Goal: Task Accomplishment & Management: Complete application form

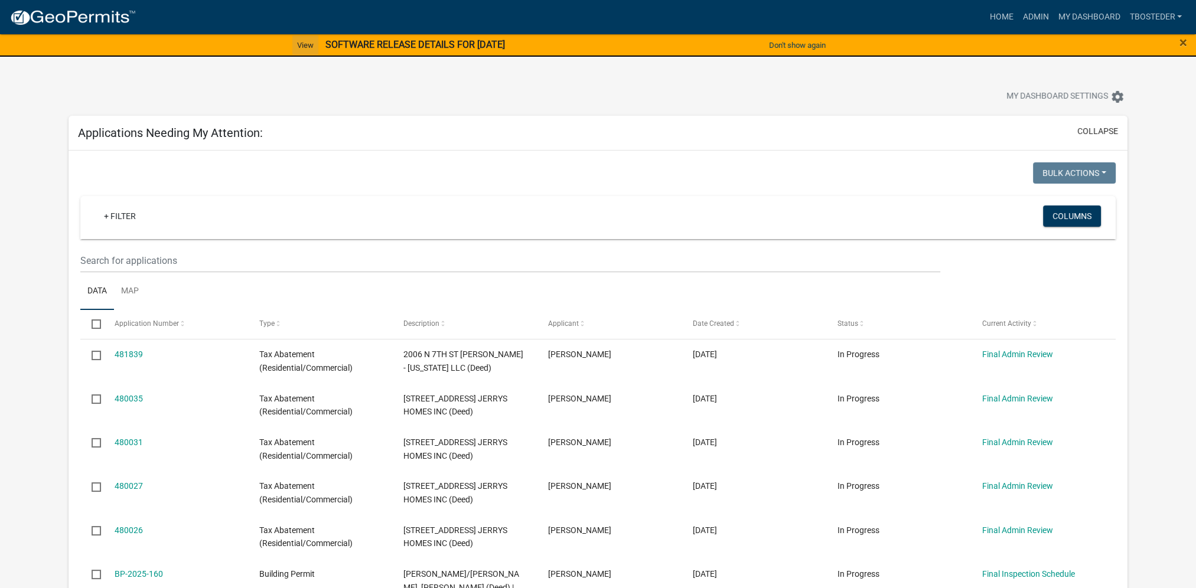
click at [302, 43] on link "View" at bounding box center [305, 44] width 26 height 19
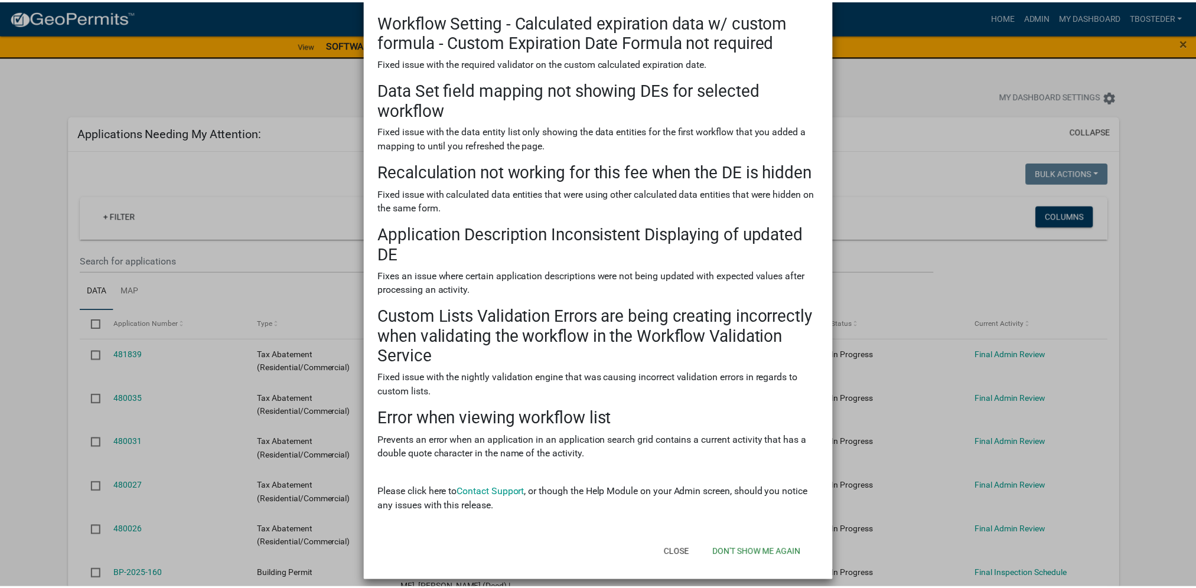
scroll to position [85, 0]
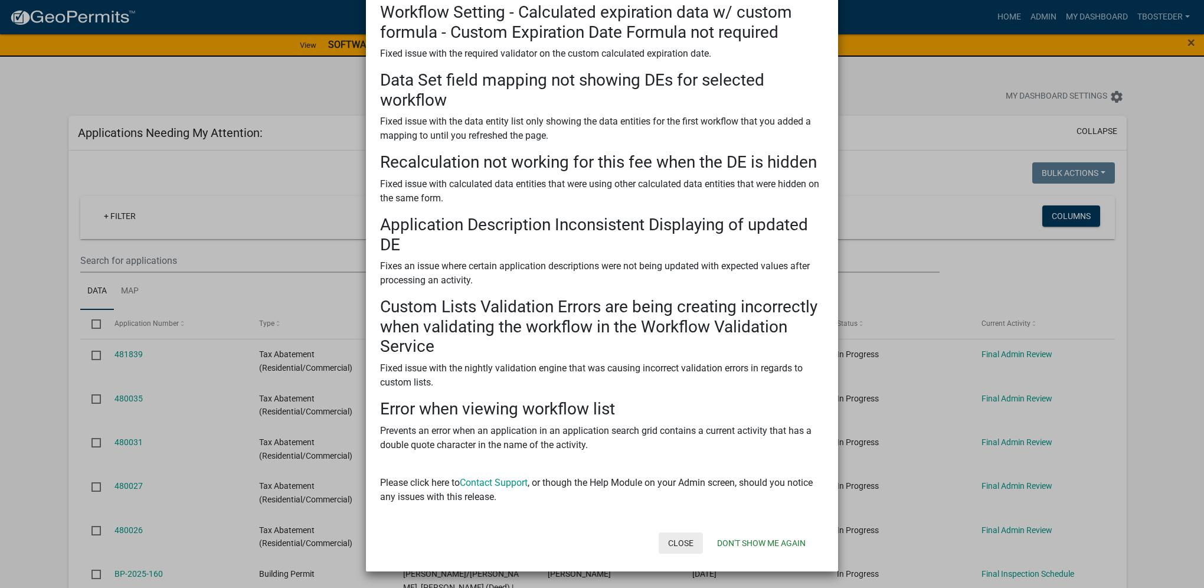
drag, startPoint x: 685, startPoint y: 544, endPoint x: 689, endPoint y: 481, distance: 63.9
click at [689, 481] on form "SOFTWARE RELEASE DETAILS FOR [DATE] × There was a software release on [DATE] . …" at bounding box center [602, 246] width 472 height 629
click at [723, 544] on button "Don't show me again" at bounding box center [761, 543] width 107 height 21
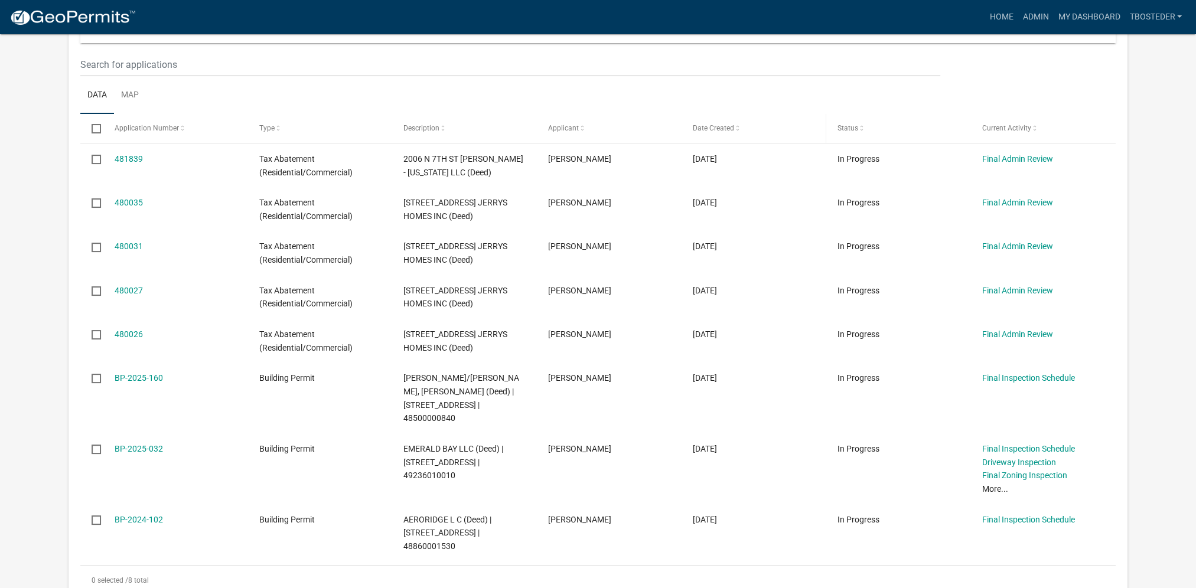
scroll to position [0, 0]
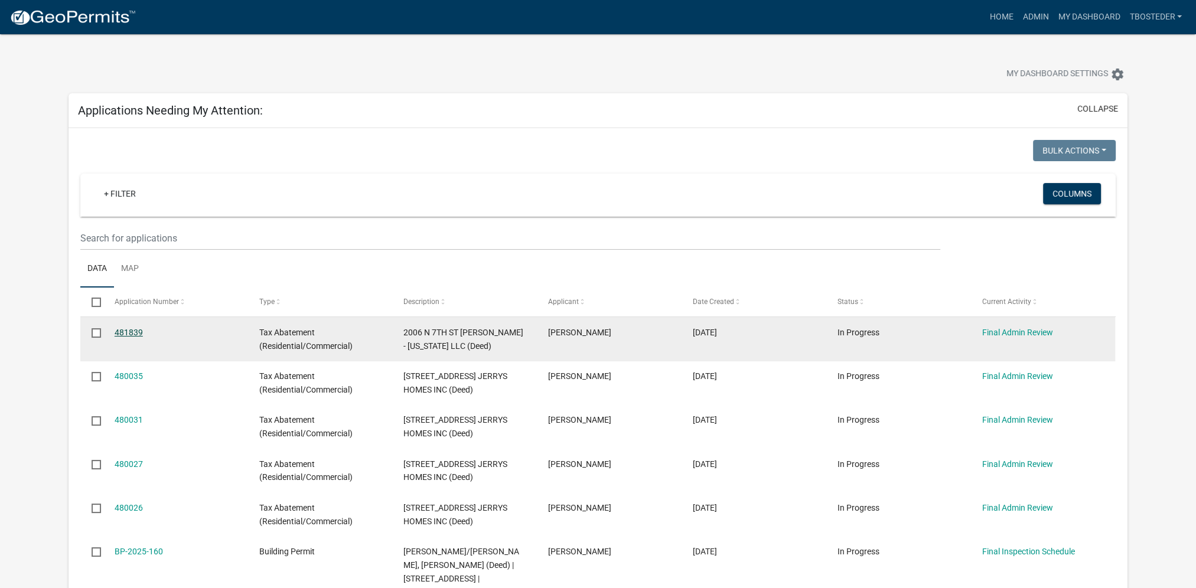
click at [135, 331] on link "481839" at bounding box center [129, 332] width 28 height 9
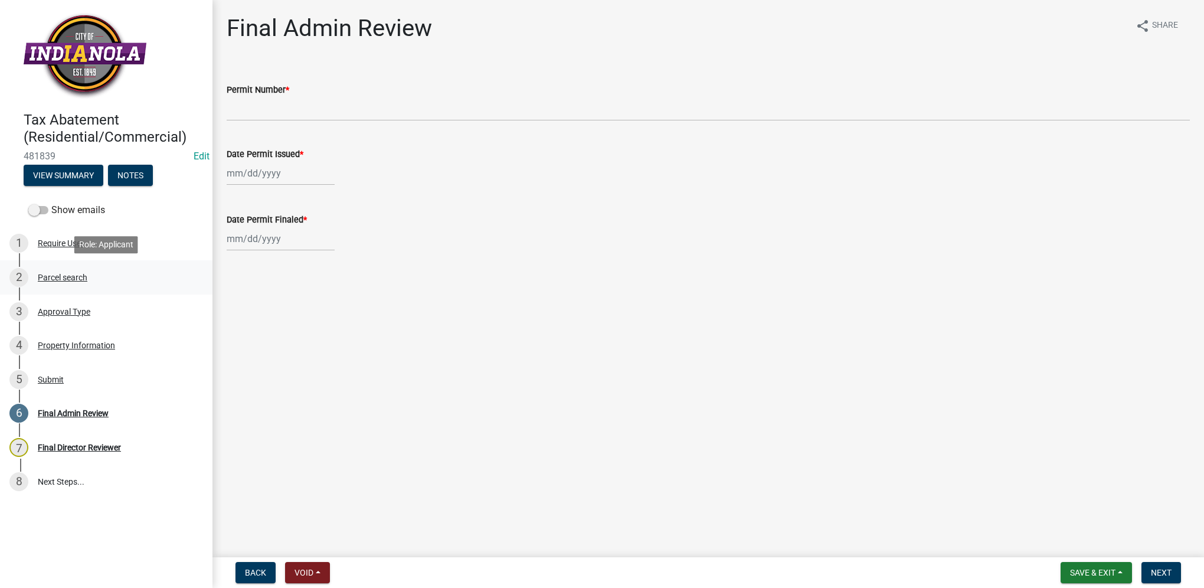
click at [51, 270] on div "2 Parcel search" at bounding box center [101, 277] width 184 height 19
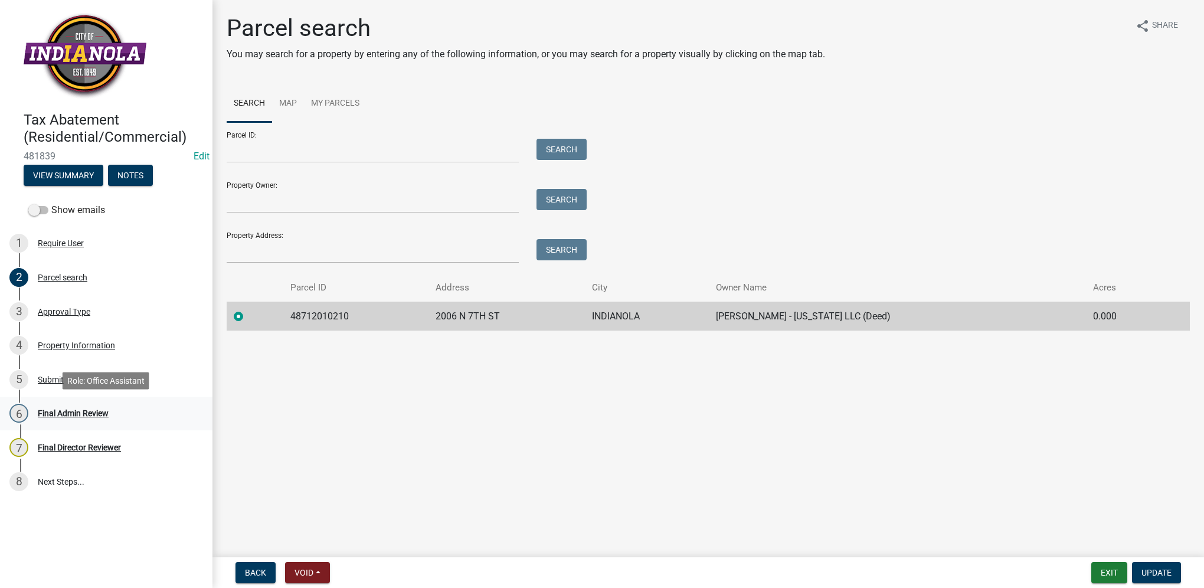
click at [66, 407] on div "6 Final Admin Review" at bounding box center [101, 413] width 184 height 19
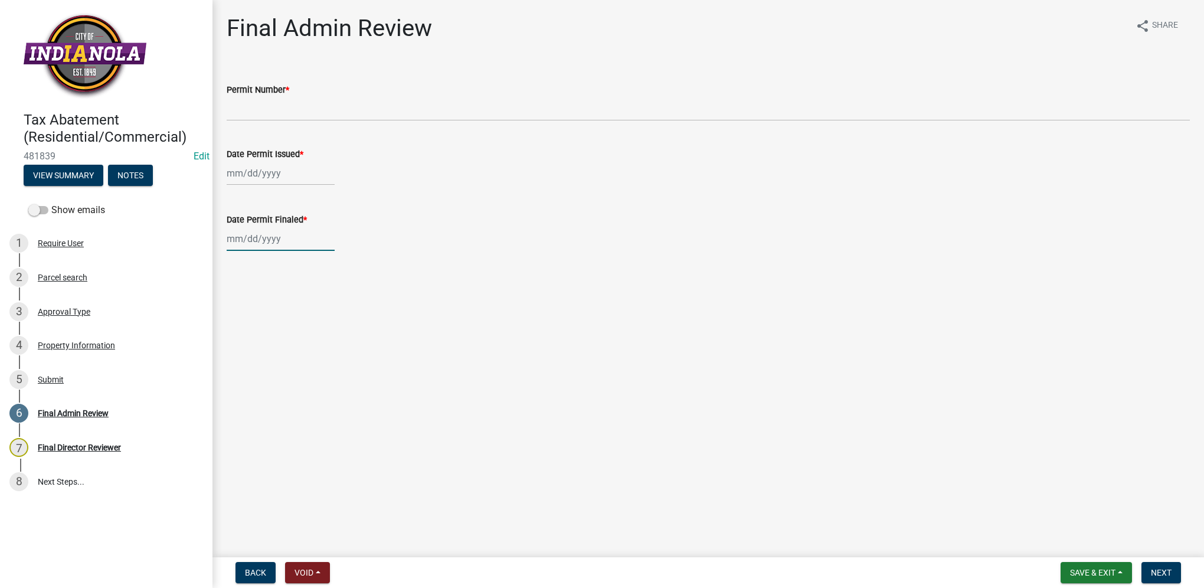
select select "9"
select select "2025"
click at [273, 241] on div "[PERSON_NAME] Feb Mar Apr [PERSON_NAME][DATE] Oct Nov [DATE] 1526 1527 1528 152…" at bounding box center [281, 239] width 108 height 24
drag, startPoint x: 234, startPoint y: 239, endPoint x: 252, endPoint y: 243, distance: 18.6
click at [234, 239] on input "Date Permit Finaled *" at bounding box center [281, 239] width 108 height 24
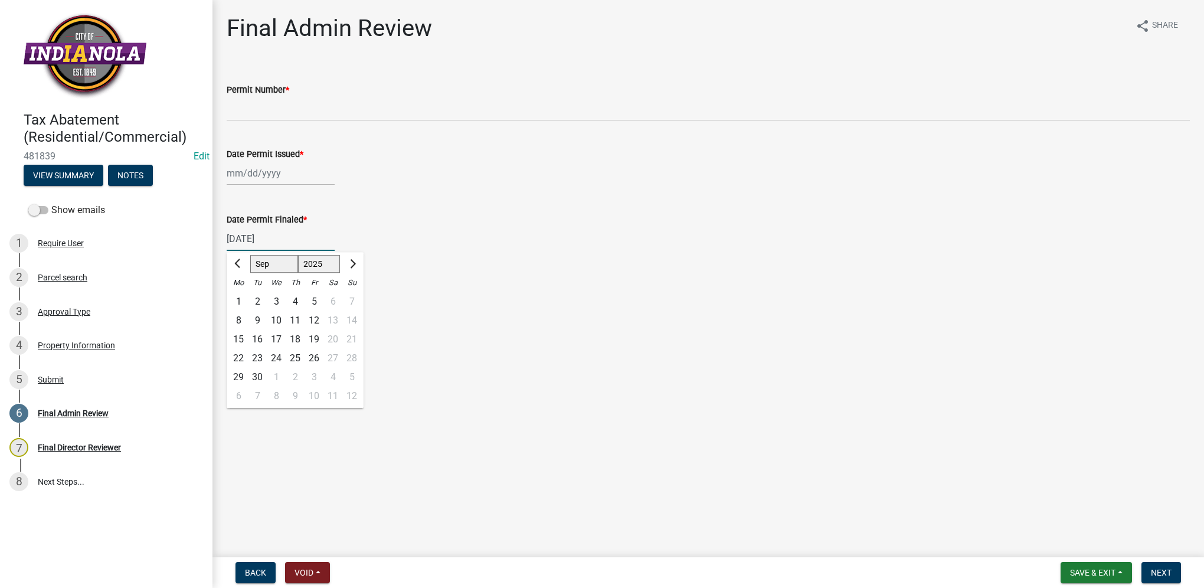
type input "[DATE]"
click at [240, 174] on div at bounding box center [281, 173] width 108 height 24
select select "9"
select select "2025"
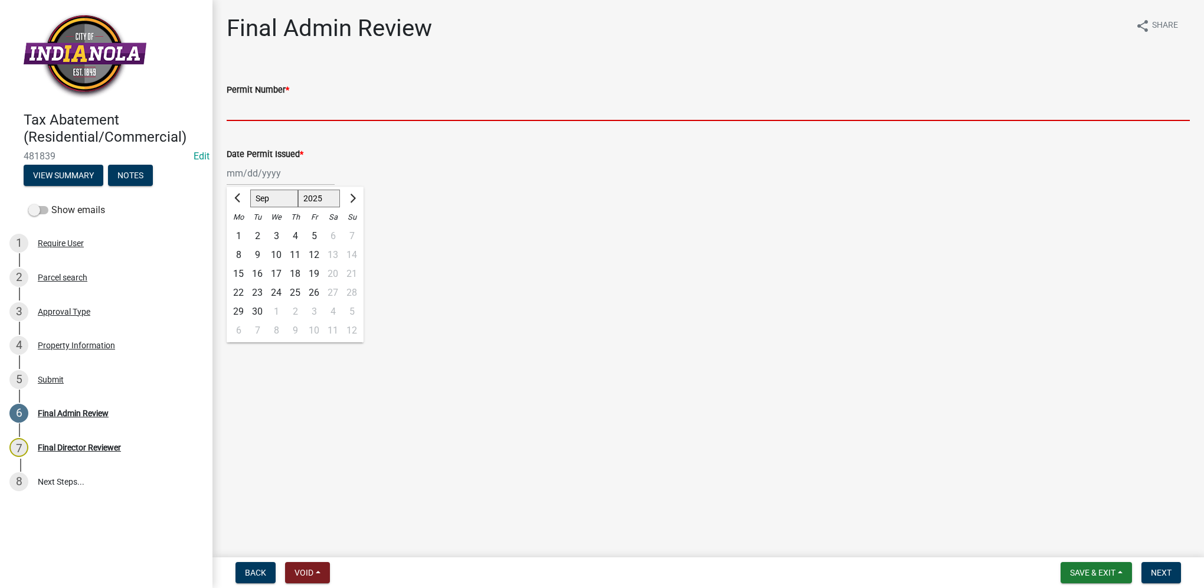
click at [247, 110] on input "Permit Number *" at bounding box center [709, 109] width 964 height 24
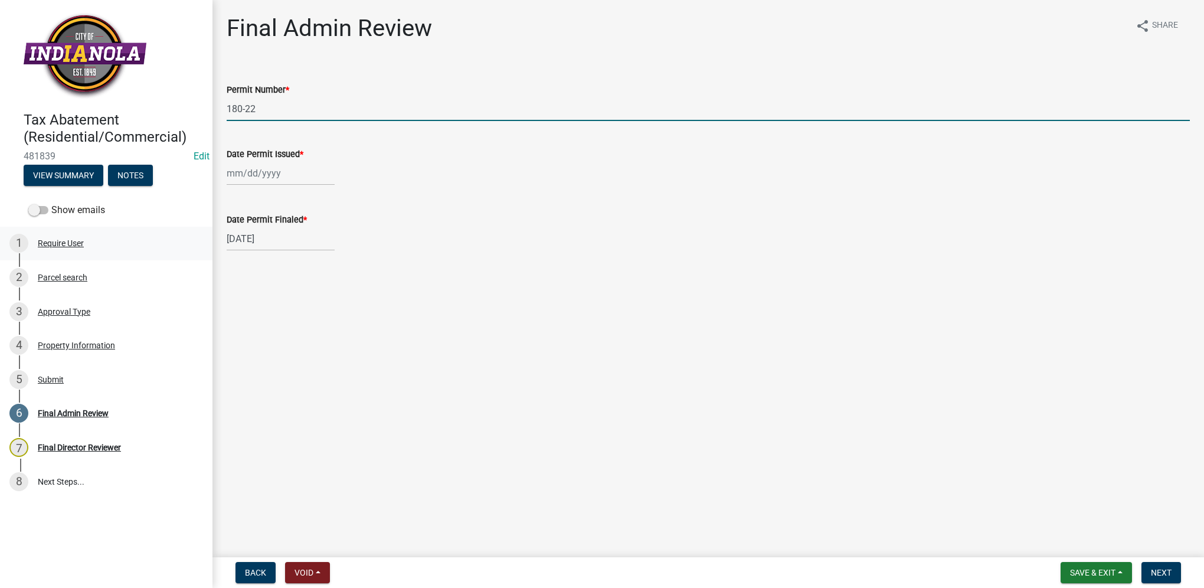
type input "180-22"
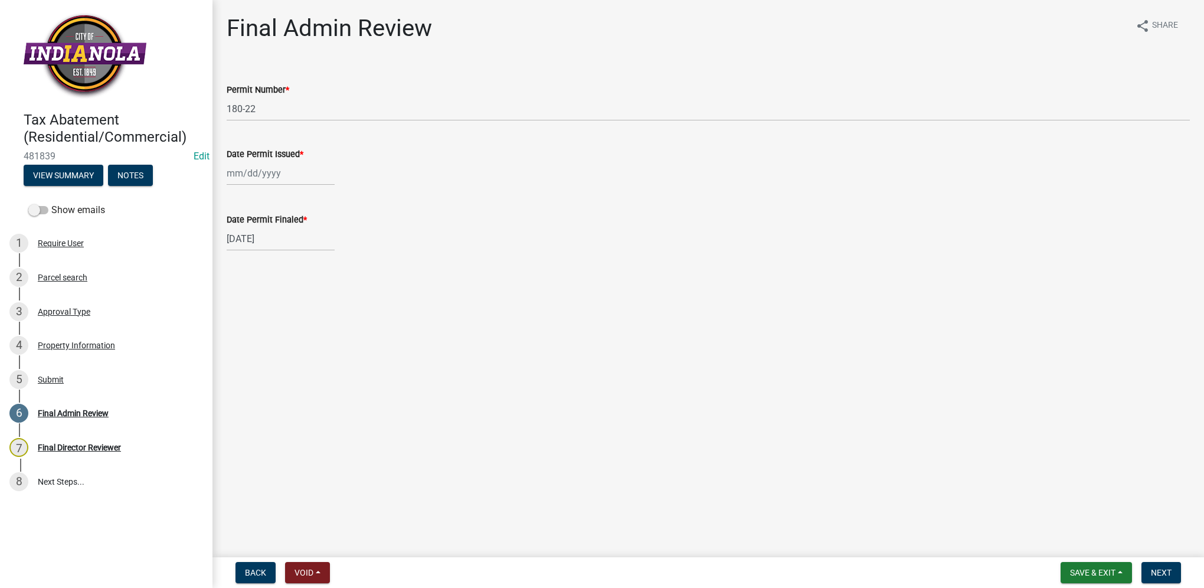
drag, startPoint x: 226, startPoint y: 177, endPoint x: 253, endPoint y: 182, distance: 27.6
click at [226, 177] on div "Date Permit Issued *" at bounding box center [708, 157] width 981 height 55
select select "9"
select select "2025"
click at [244, 175] on div "[PERSON_NAME] Feb Mar Apr [PERSON_NAME][DATE] Oct Nov [DATE] 1526 1527 1528 152…" at bounding box center [281, 173] width 108 height 24
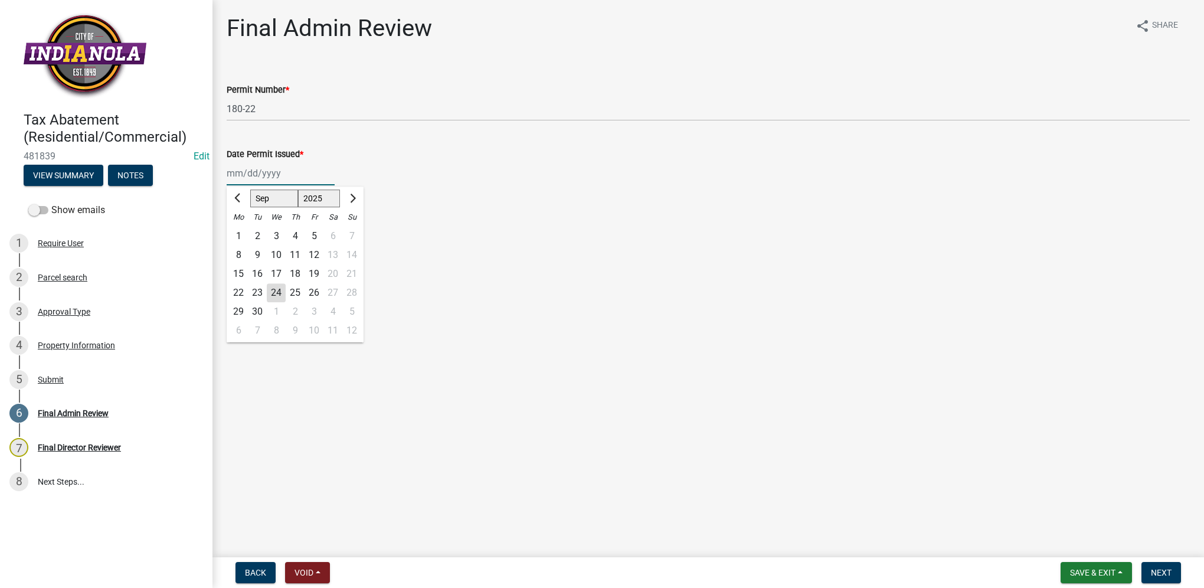
drag, startPoint x: 236, startPoint y: 172, endPoint x: 269, endPoint y: 172, distance: 32.5
click at [236, 172] on input "Date Permit Issued *" at bounding box center [281, 173] width 108 height 24
type input "[DATE]"
click at [423, 159] on div "Date Permit Issued *" at bounding box center [709, 154] width 964 height 14
click at [1152, 571] on span "Next" at bounding box center [1161, 572] width 21 height 9
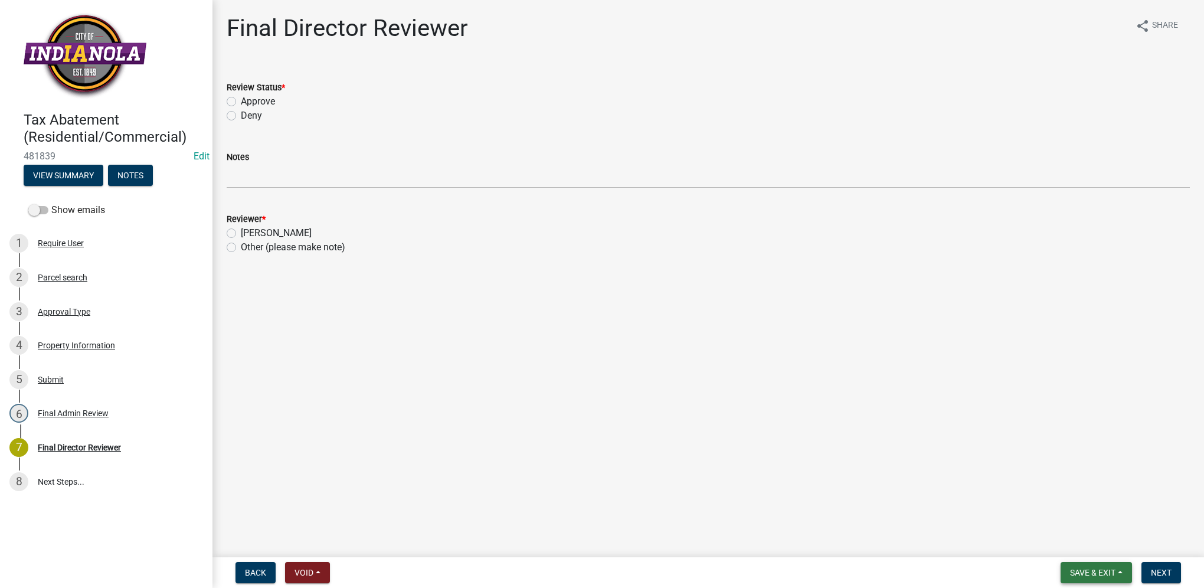
click at [1117, 573] on button "Save & Exit" at bounding box center [1096, 572] width 71 height 21
click at [1112, 546] on button "Save & Exit" at bounding box center [1085, 542] width 94 height 28
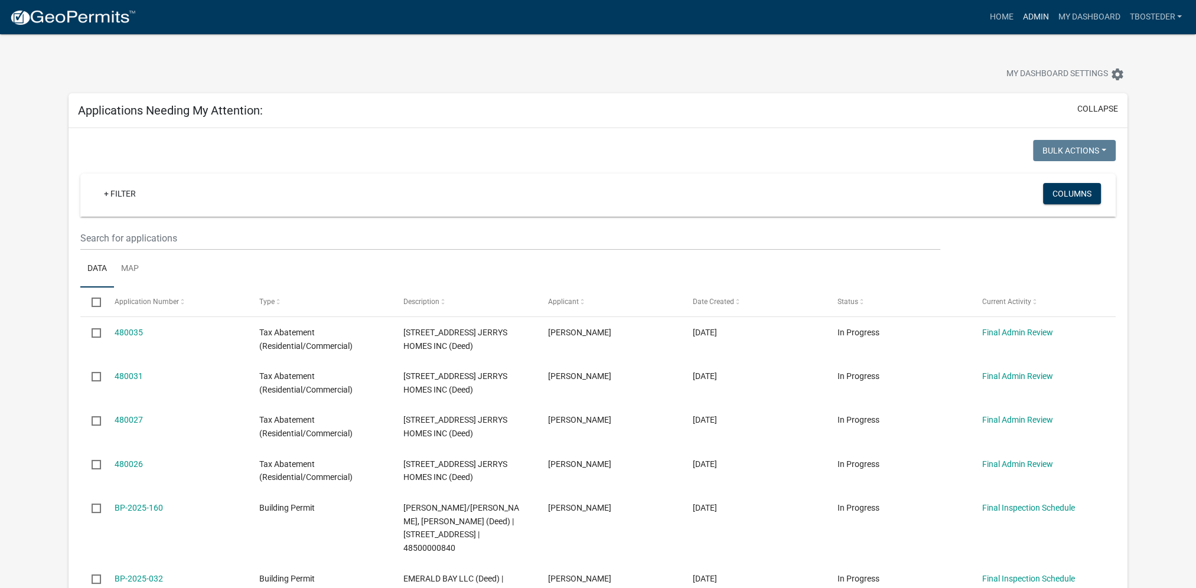
click at [1047, 19] on link "Admin" at bounding box center [1034, 17] width 35 height 22
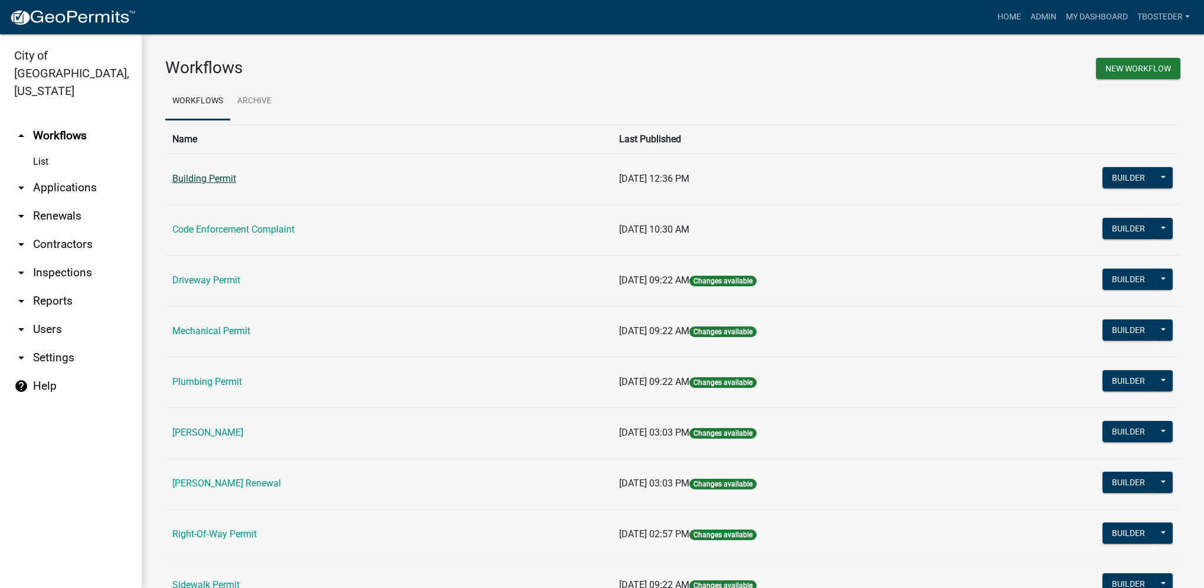
click at [231, 182] on link "Building Permit" at bounding box center [204, 178] width 64 height 11
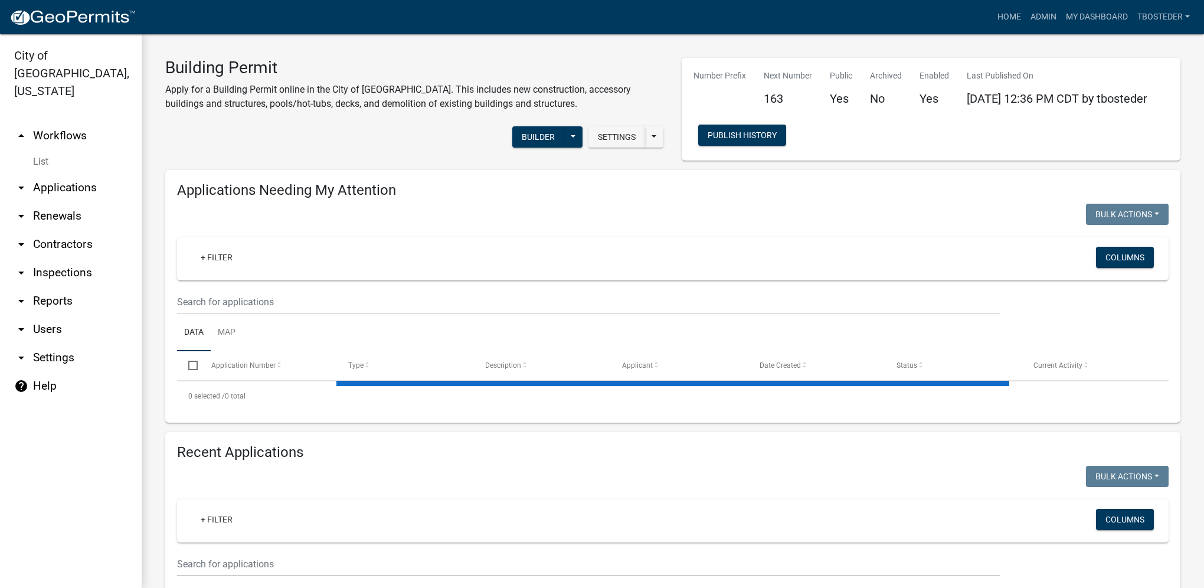
select select "1: 25"
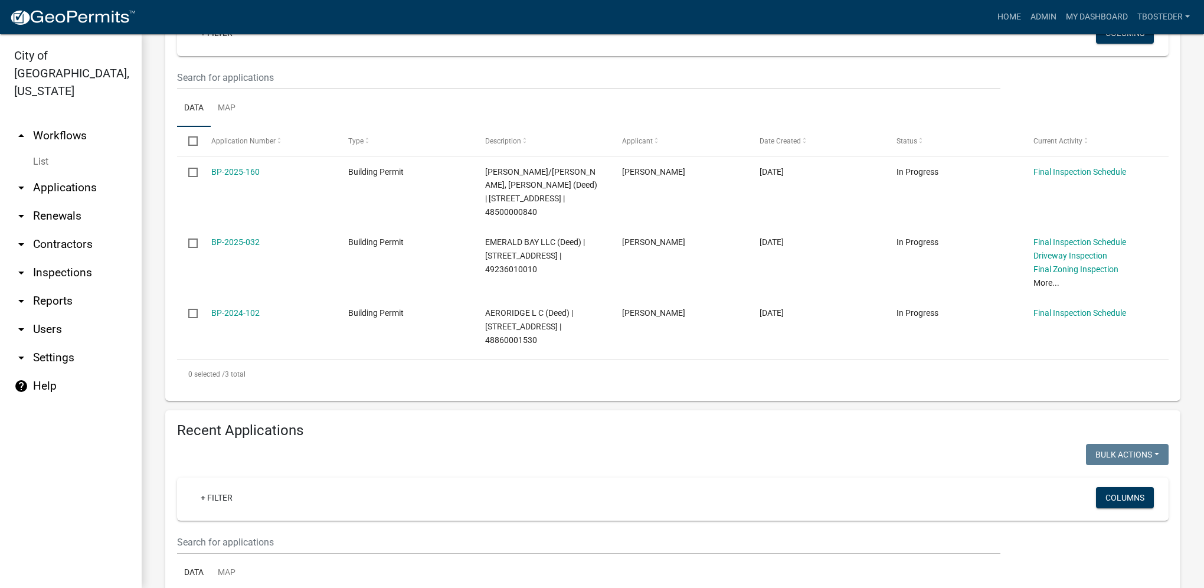
scroll to position [295, 0]
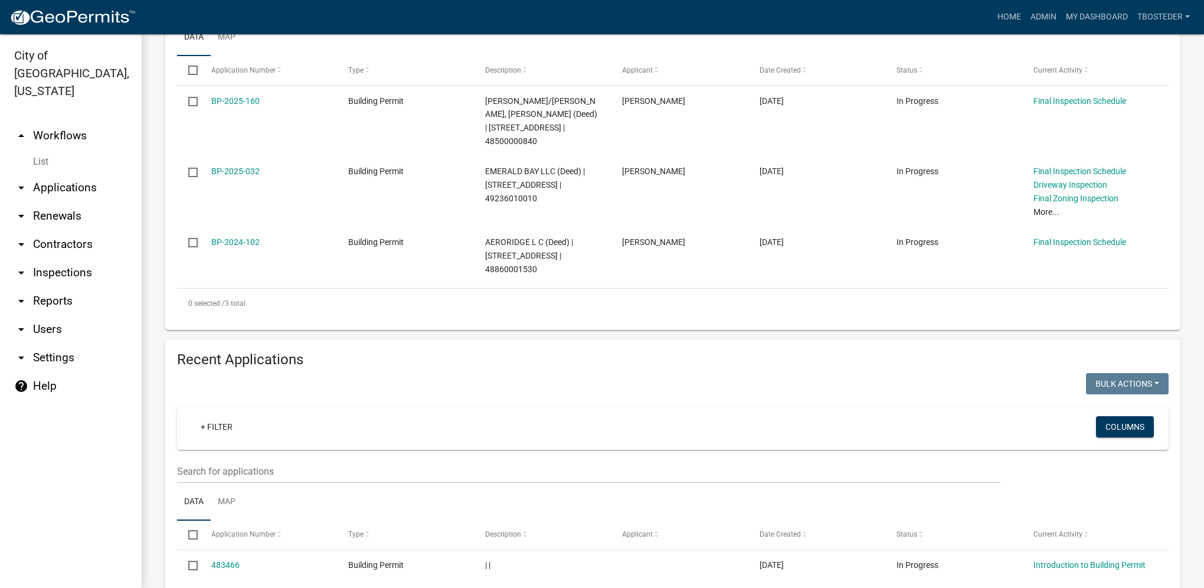
click at [201, 446] on wm-filter-builder "+ Filter Columns" at bounding box center [673, 445] width 992 height 77
click at [283, 465] on input "text" at bounding box center [589, 471] width 824 height 24
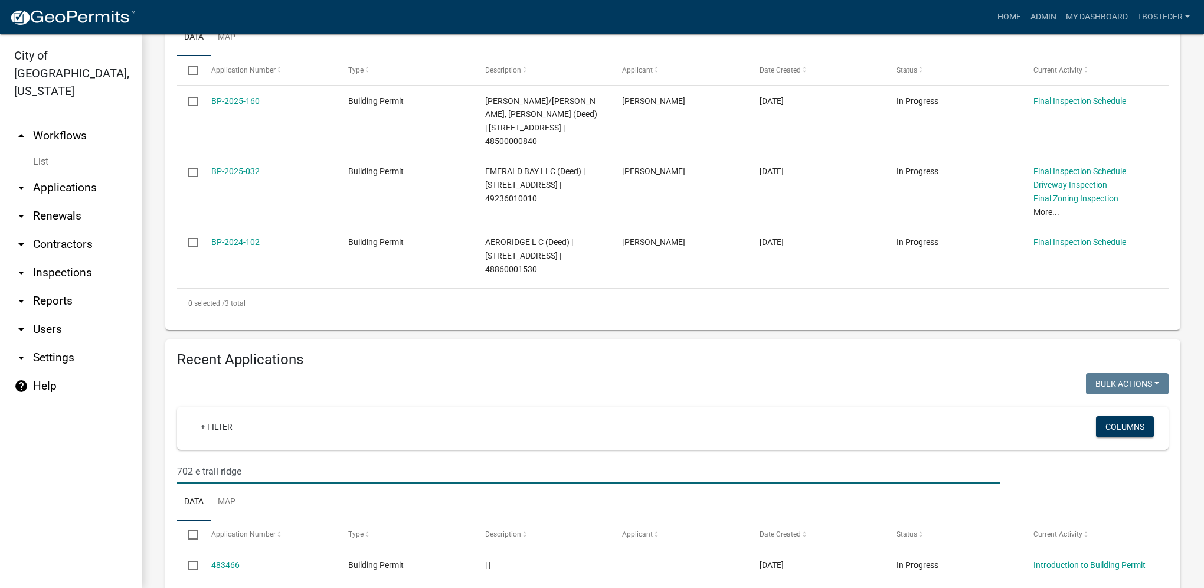
type input "702 e trail ridge"
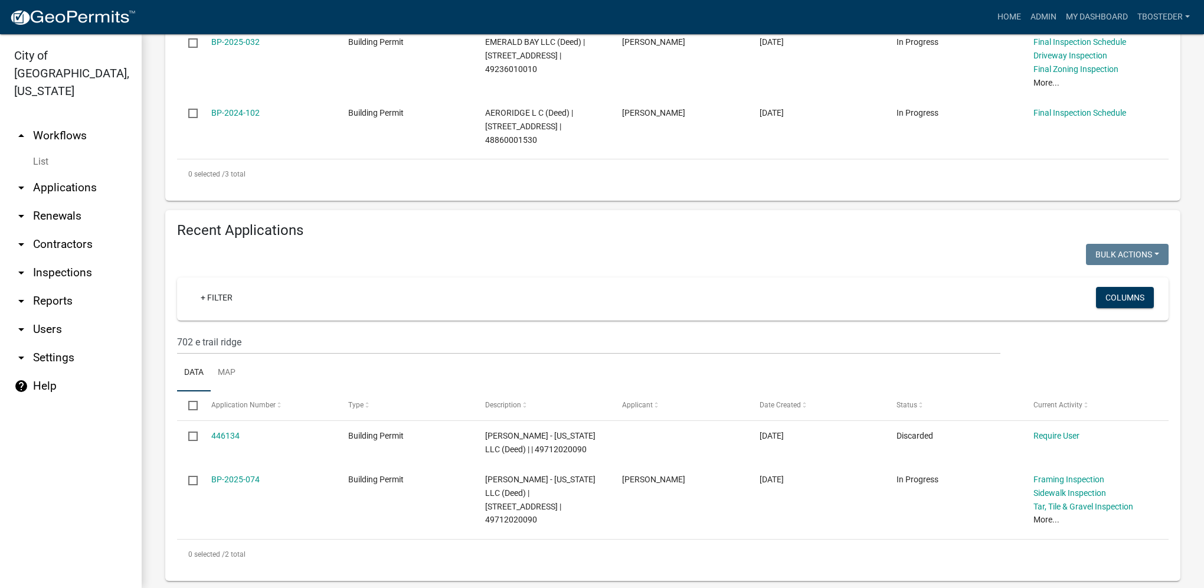
scroll to position [429, 0]
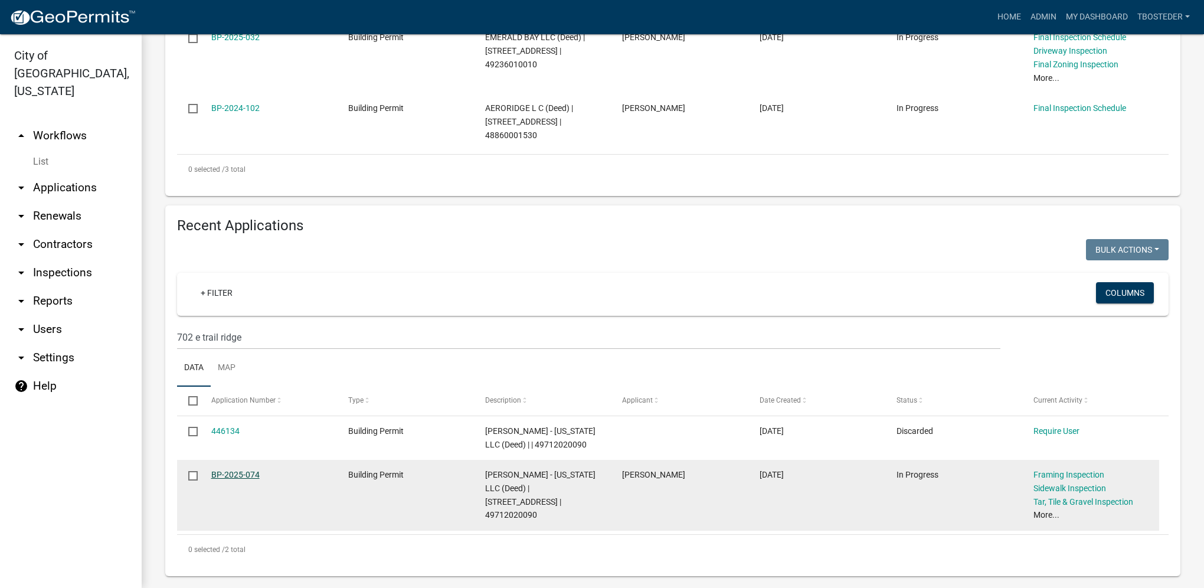
click at [246, 470] on link "BP-2025-074" at bounding box center [235, 474] width 48 height 9
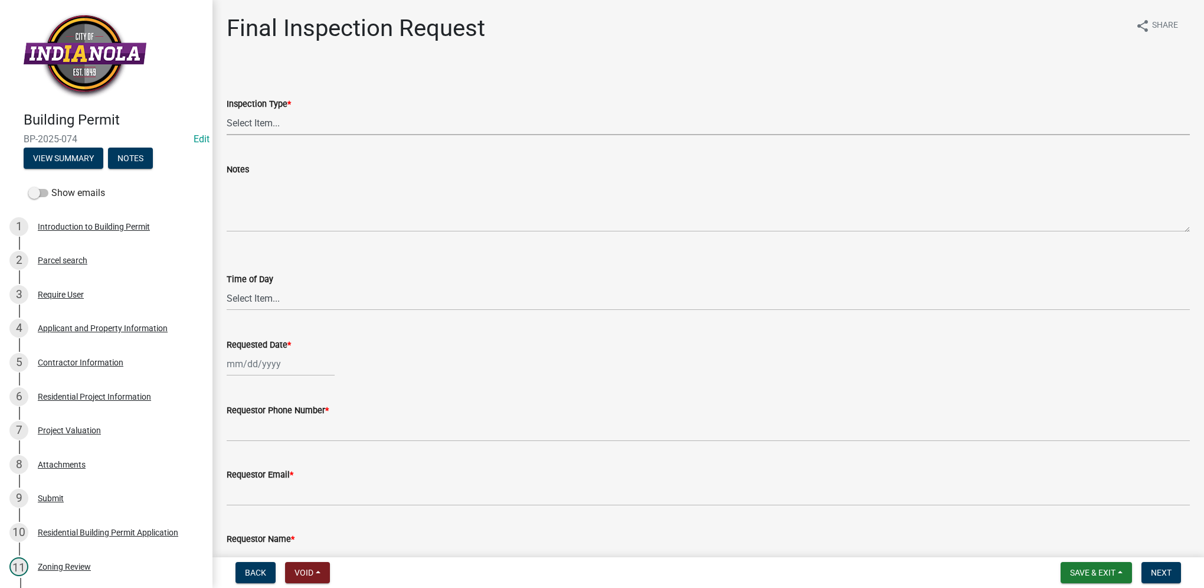
click at [271, 125] on select "Select Item... Final" at bounding box center [709, 123] width 964 height 24
click at [227, 111] on select "Select Item... Final" at bounding box center [709, 123] width 964 height 24
select select "9e95eb3a-8818-42e3-b35f-efe302931548"
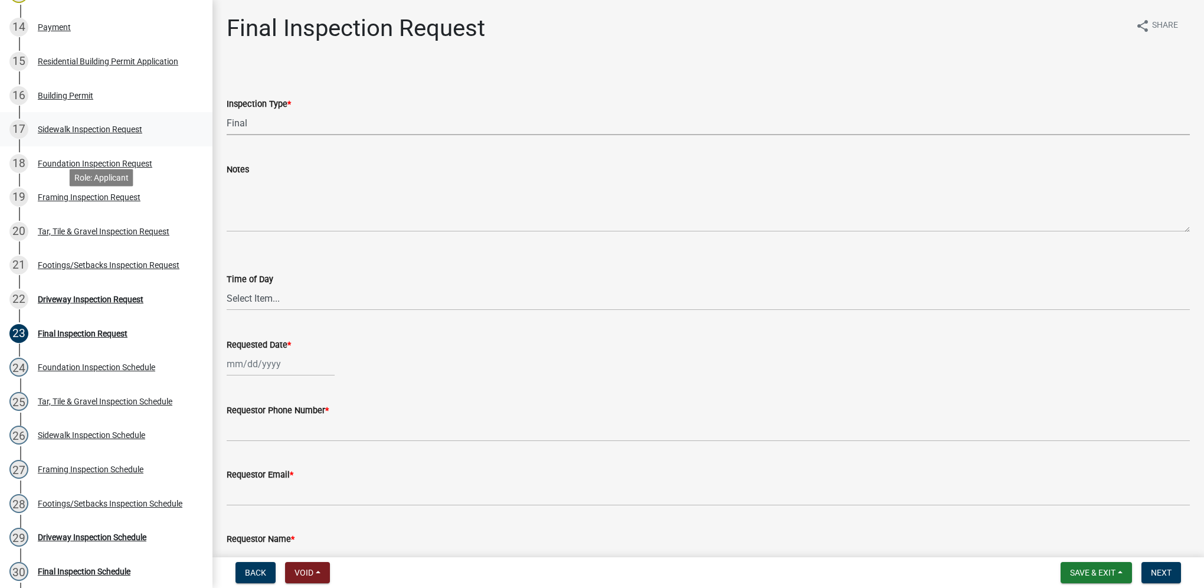
scroll to position [649, 0]
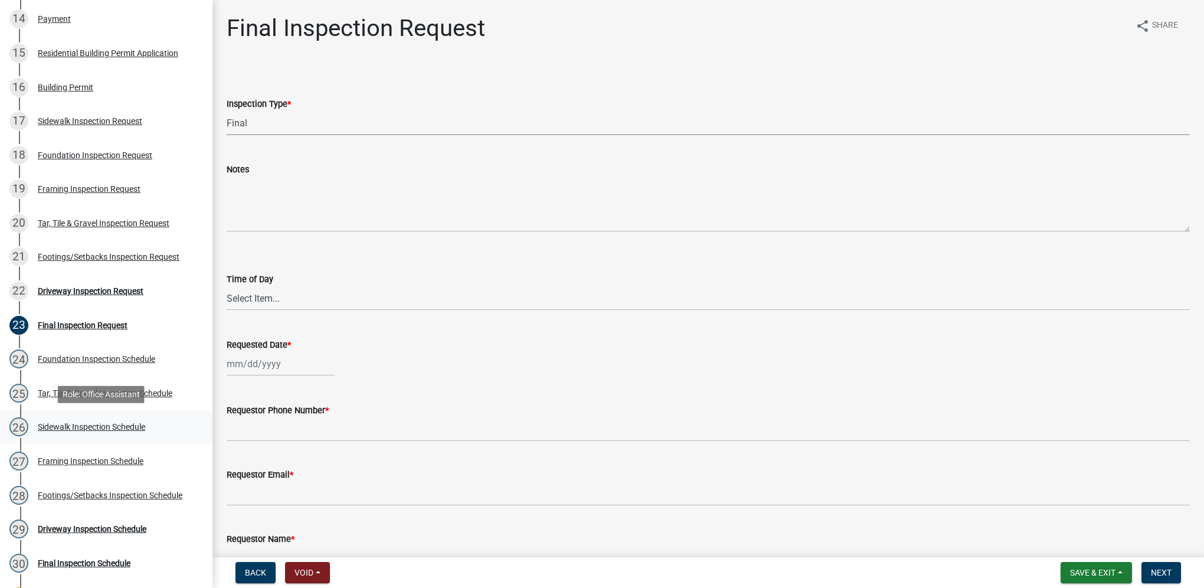
click at [137, 416] on link "26 Sidewalk Inspection Schedule" at bounding box center [106, 427] width 213 height 34
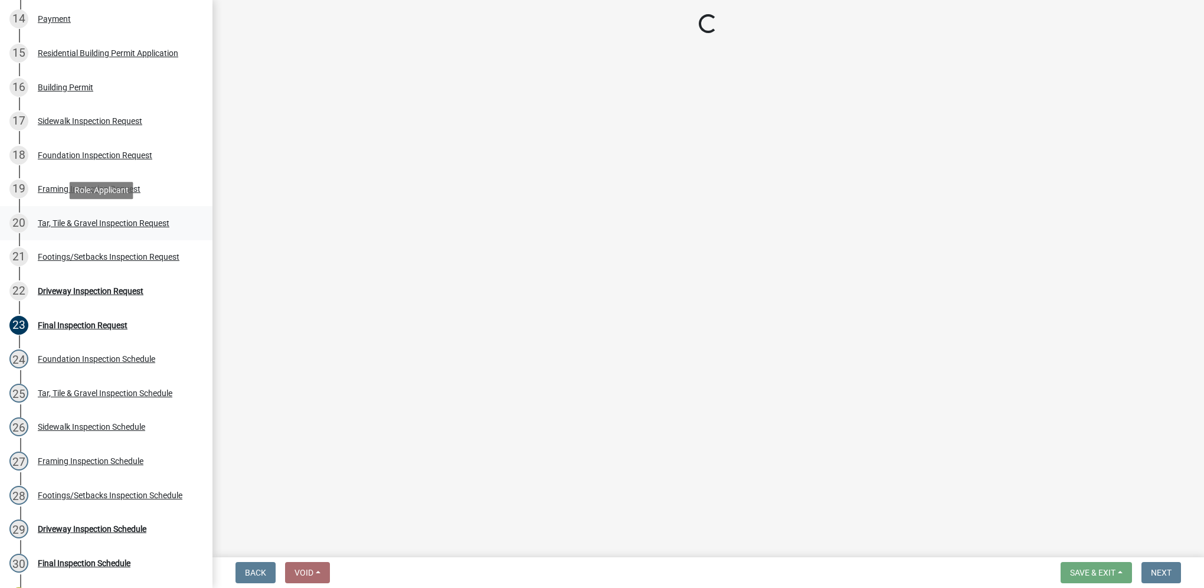
select select "27b8dde7-9ed4-44e4-ae8e-5969b60be3e6"
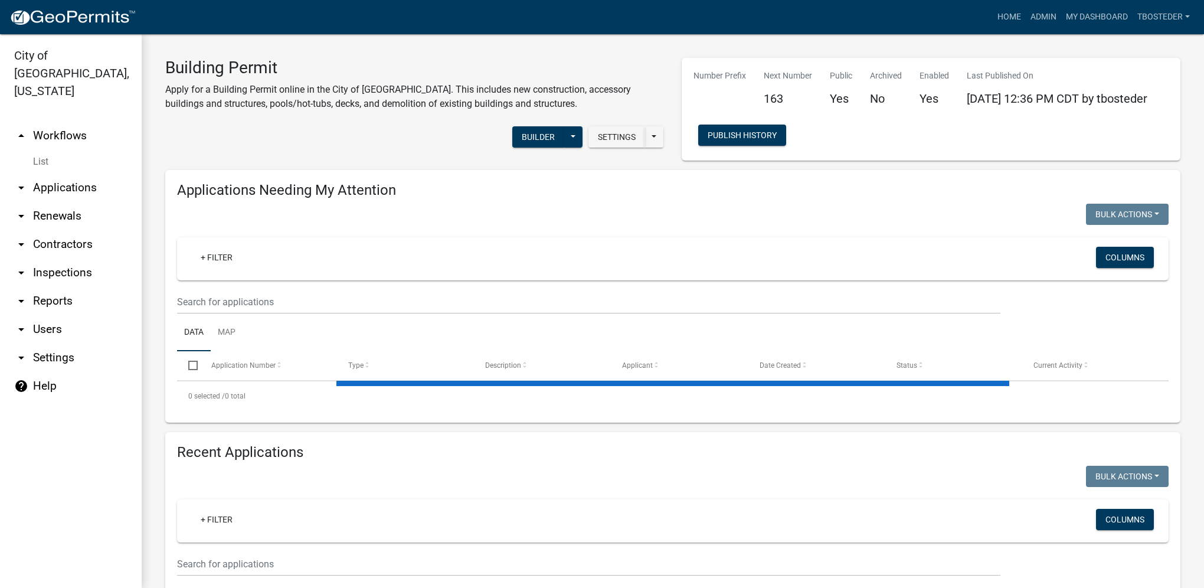
select select "1: 25"
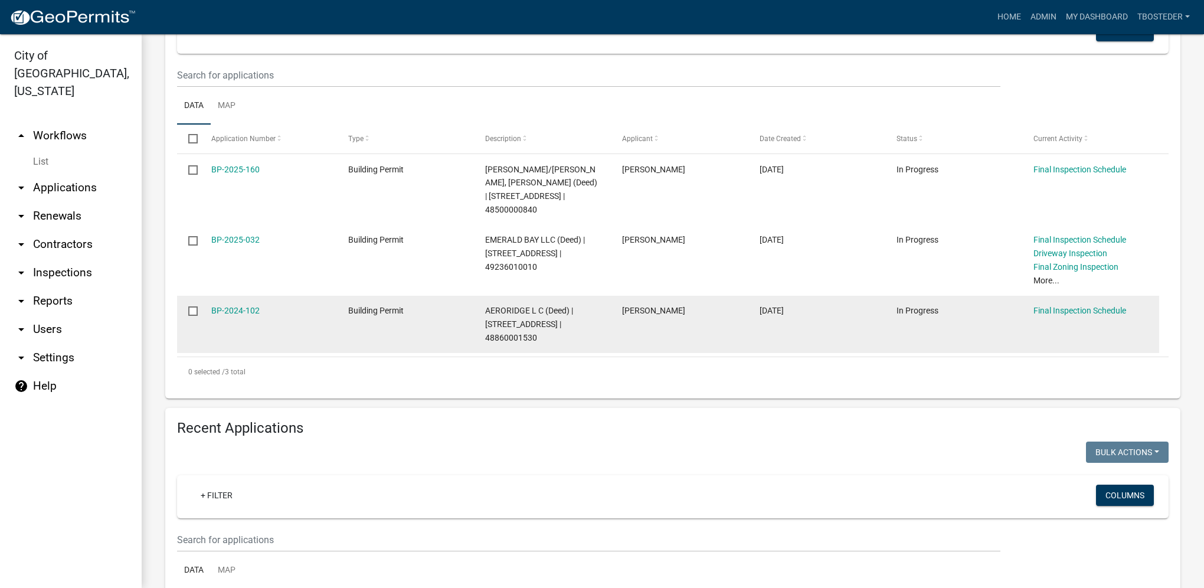
scroll to position [236, 0]
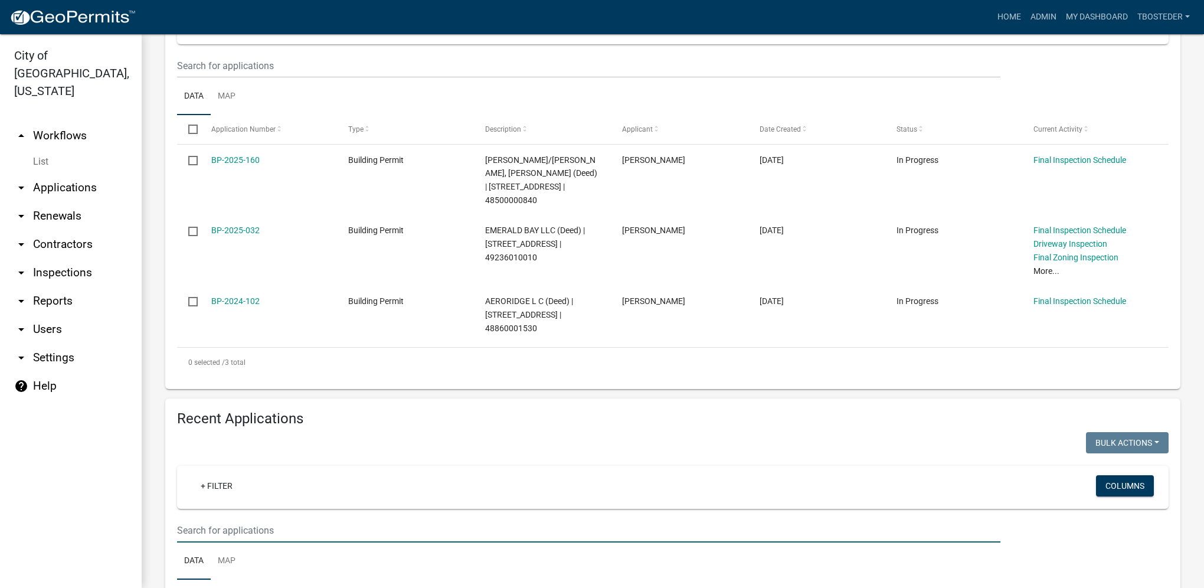
click at [297, 519] on input "text" at bounding box center [589, 530] width 824 height 24
type input "704 e trail ridge"
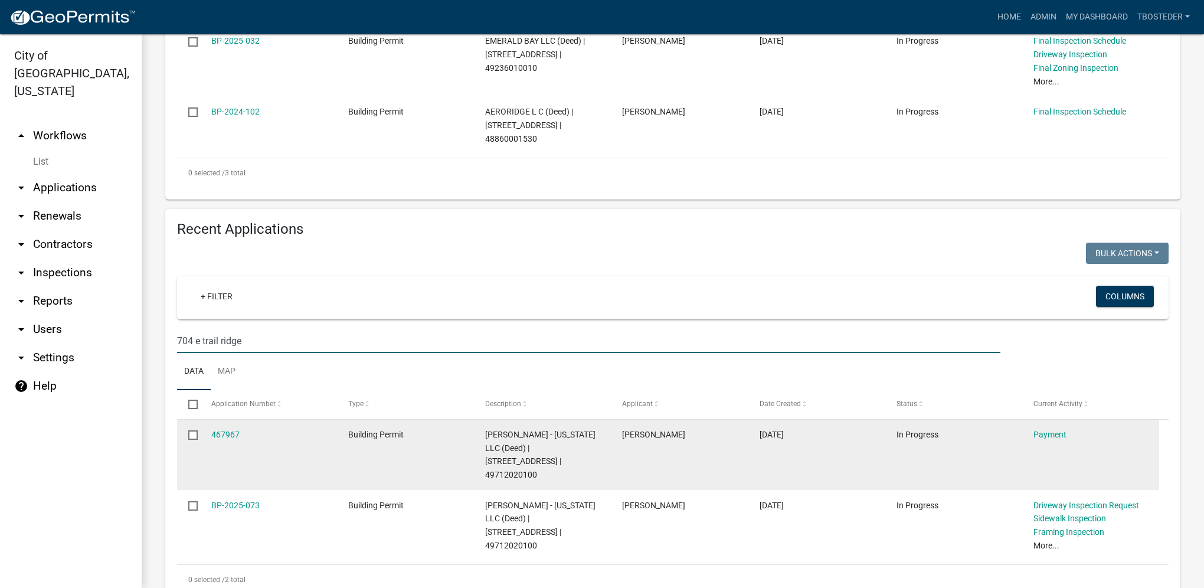
scroll to position [443, 0]
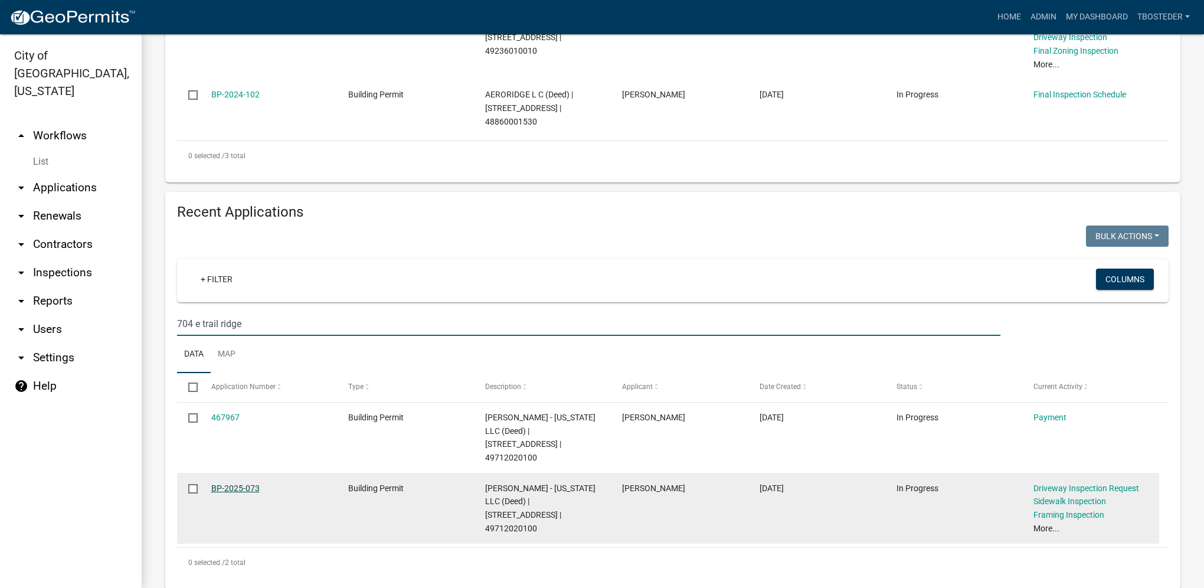
click at [240, 484] on link "BP-2025-073" at bounding box center [235, 488] width 48 height 9
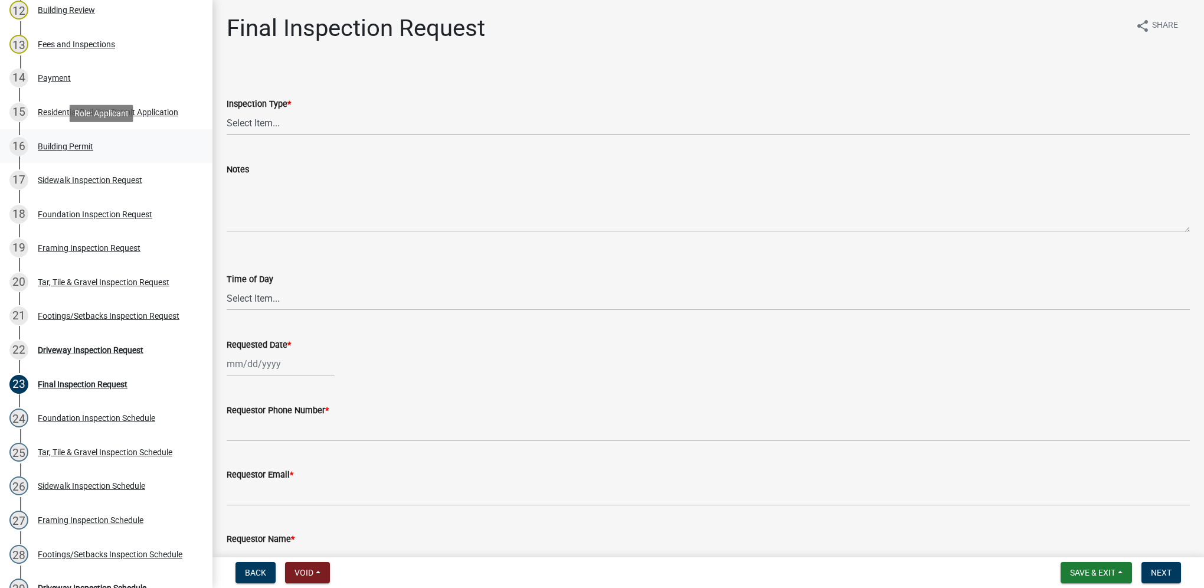
scroll to position [649, 0]
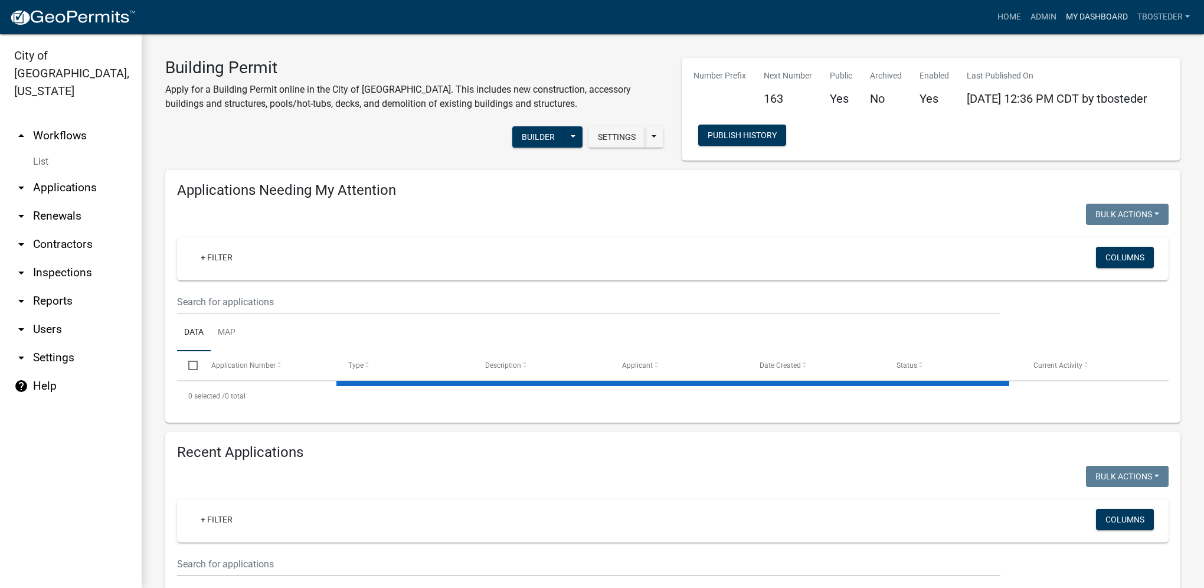
select select "1: 25"
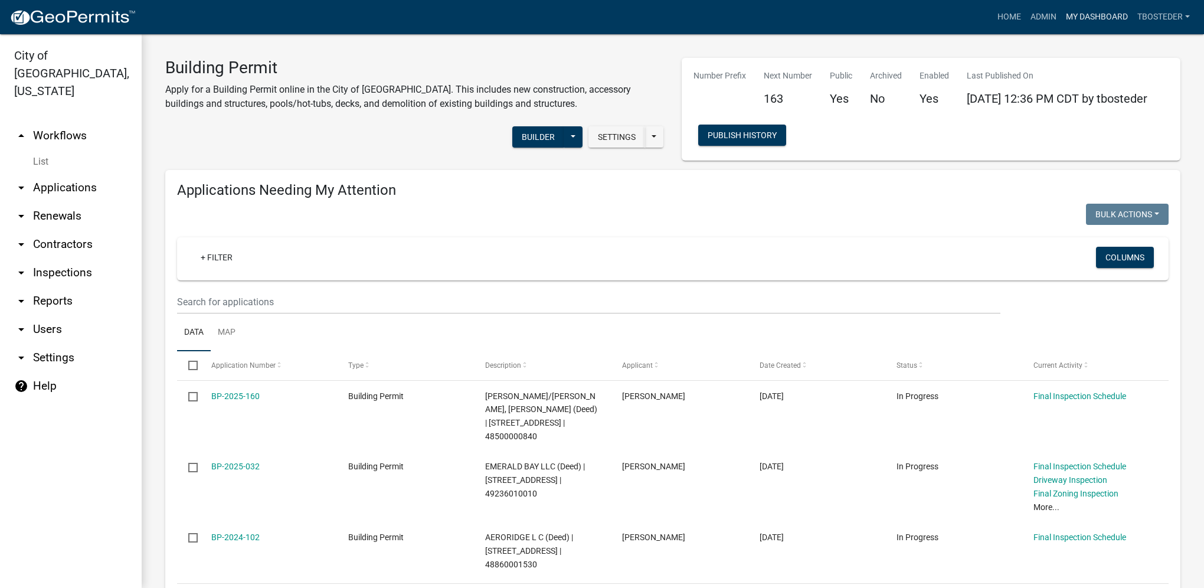
click at [1065, 9] on link "My Dashboard" at bounding box center [1097, 17] width 71 height 22
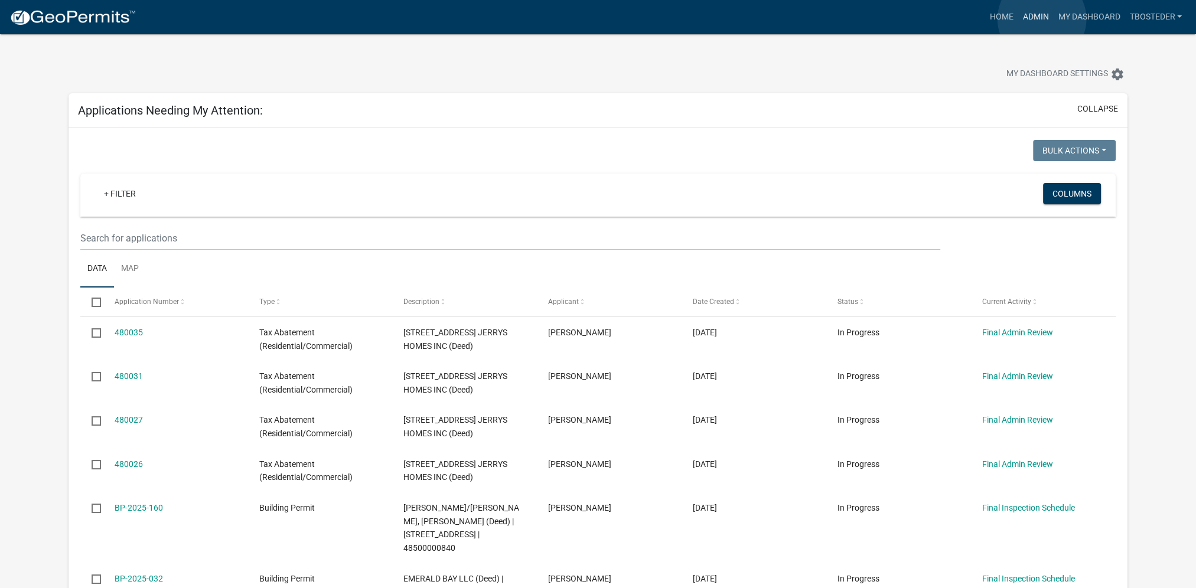
click at [1041, 19] on link "Admin" at bounding box center [1034, 17] width 35 height 22
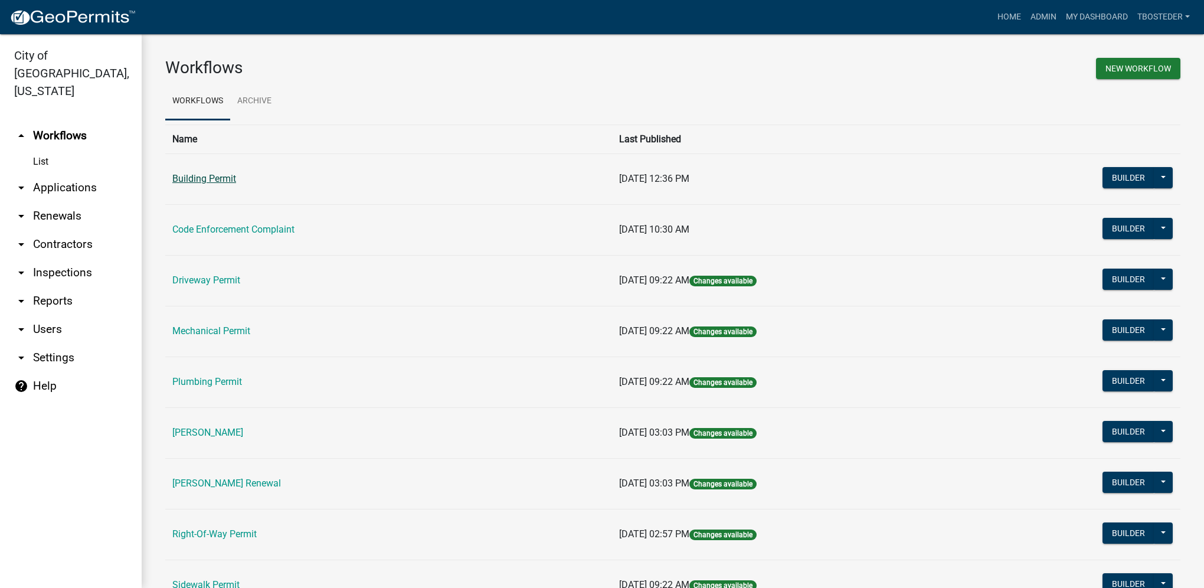
click at [213, 177] on link "Building Permit" at bounding box center [204, 178] width 64 height 11
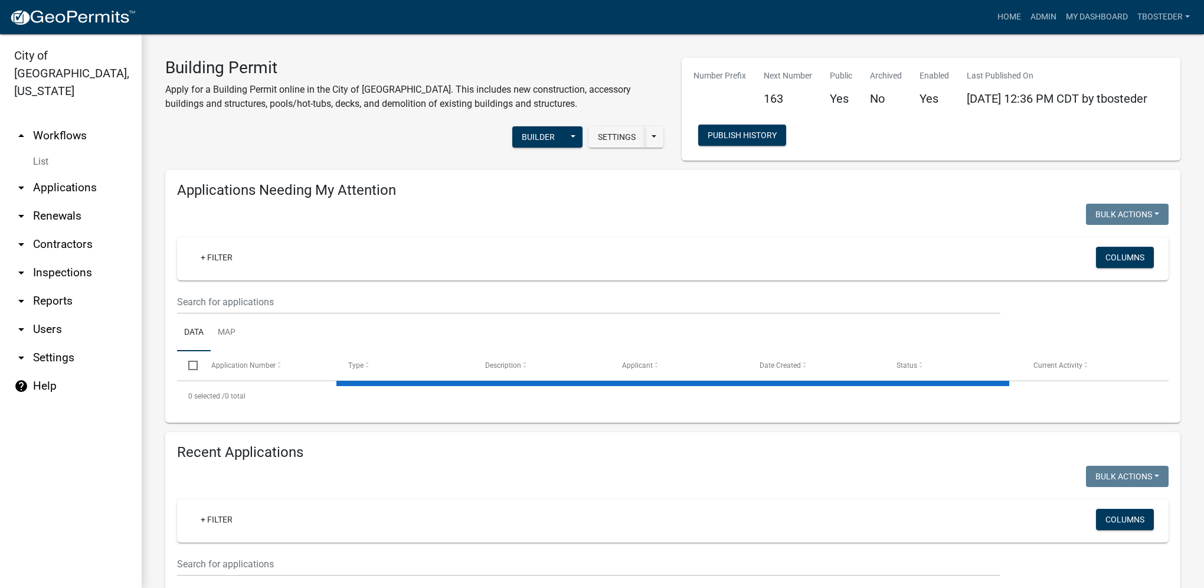
select select "1: 25"
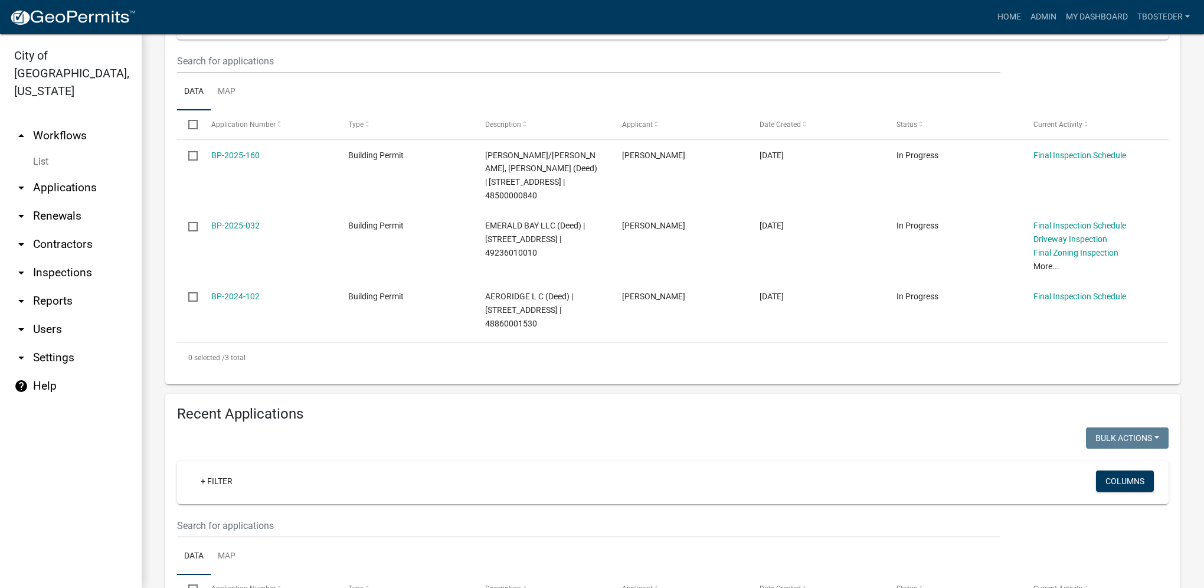
scroll to position [300, 0]
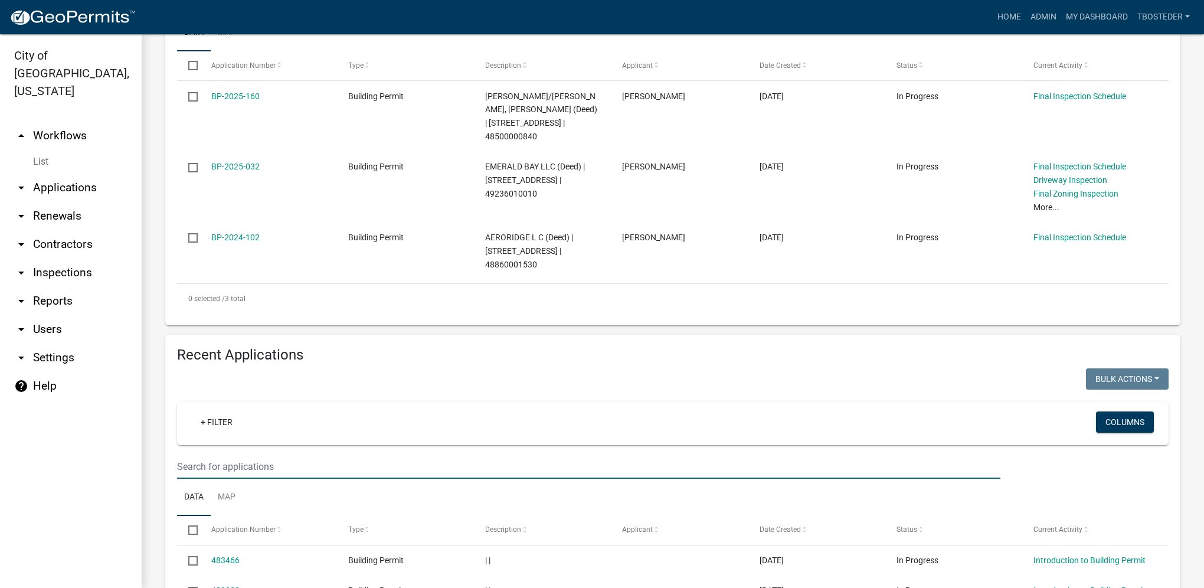
click at [246, 457] on input "text" at bounding box center [589, 467] width 824 height 24
type input "500 n 20th"
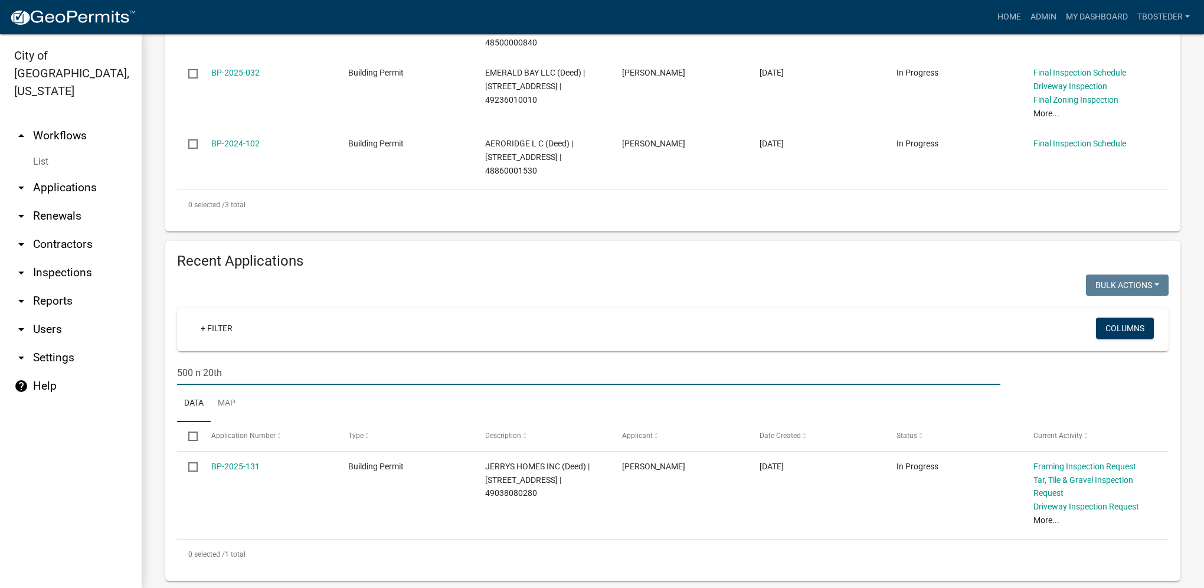
scroll to position [399, 0]
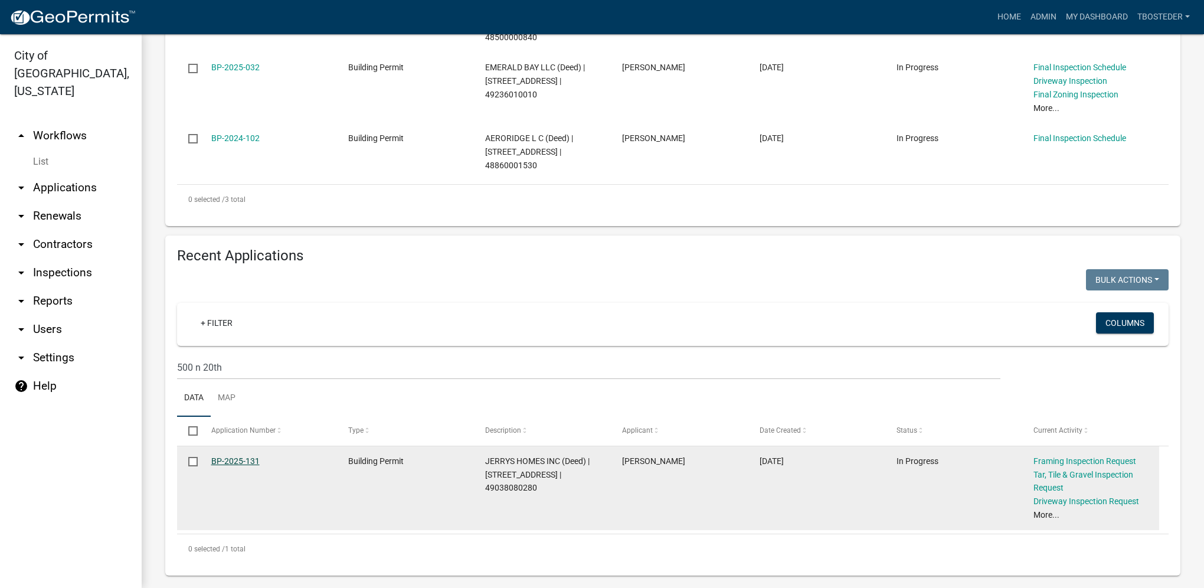
click at [253, 456] on link "BP-2025-131" at bounding box center [235, 460] width 48 height 9
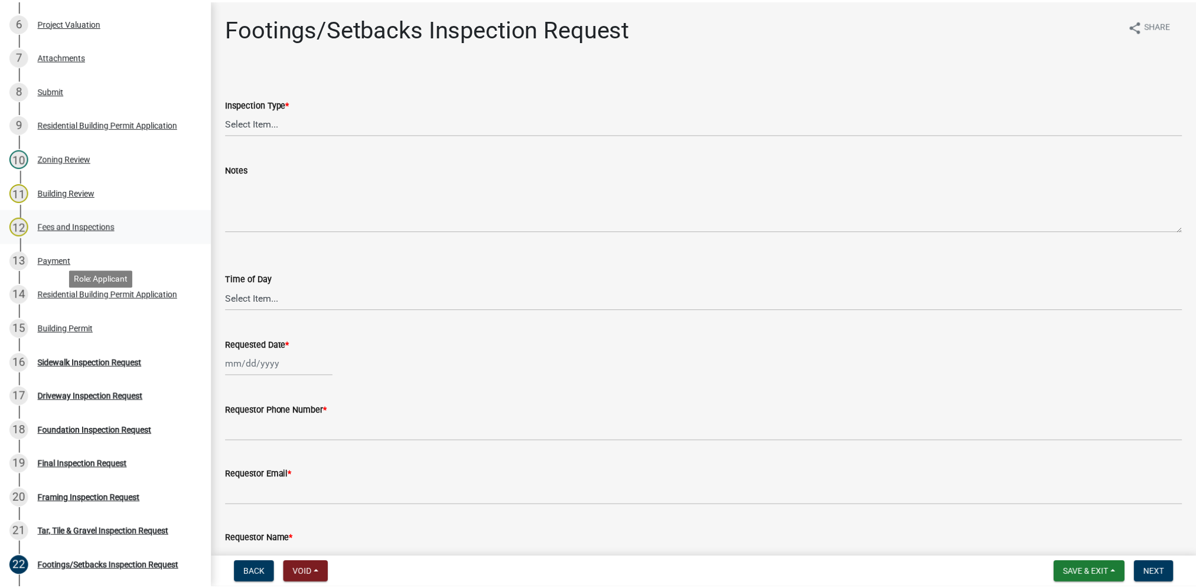
scroll to position [354, 0]
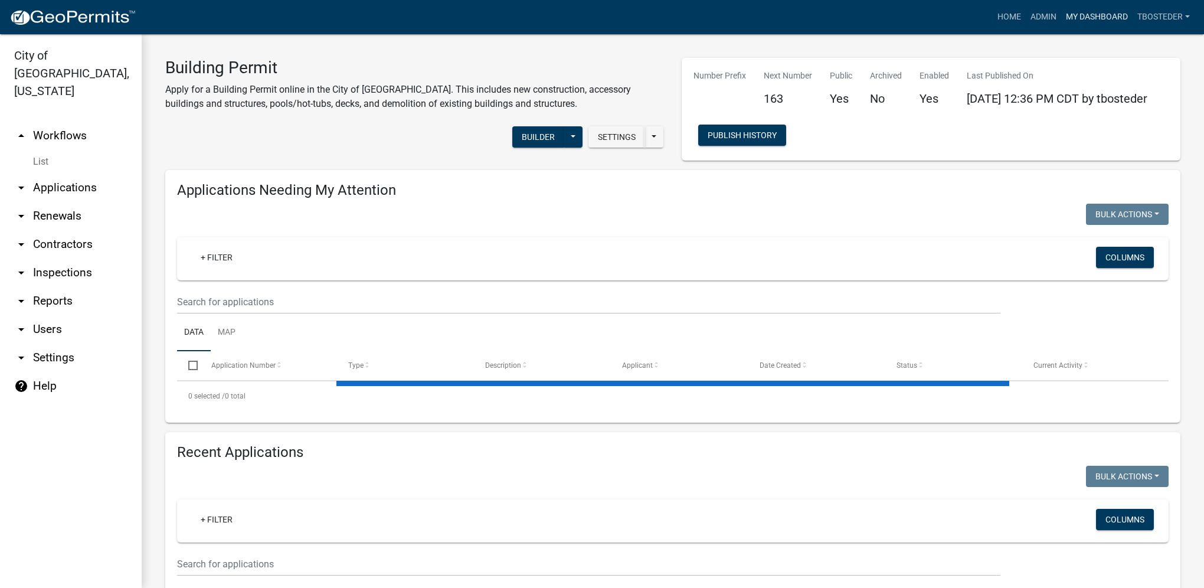
select select "1: 25"
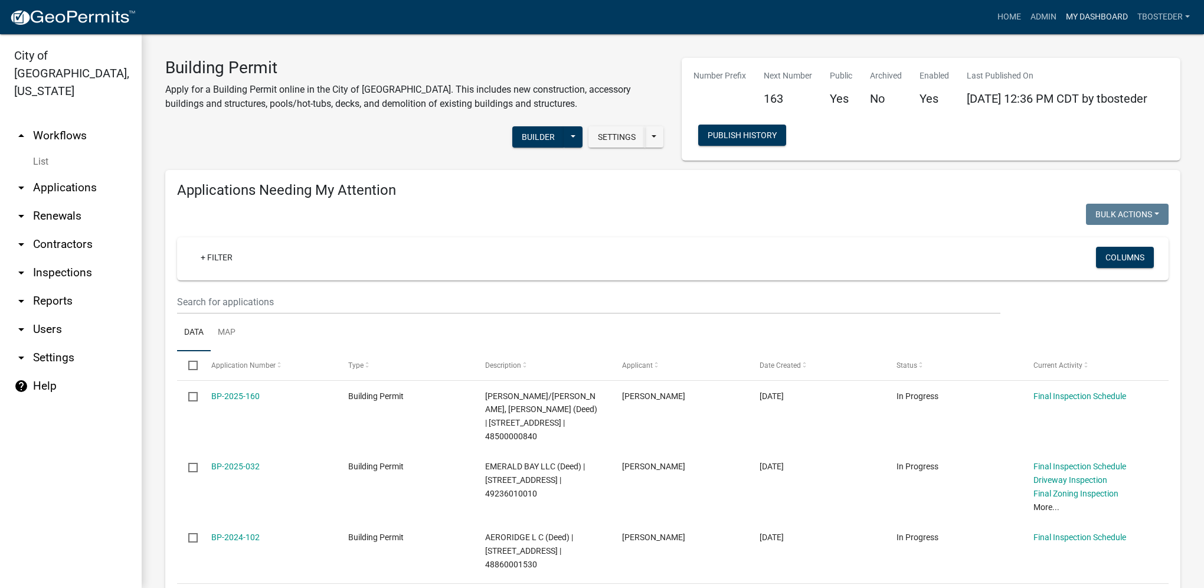
click at [1080, 17] on link "My Dashboard" at bounding box center [1097, 17] width 71 height 22
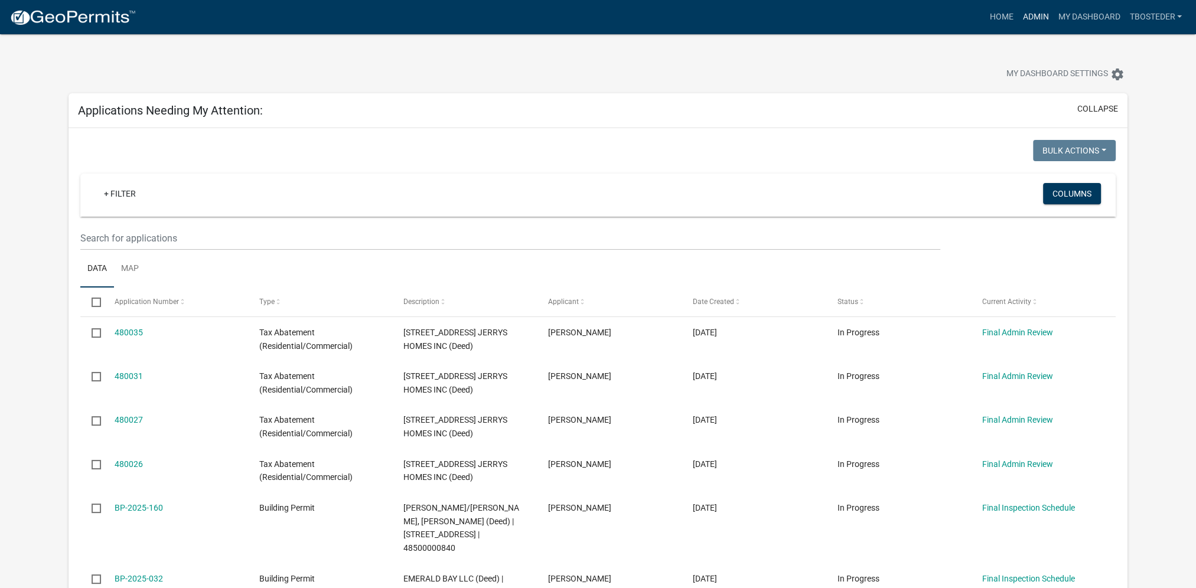
click at [1036, 18] on link "Admin" at bounding box center [1034, 17] width 35 height 22
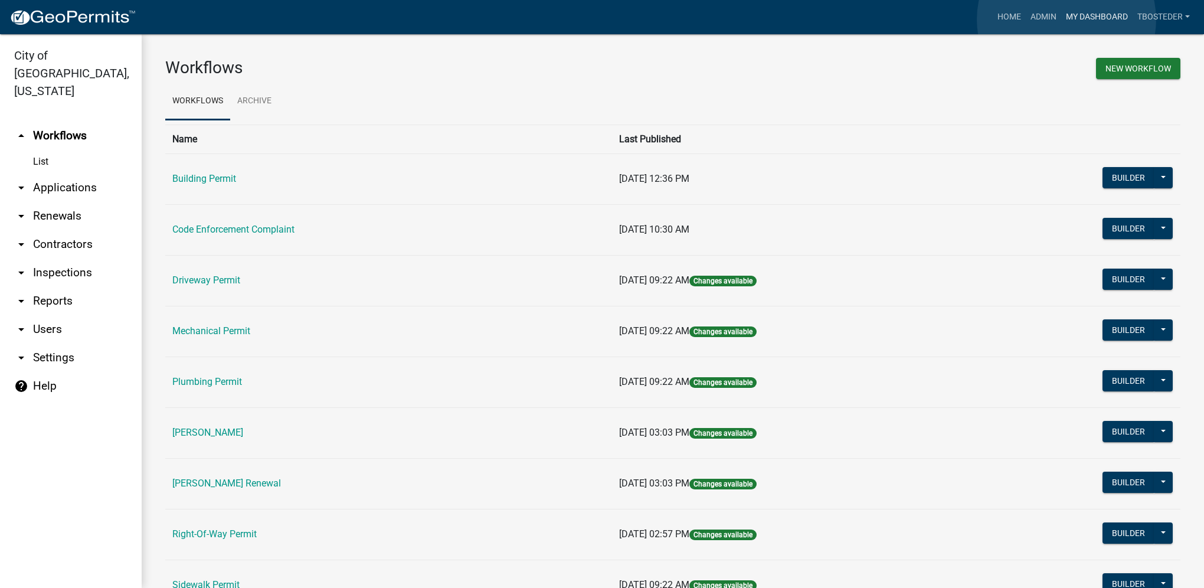
click at [1067, 19] on link "My Dashboard" at bounding box center [1097, 17] width 71 height 22
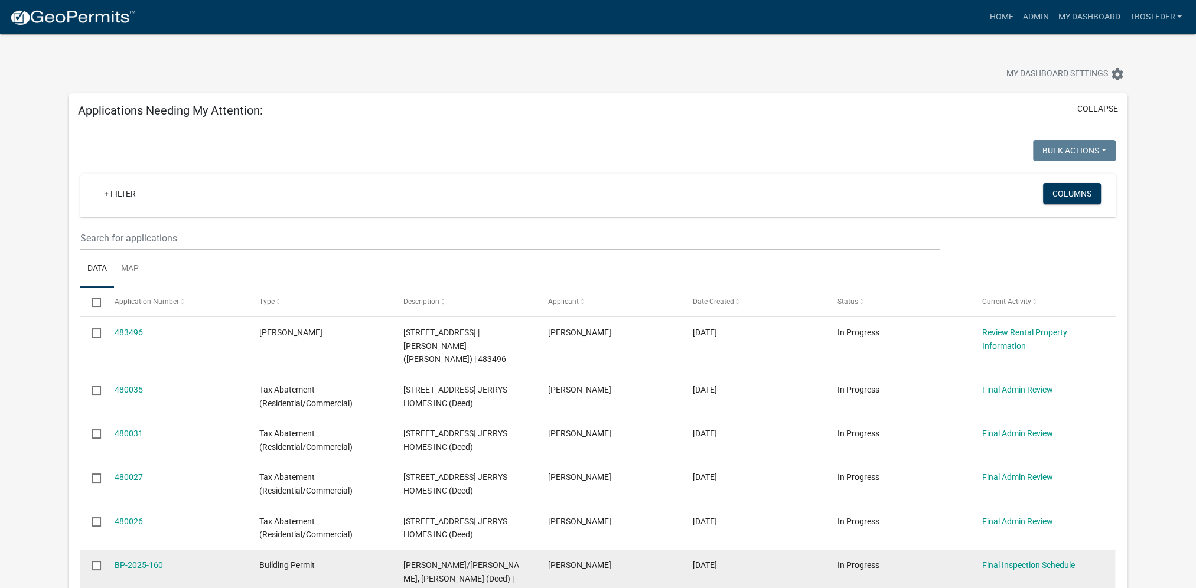
click at [541, 584] on datatable-body-cell "[PERSON_NAME]" at bounding box center [609, 585] width 145 height 71
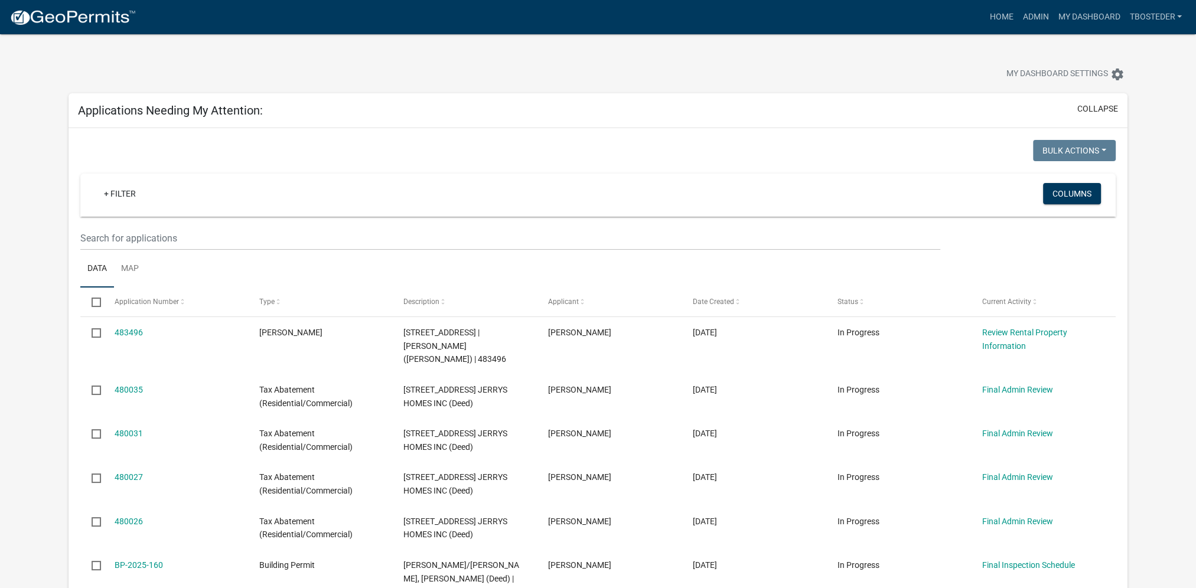
click at [494, 145] on div at bounding box center [334, 152] width 526 height 24
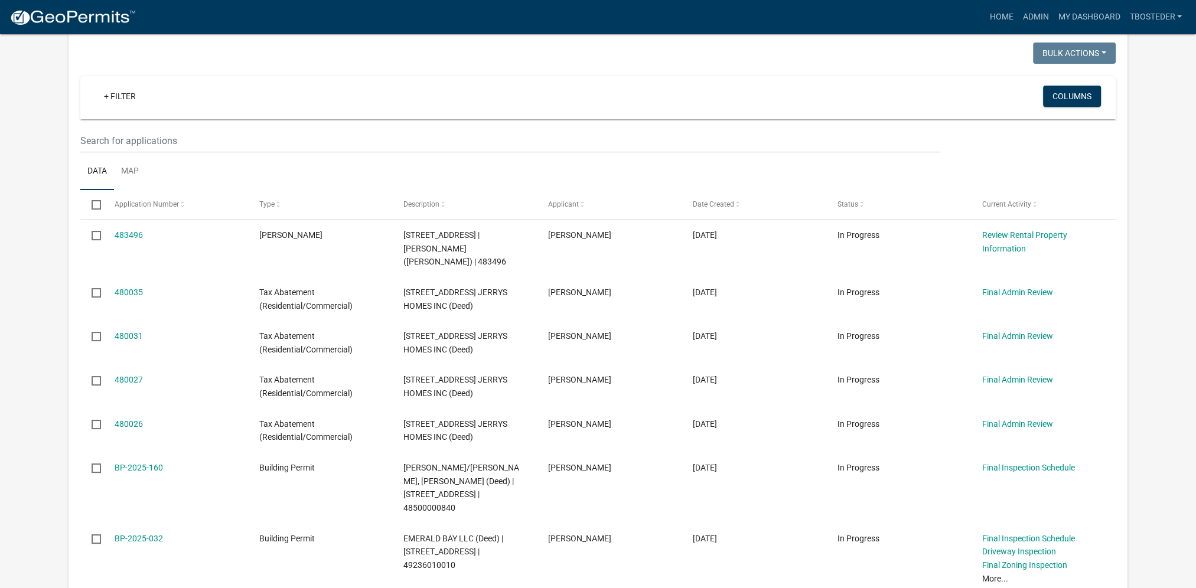
scroll to position [118, 0]
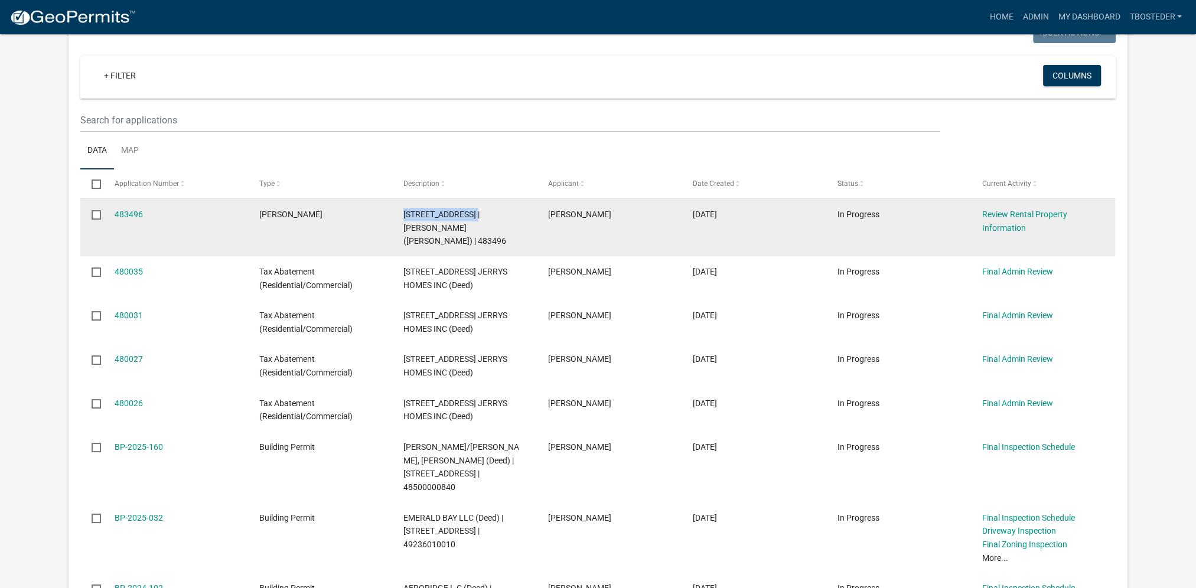
drag, startPoint x: 404, startPoint y: 213, endPoint x: 478, endPoint y: 212, distance: 74.4
click at [478, 212] on span "[STREET_ADDRESS] | [PERSON_NAME] ([PERSON_NAME]) | 483496" at bounding box center [454, 228] width 103 height 37
copy span "[STREET_ADDRESS]"
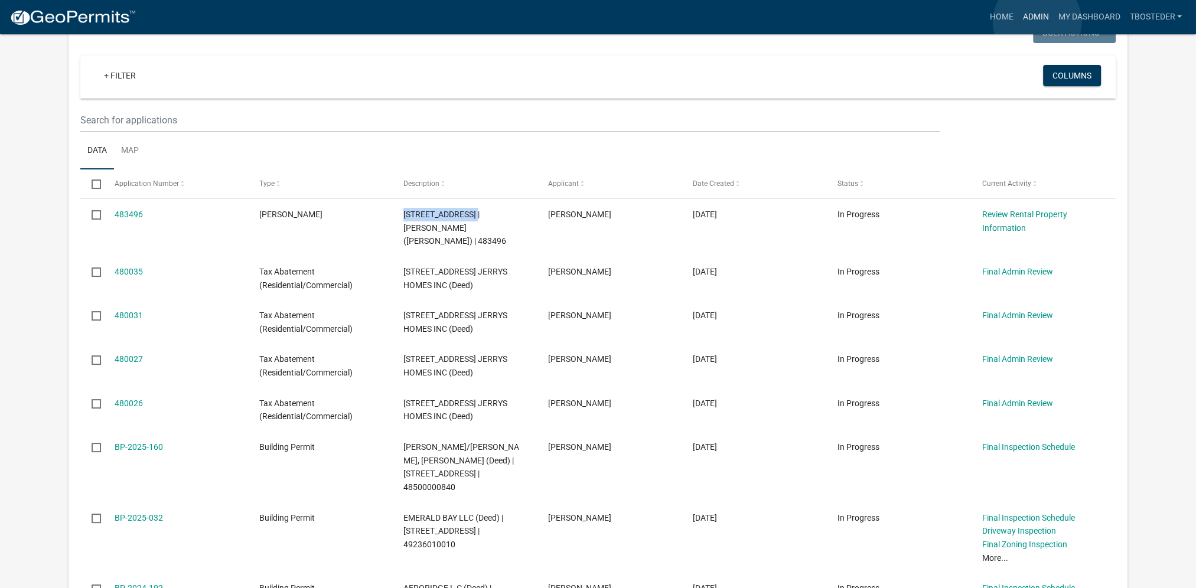
click at [1037, 22] on link "Admin" at bounding box center [1034, 17] width 35 height 22
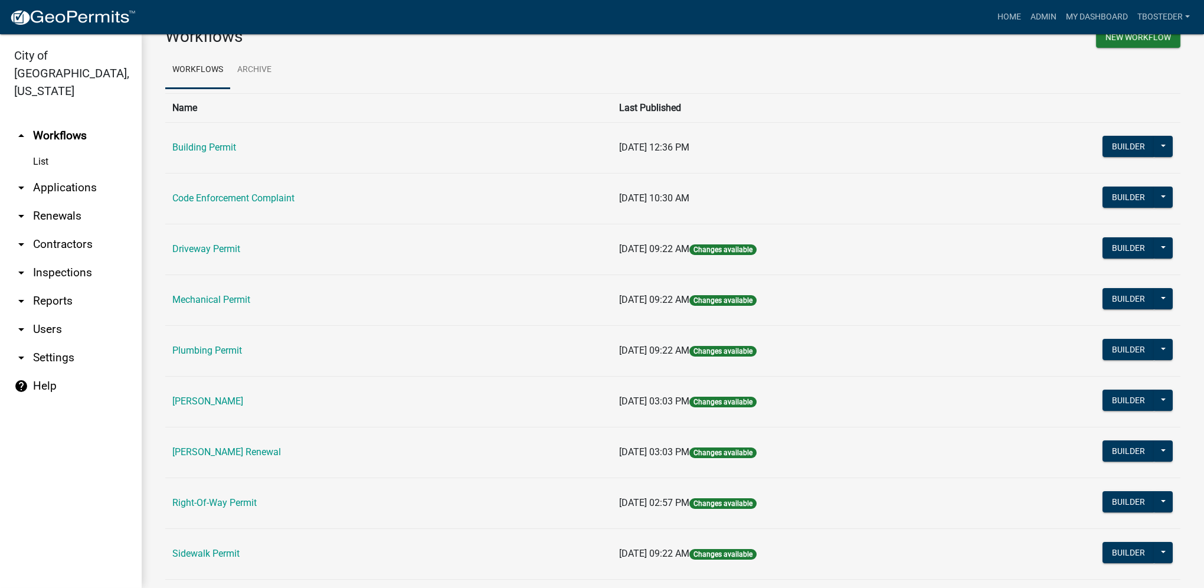
scroll to position [59, 0]
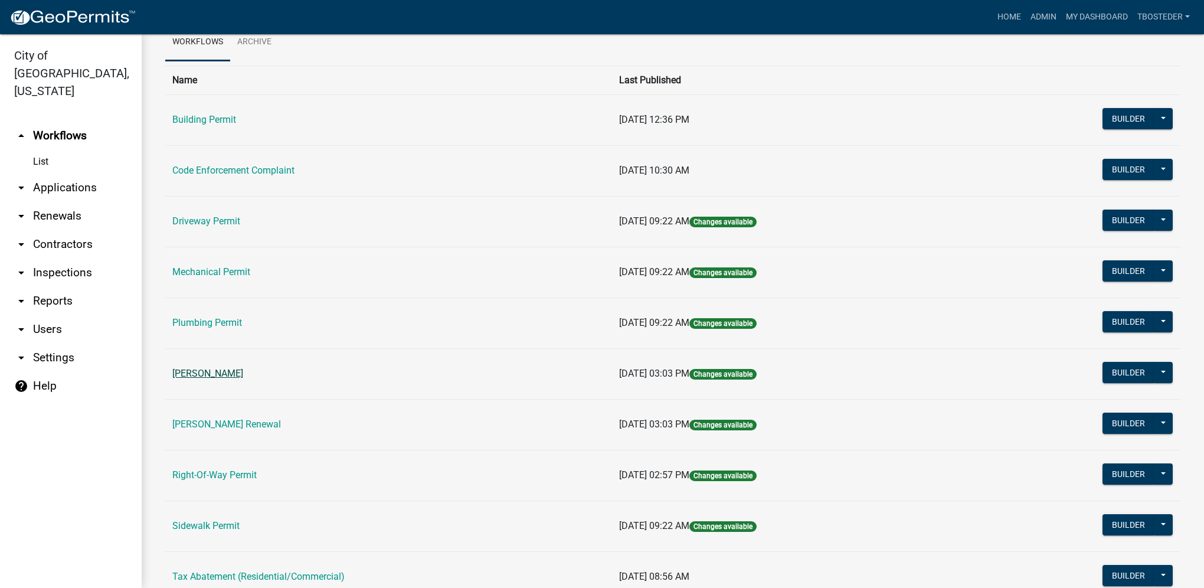
click at [211, 374] on link "[PERSON_NAME]" at bounding box center [207, 373] width 71 height 11
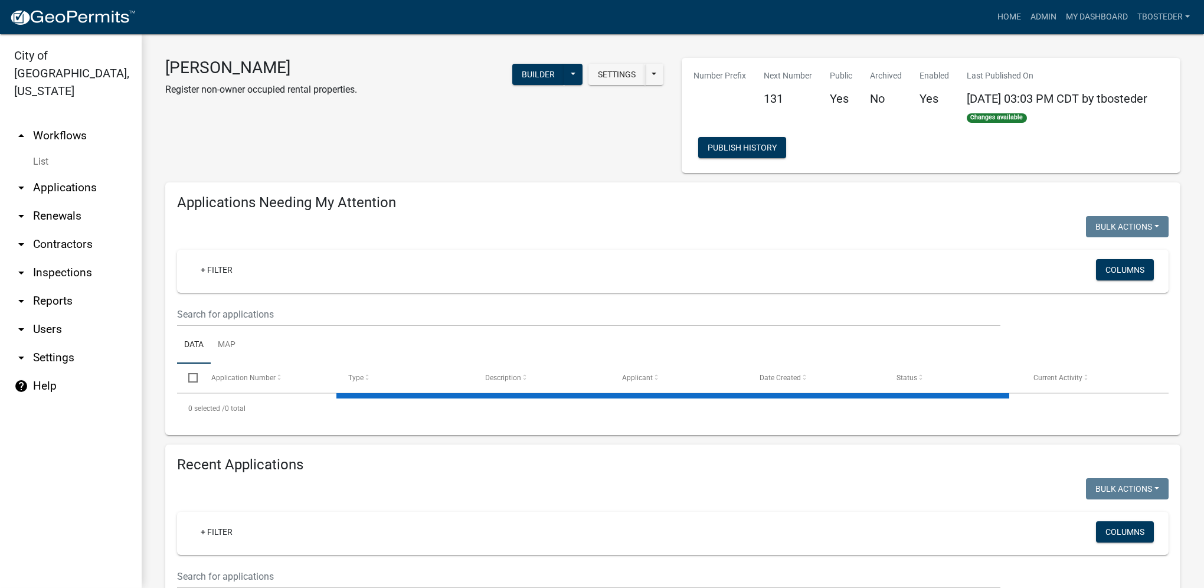
select select "1: 25"
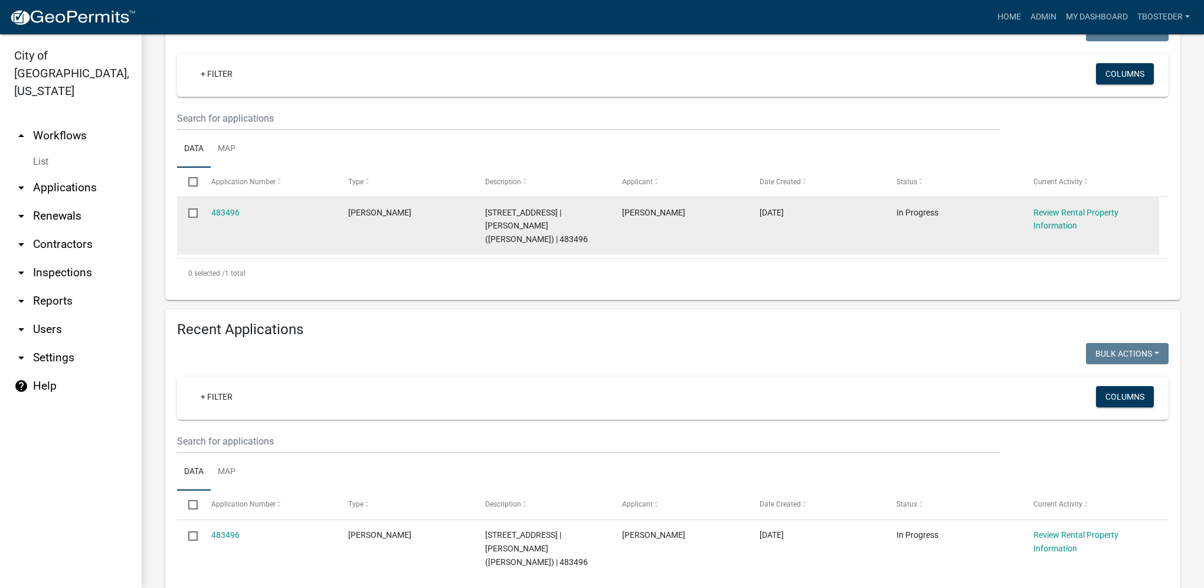
scroll to position [236, 0]
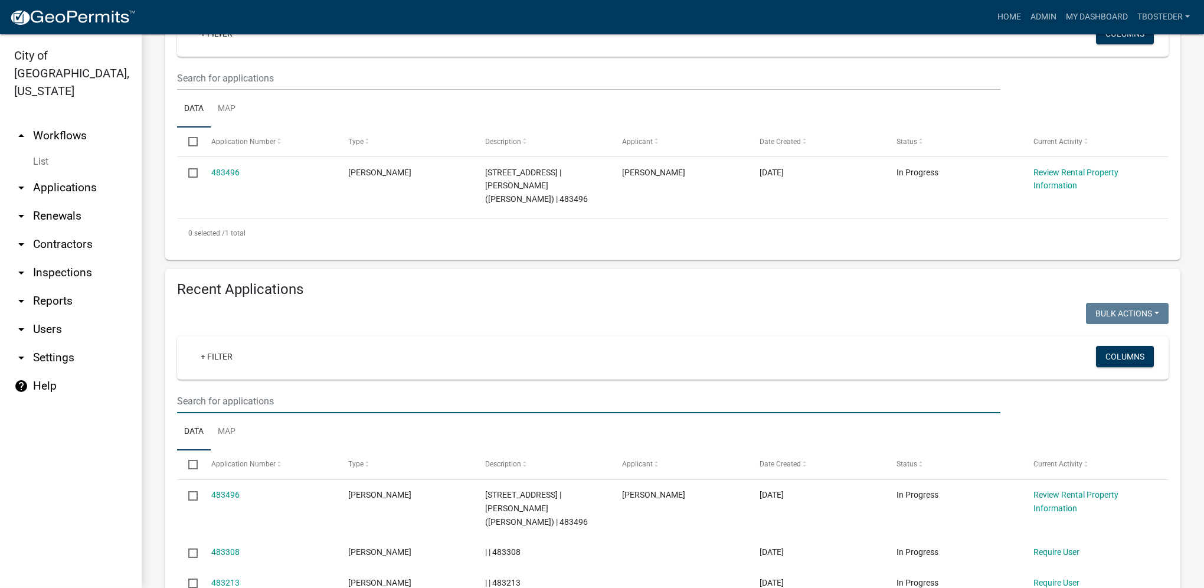
paste input "[STREET_ADDRESS]"
type input "[STREET_ADDRESS]"
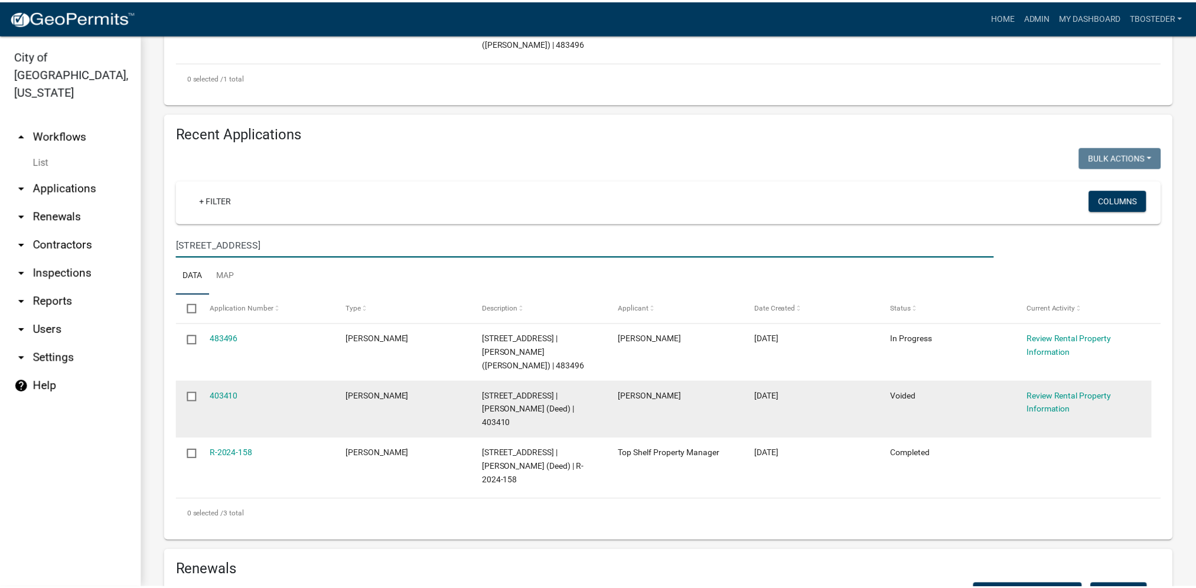
scroll to position [413, 0]
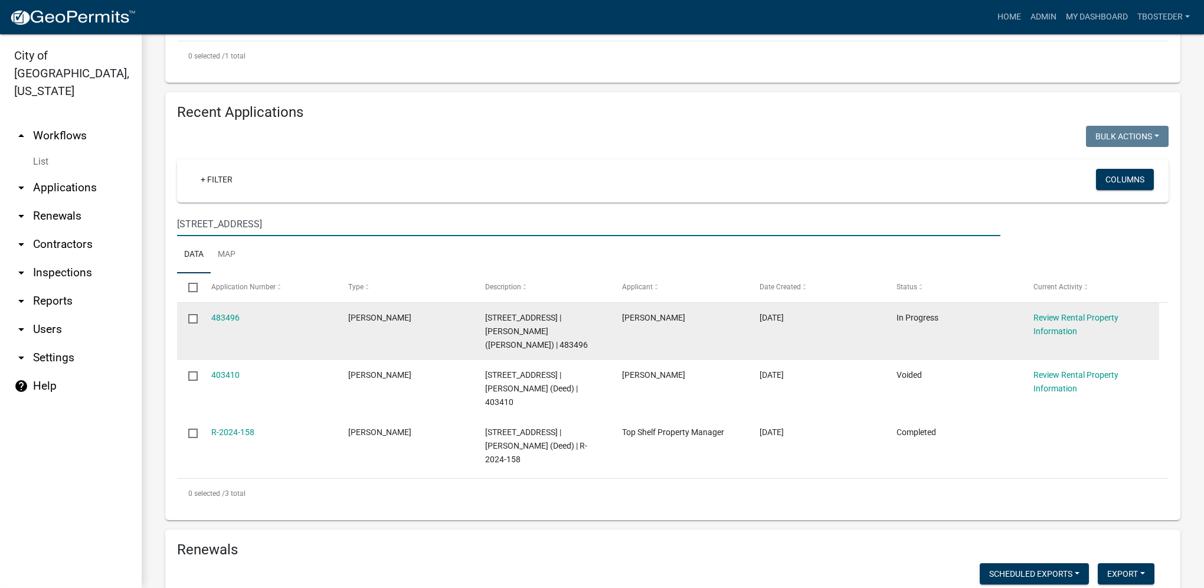
click at [191, 322] on input "checkbox" at bounding box center [192, 318] width 8 height 8
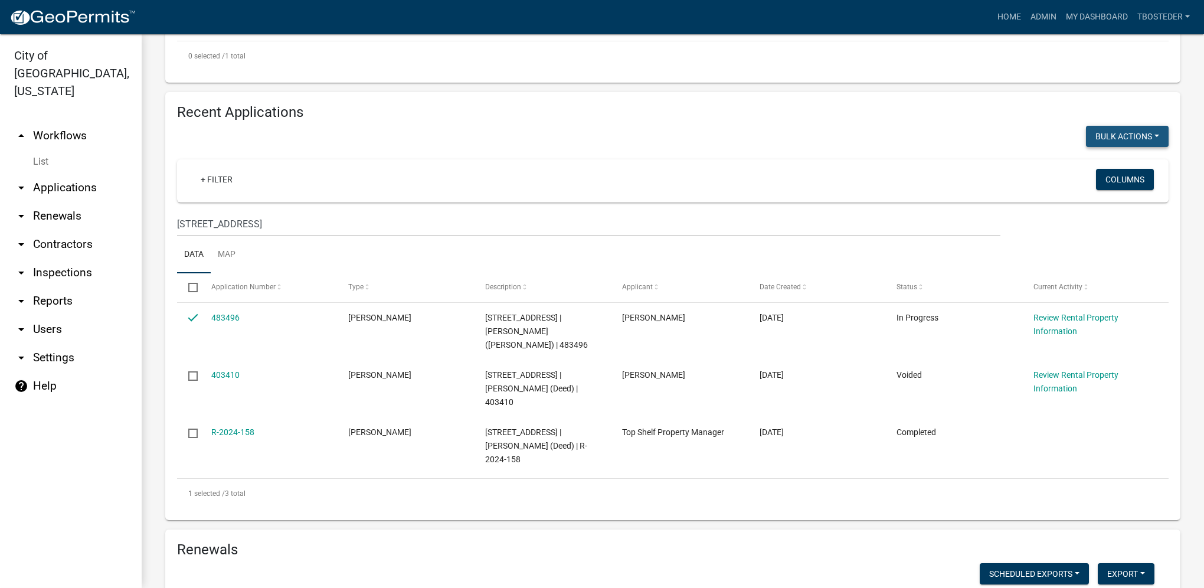
click at [1097, 130] on button "Bulk Actions" at bounding box center [1127, 136] width 83 height 21
click at [1096, 174] on button "Void" at bounding box center [1121, 167] width 94 height 28
checkbox input "false"
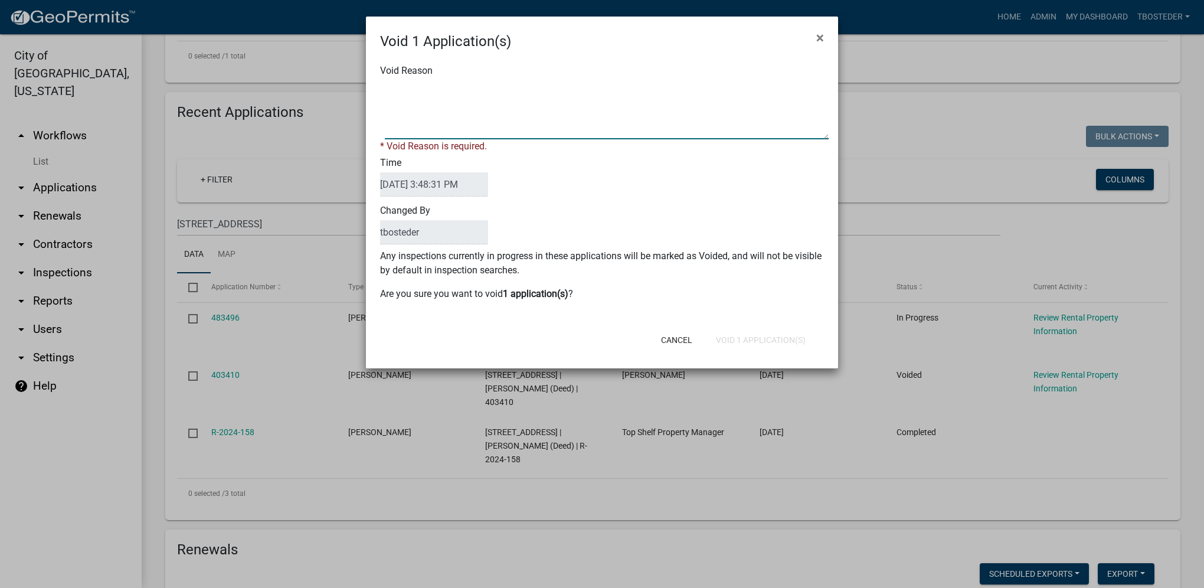
click at [491, 116] on textarea "Void Reason" at bounding box center [607, 109] width 444 height 59
type textarea "Needs to be completed under renewal registration"
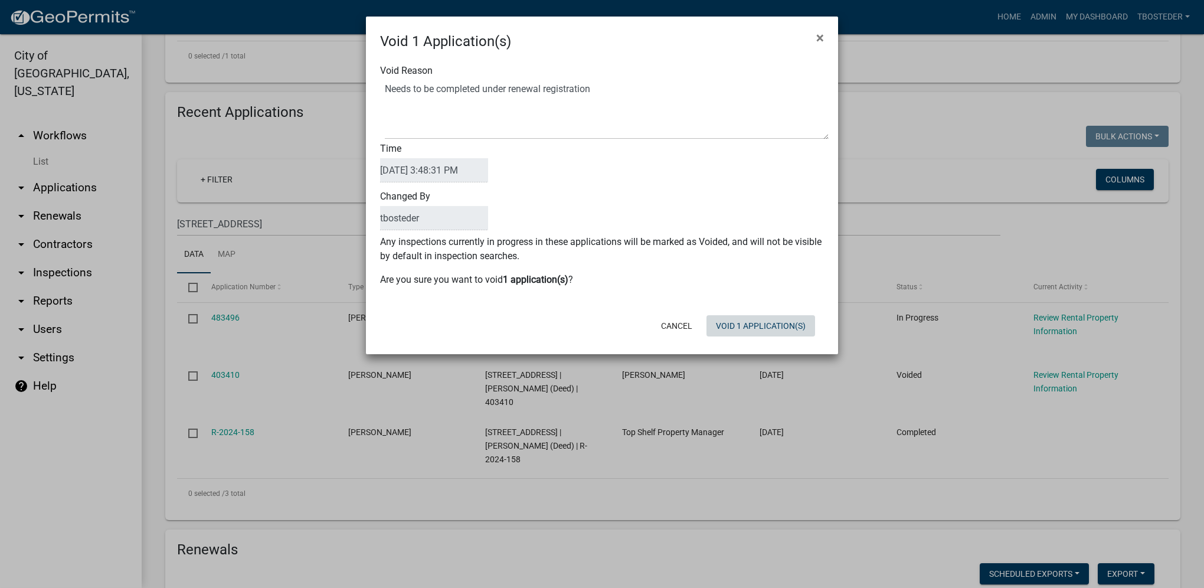
click at [724, 338] on div "Cancel Void 1 Application(s)" at bounding box center [679, 326] width 291 height 31
click at [732, 330] on button "Void 1 Application(s)" at bounding box center [761, 325] width 109 height 21
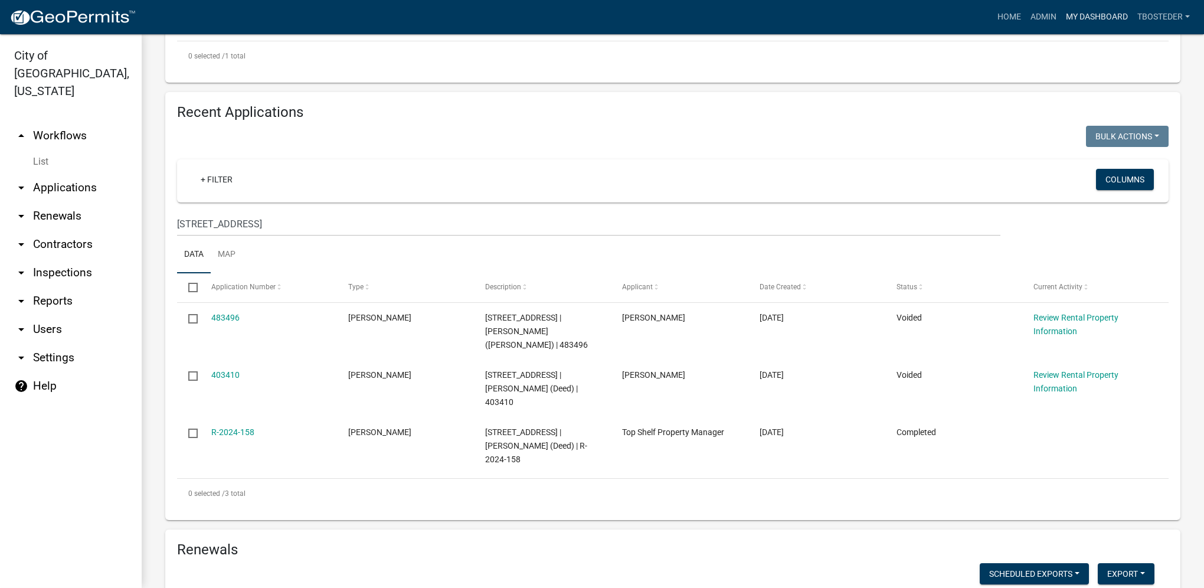
click at [1090, 18] on link "My Dashboard" at bounding box center [1097, 17] width 71 height 22
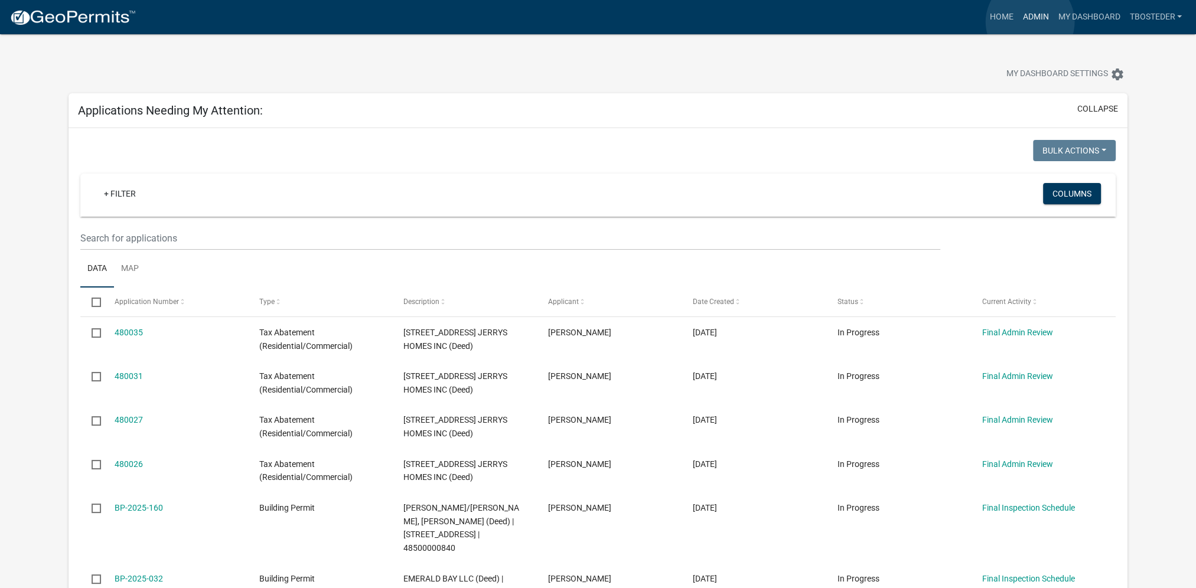
click at [1030, 22] on link "Admin" at bounding box center [1034, 17] width 35 height 22
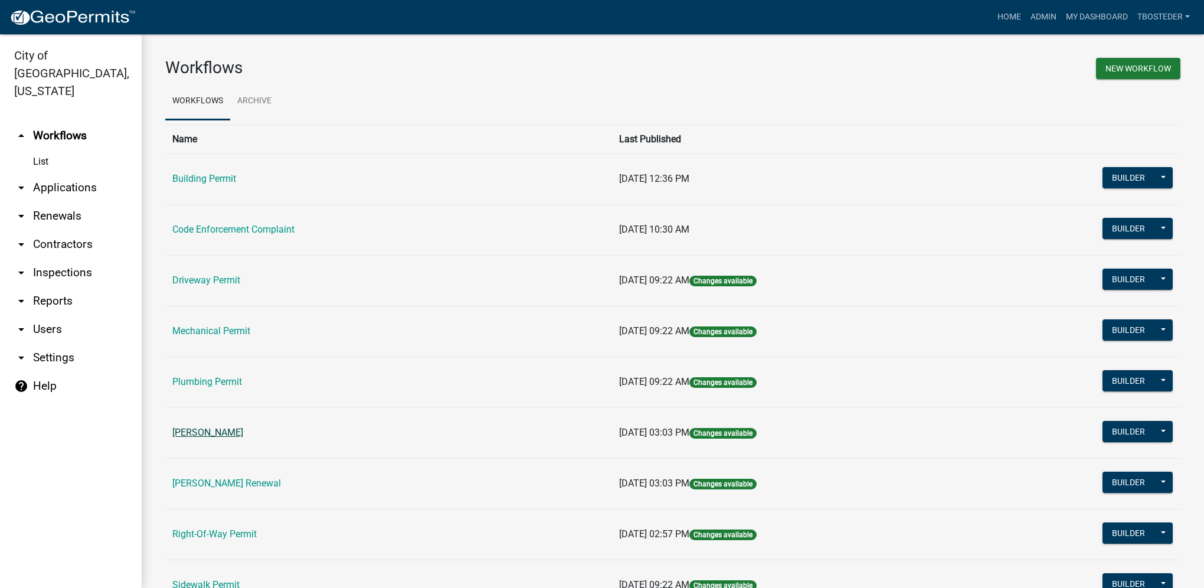
click at [194, 432] on link "[PERSON_NAME]" at bounding box center [207, 432] width 71 height 11
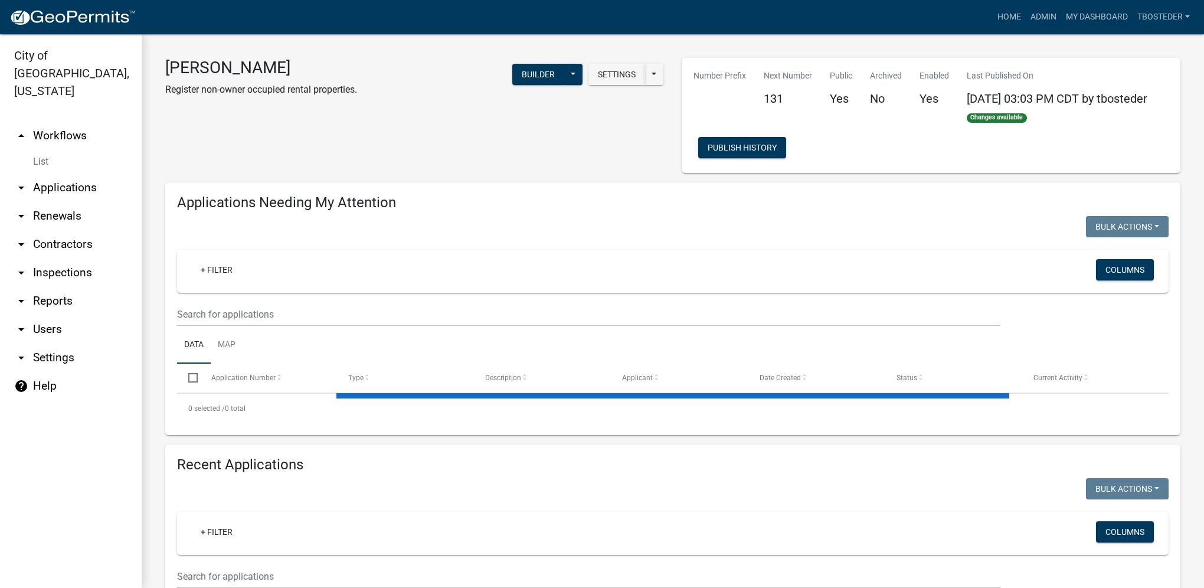
select select "1: 25"
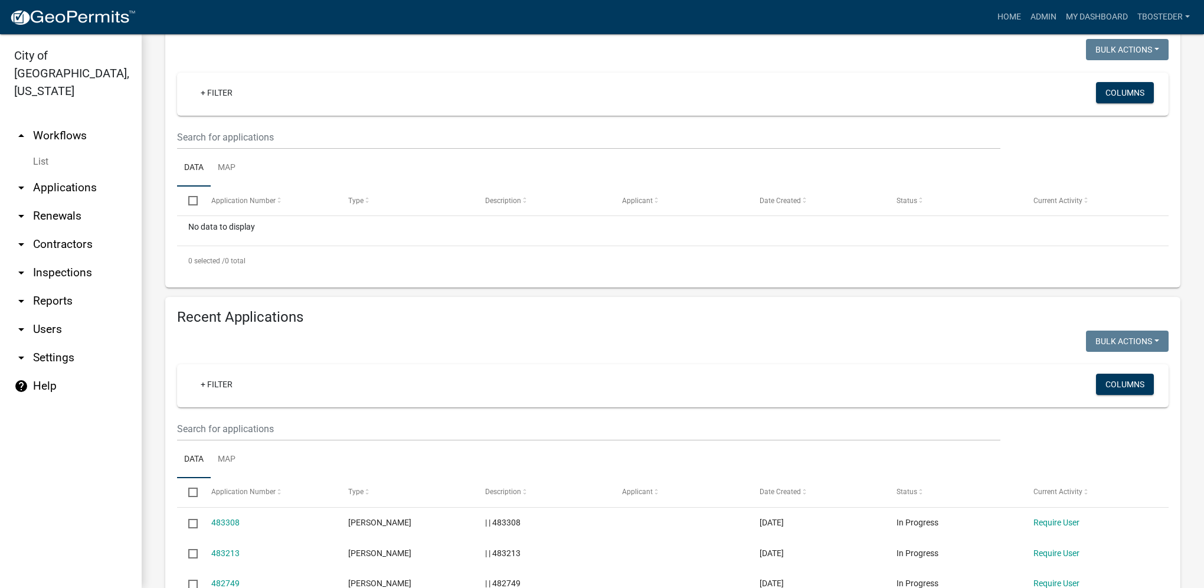
scroll to position [236, 0]
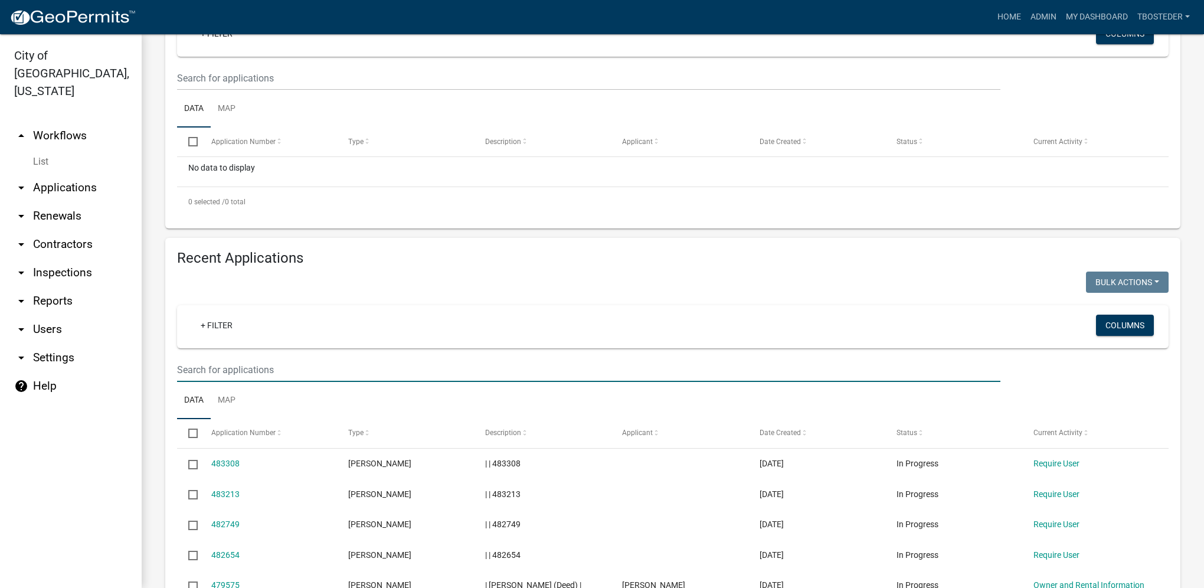
click at [190, 371] on input "text" at bounding box center [589, 370] width 824 height 24
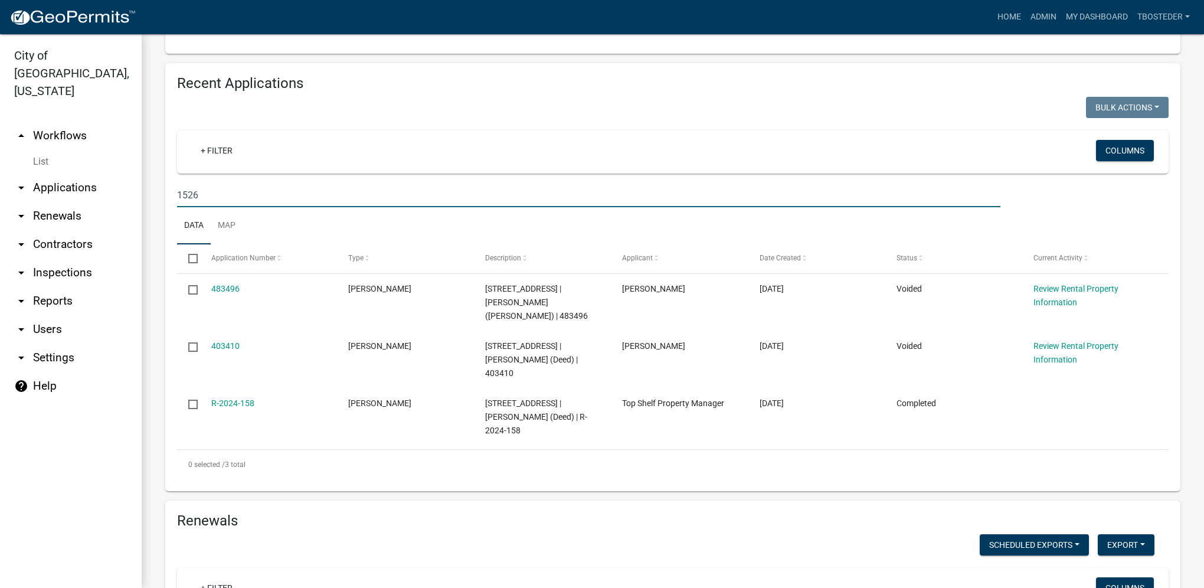
scroll to position [413, 0]
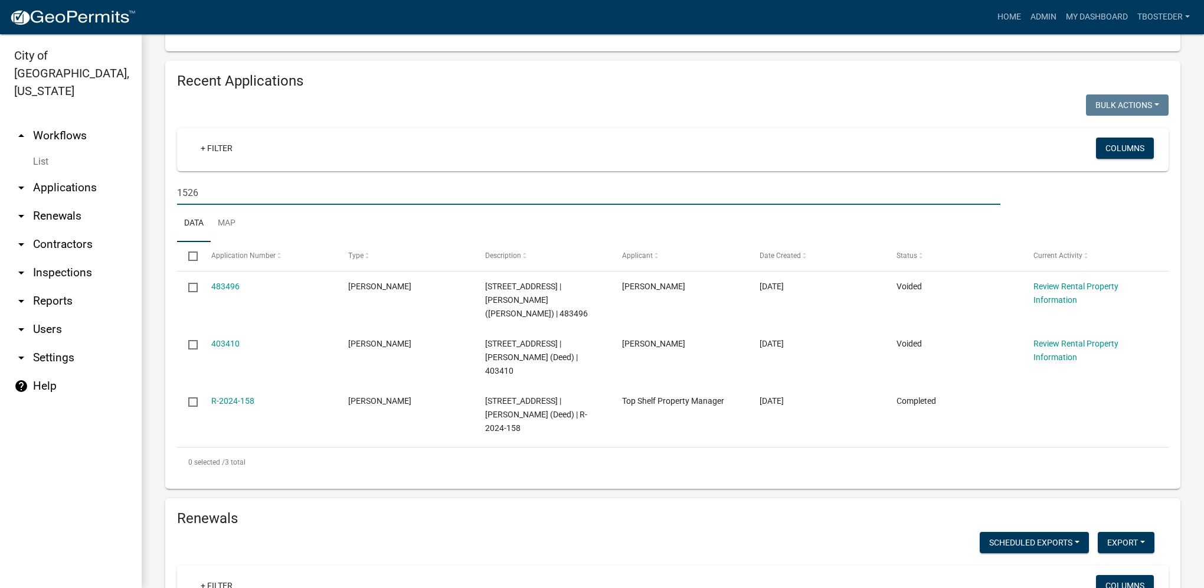
type input "1526"
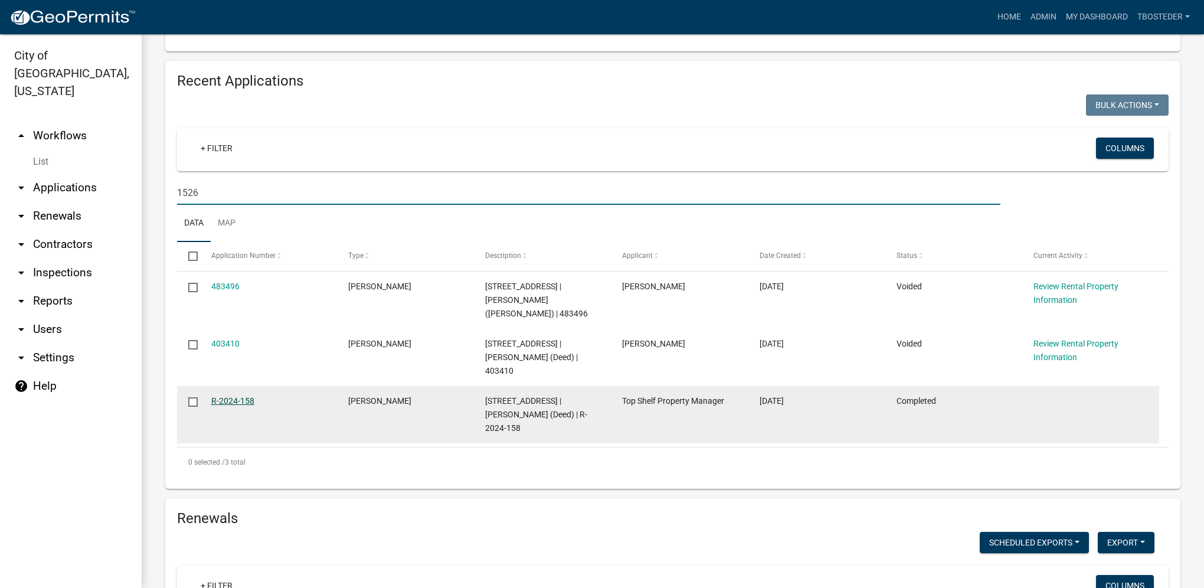
click at [242, 401] on link "R-2024-158" at bounding box center [232, 400] width 43 height 9
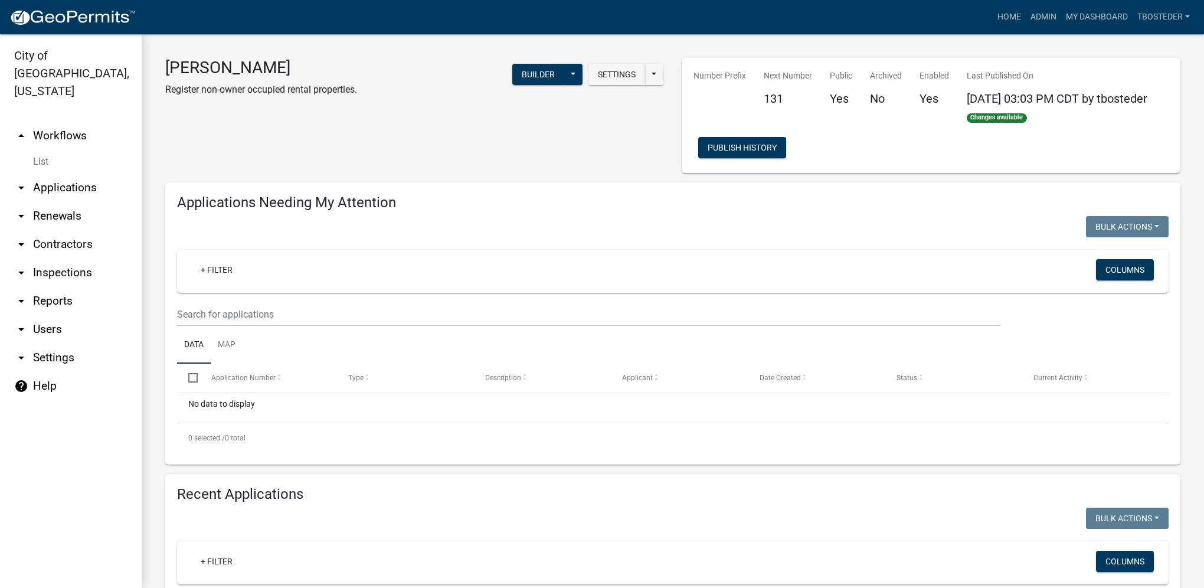
select select "1: 25"
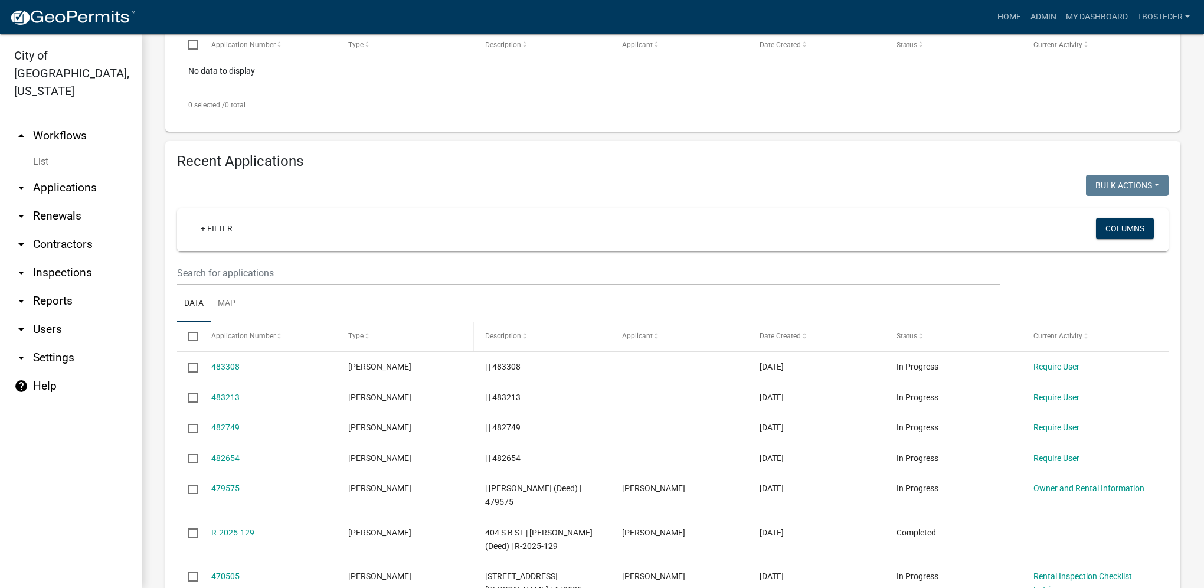
scroll to position [354, 0]
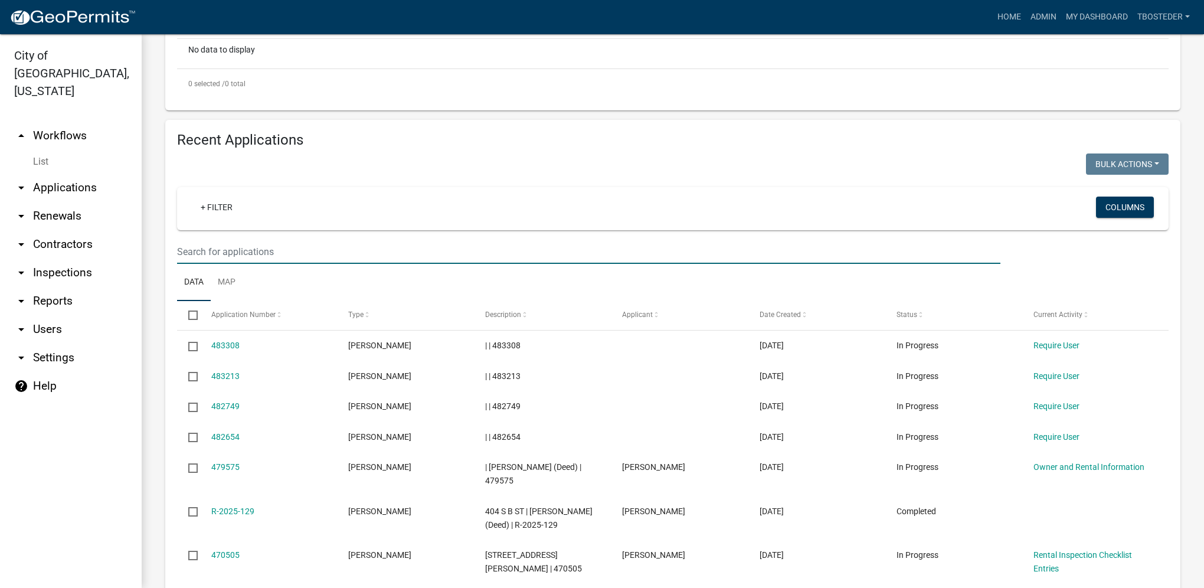
click at [292, 253] on input "text" at bounding box center [589, 252] width 824 height 24
type input "1526"
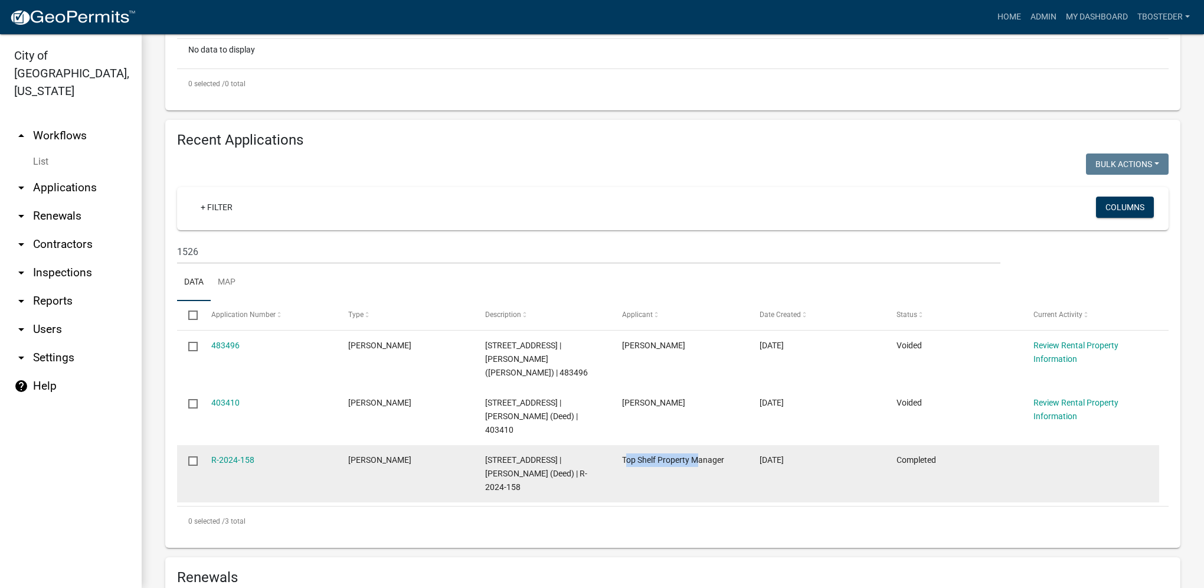
drag, startPoint x: 625, startPoint y: 463, endPoint x: 701, endPoint y: 461, distance: 76.8
click at [701, 461] on span "Top Shelf Property Manager" at bounding box center [673, 459] width 102 height 9
click at [603, 479] on datatable-body-cell "[STREET_ADDRESS] | [PERSON_NAME] (Deed) | R-2024-158" at bounding box center [542, 473] width 137 height 57
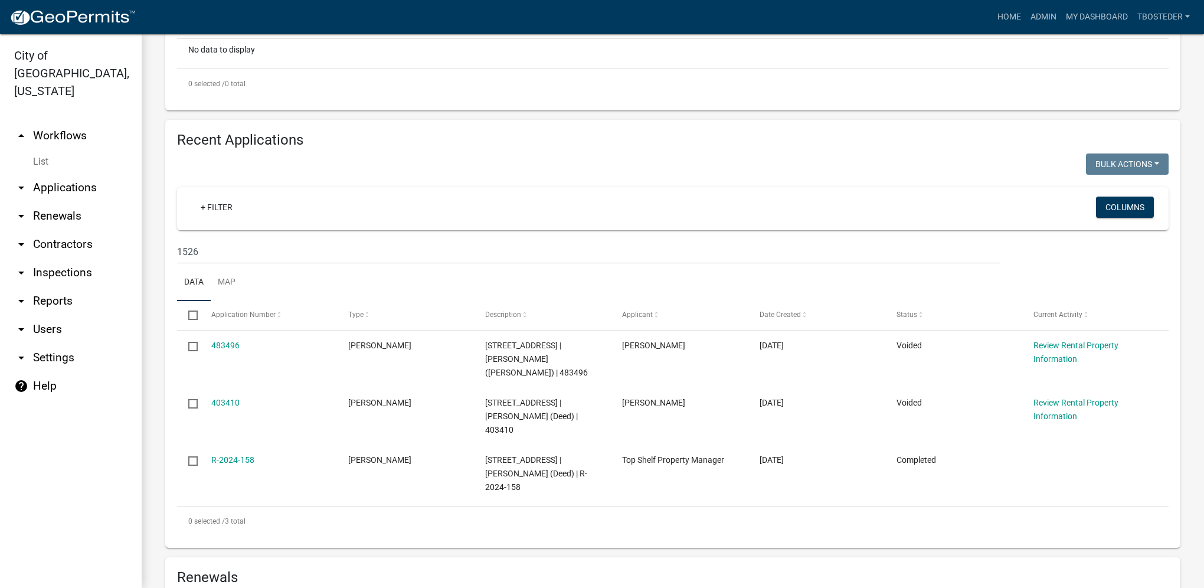
click at [241, 460] on link "R-2024-158" at bounding box center [232, 459] width 43 height 9
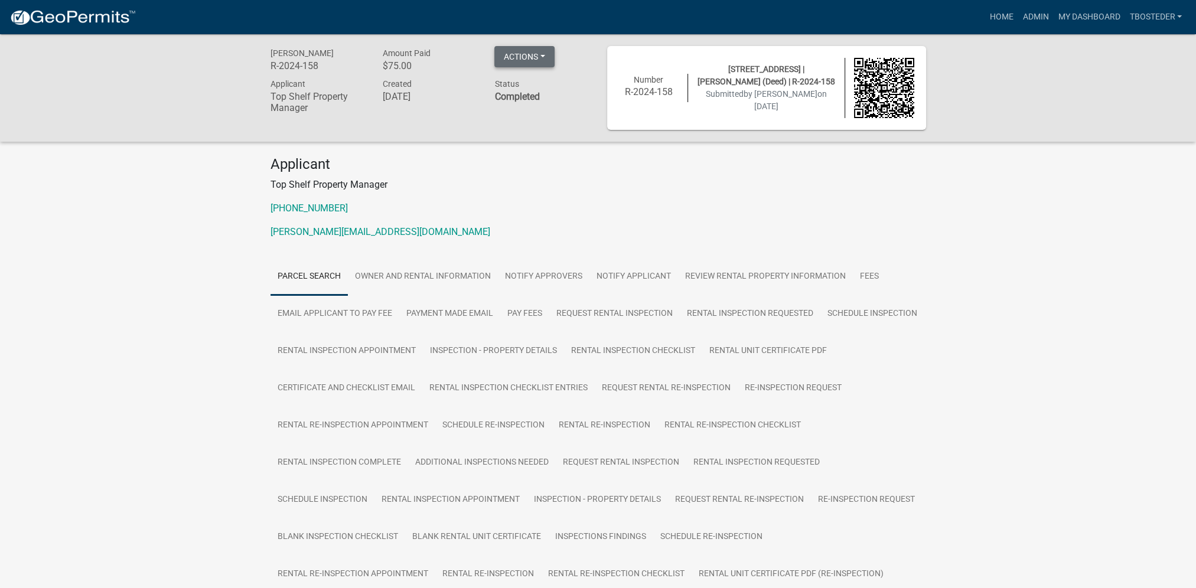
click at [510, 53] on button "Actions" at bounding box center [524, 56] width 60 height 21
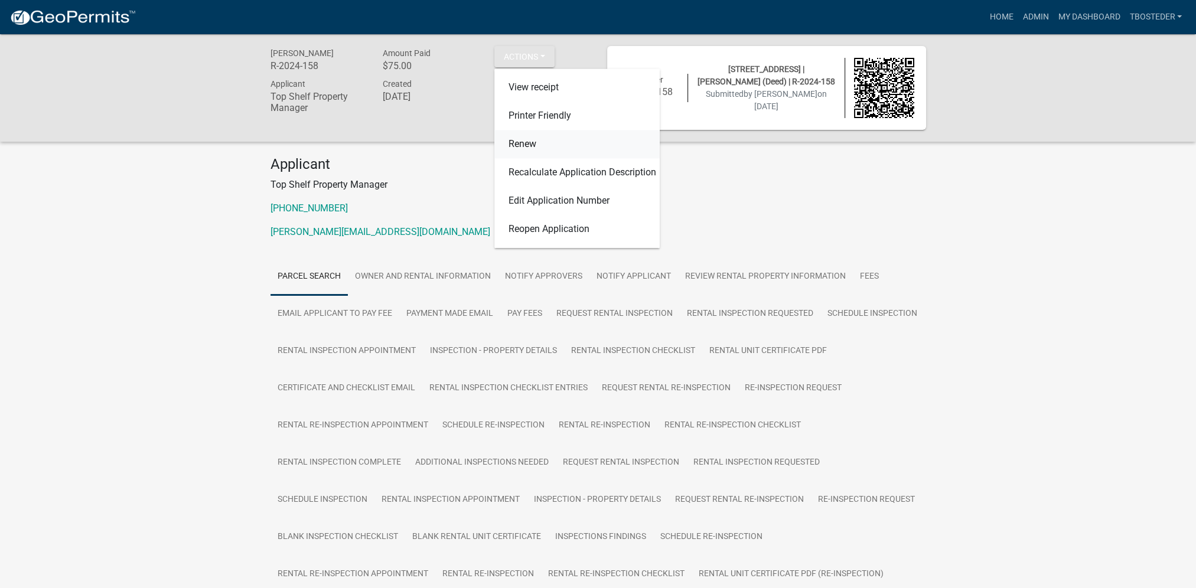
click at [539, 153] on link "Renew" at bounding box center [576, 144] width 165 height 28
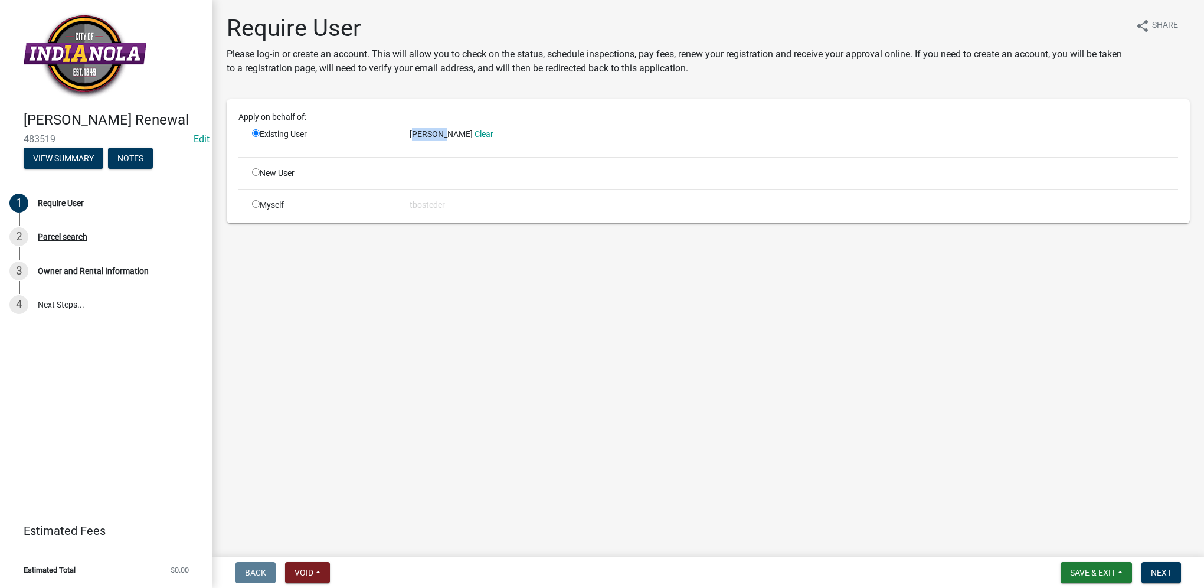
drag, startPoint x: 416, startPoint y: 132, endPoint x: 449, endPoint y: 137, distance: 32.8
click at [449, 137] on span "[PERSON_NAME]" at bounding box center [441, 133] width 63 height 9
click at [475, 137] on link "Clear" at bounding box center [484, 133] width 19 height 9
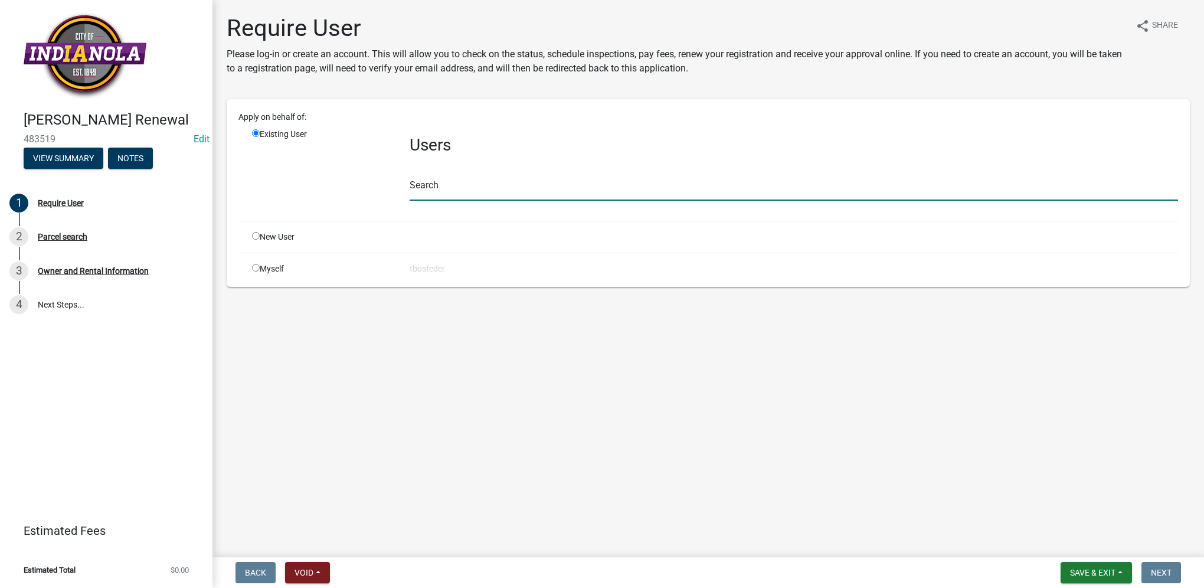
click at [433, 188] on input "text" at bounding box center [794, 189] width 769 height 24
paste input "[PERSON_NAME]"
type input "[PERSON_NAME]"
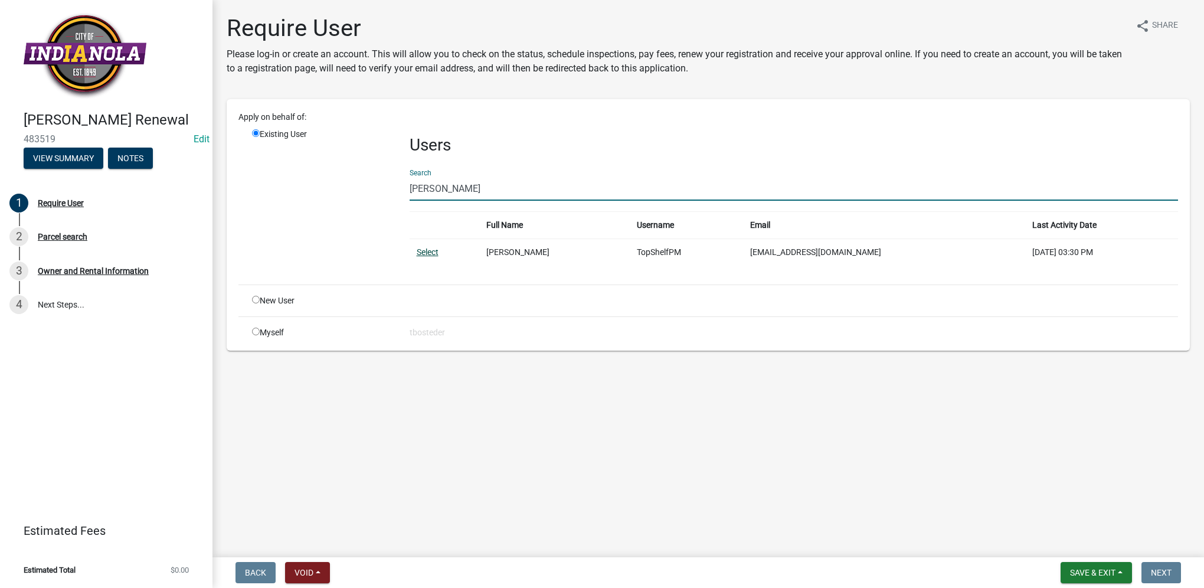
click at [432, 252] on link "Select" at bounding box center [428, 251] width 22 height 9
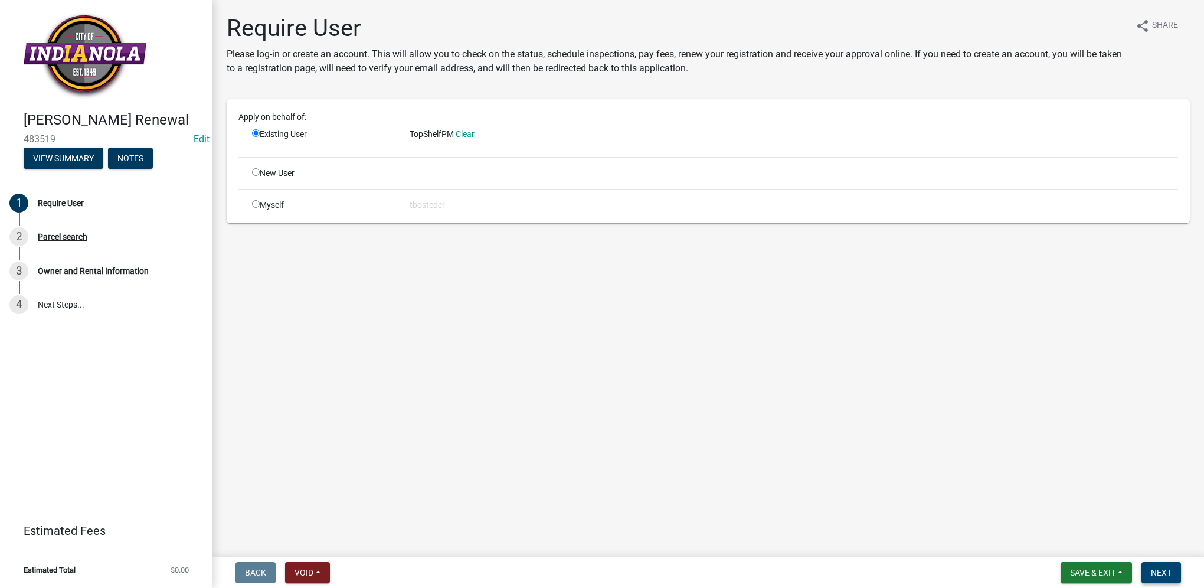
click at [1171, 567] on button "Next" at bounding box center [1162, 572] width 40 height 21
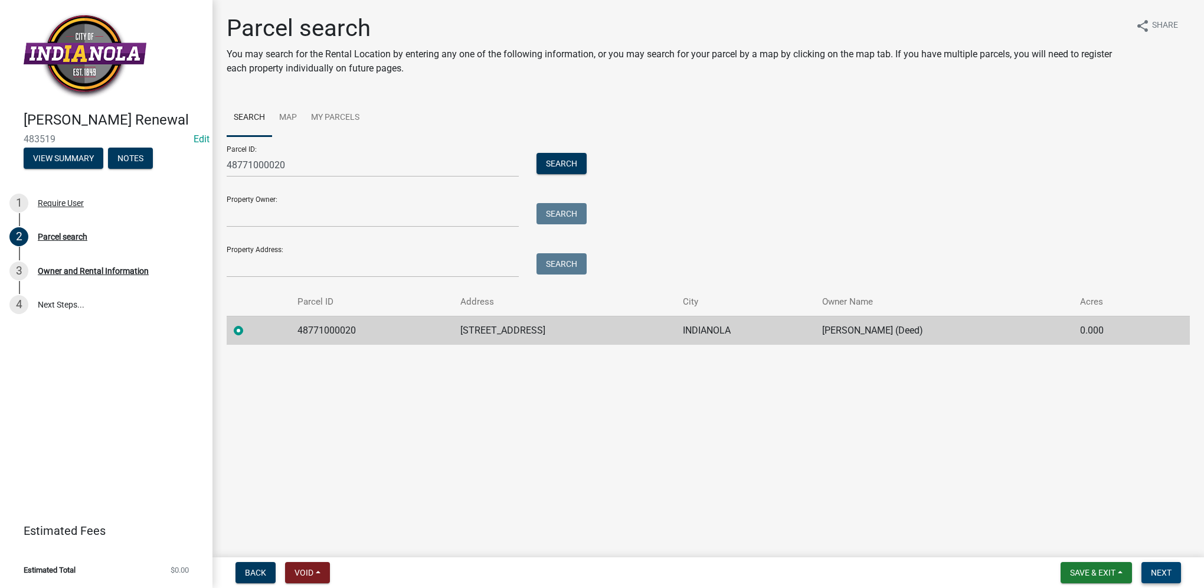
click at [1167, 576] on span "Next" at bounding box center [1161, 572] width 21 height 9
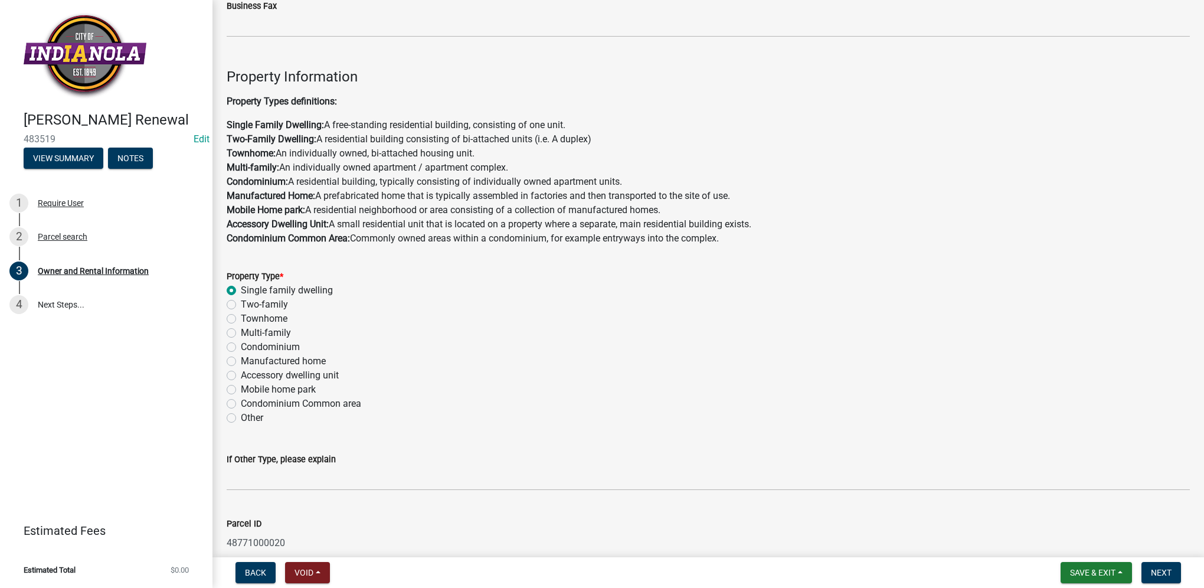
scroll to position [827, 0]
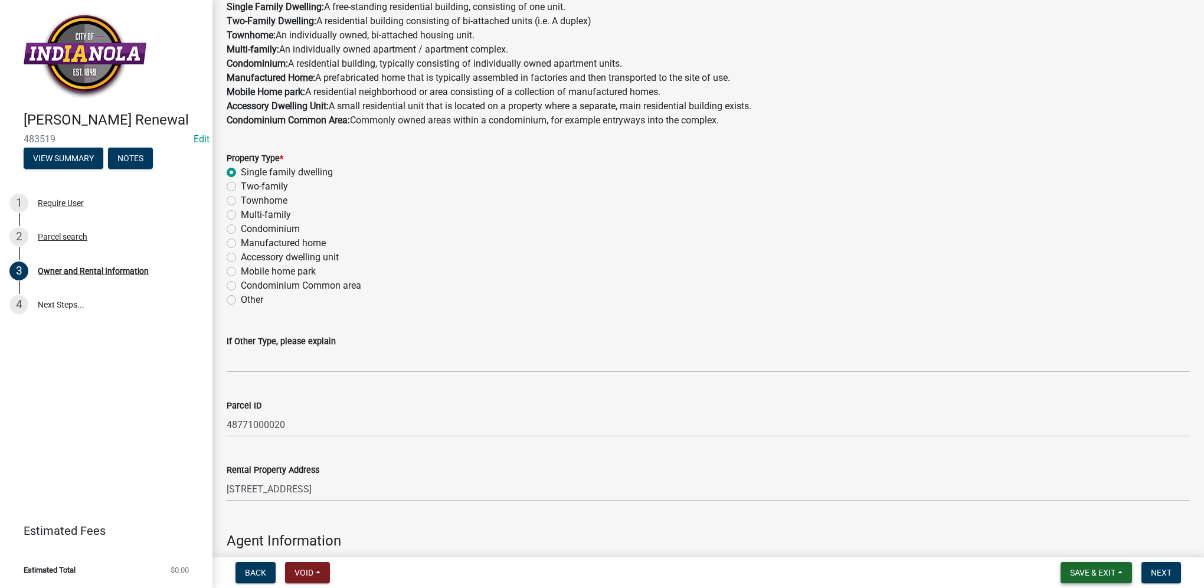
click at [1082, 568] on span "Save & Exit" at bounding box center [1092, 572] width 45 height 9
click at [1082, 541] on button "Save & Exit" at bounding box center [1085, 542] width 94 height 28
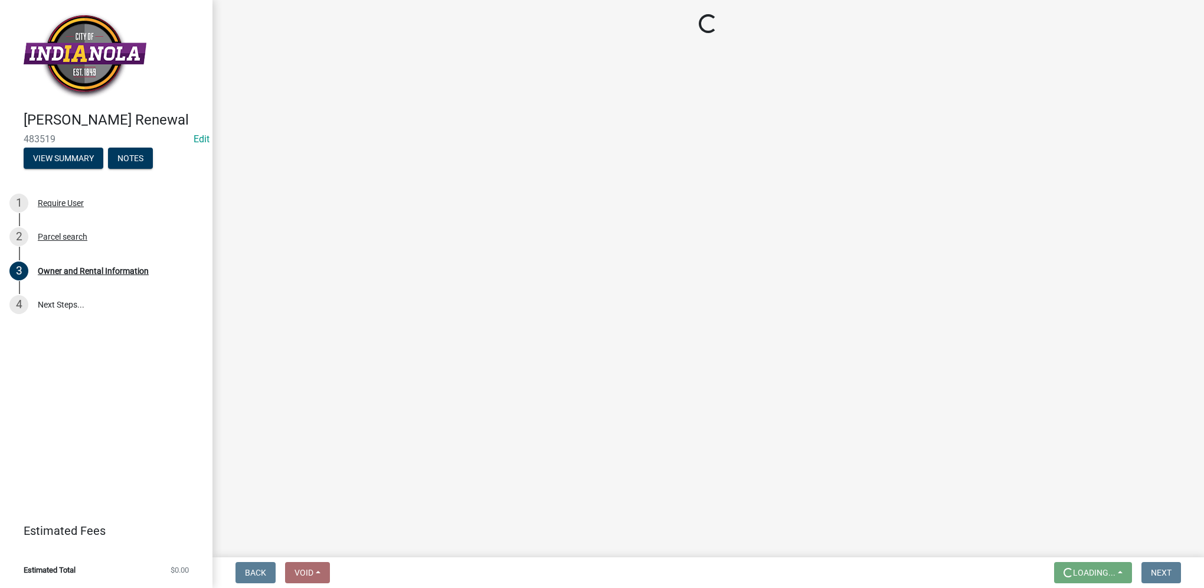
scroll to position [0, 0]
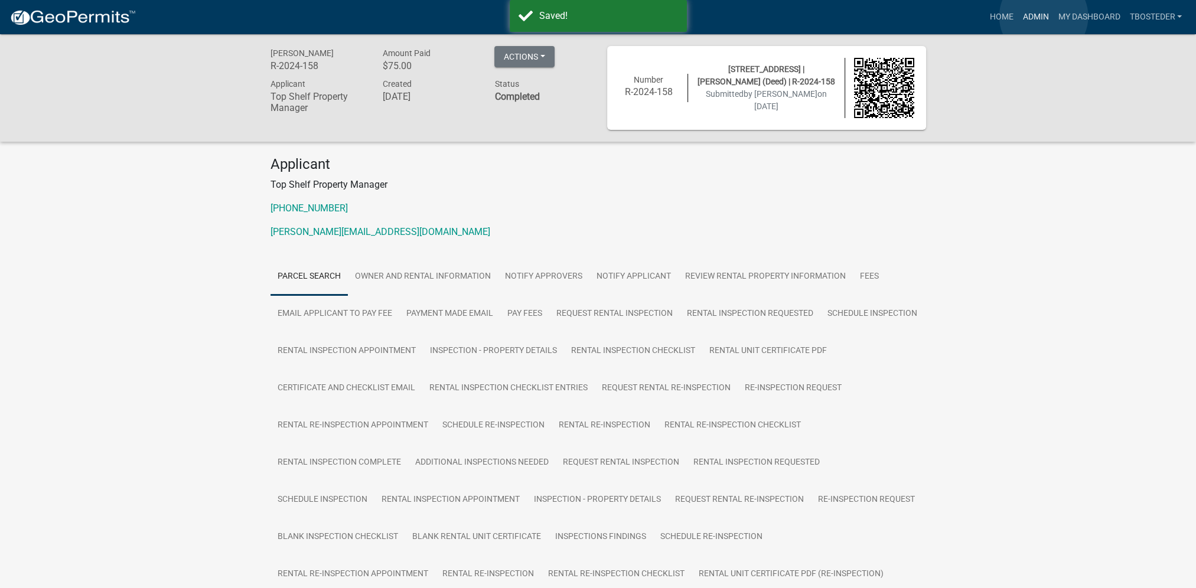
drag, startPoint x: 1043, startPoint y: 17, endPoint x: 1041, endPoint y: 22, distance: 6.2
click at [1043, 17] on link "Admin" at bounding box center [1034, 17] width 35 height 22
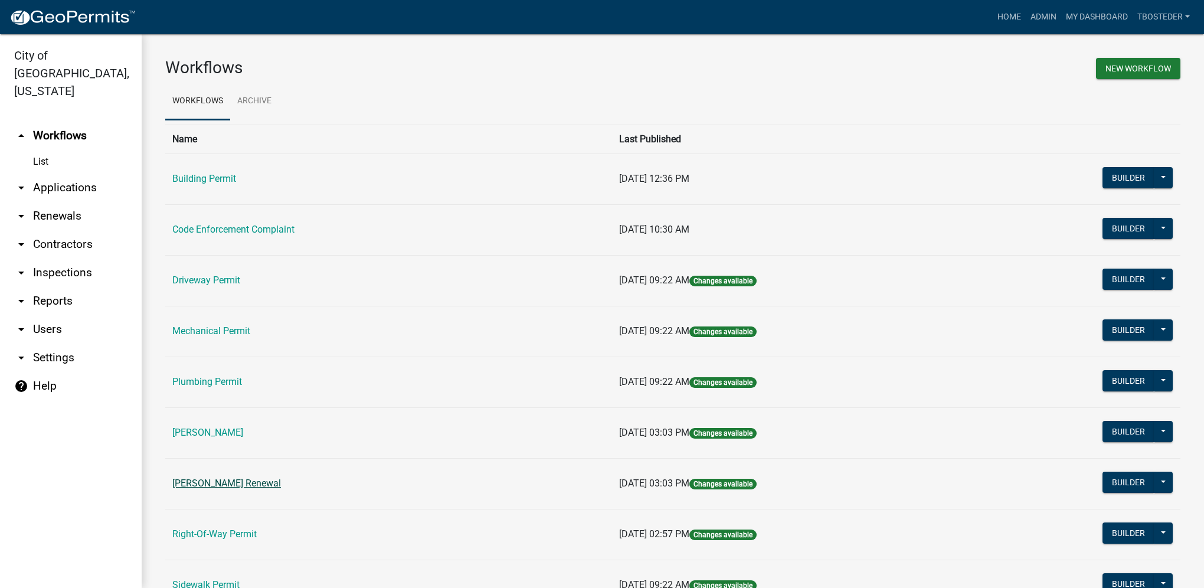
click at [281, 484] on link "[PERSON_NAME] Renewal" at bounding box center [226, 483] width 109 height 11
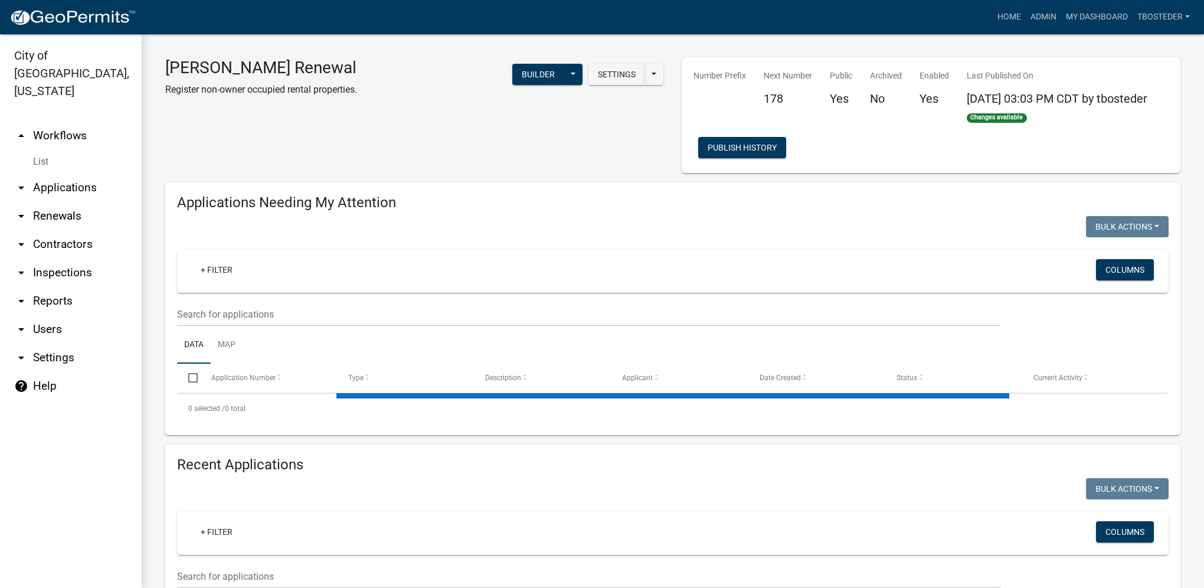
select select "1: 25"
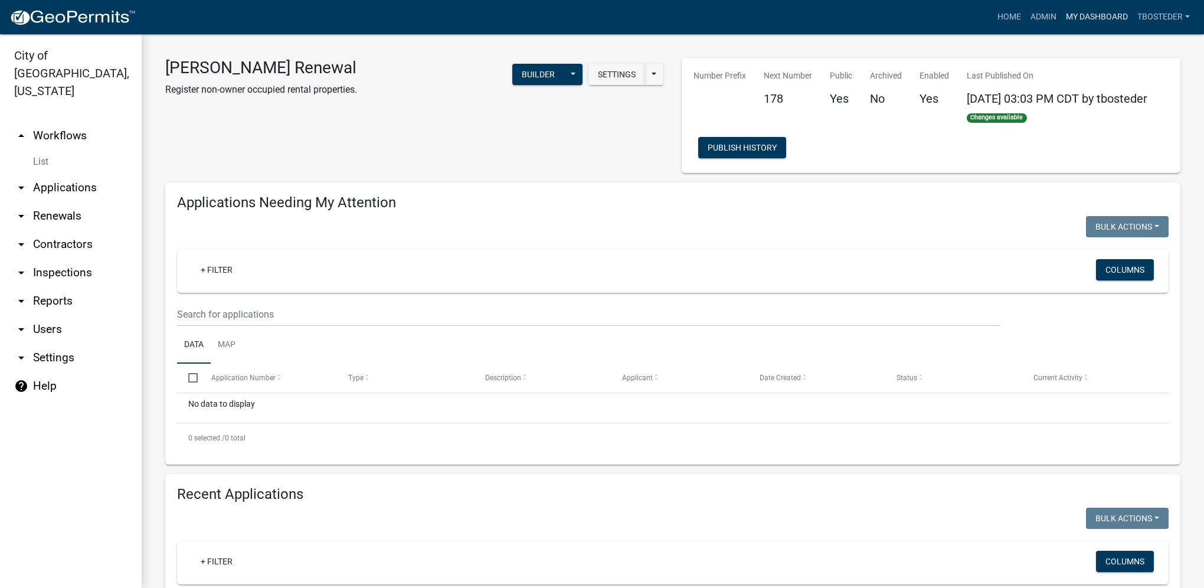
click at [1074, 17] on link "My Dashboard" at bounding box center [1097, 17] width 71 height 22
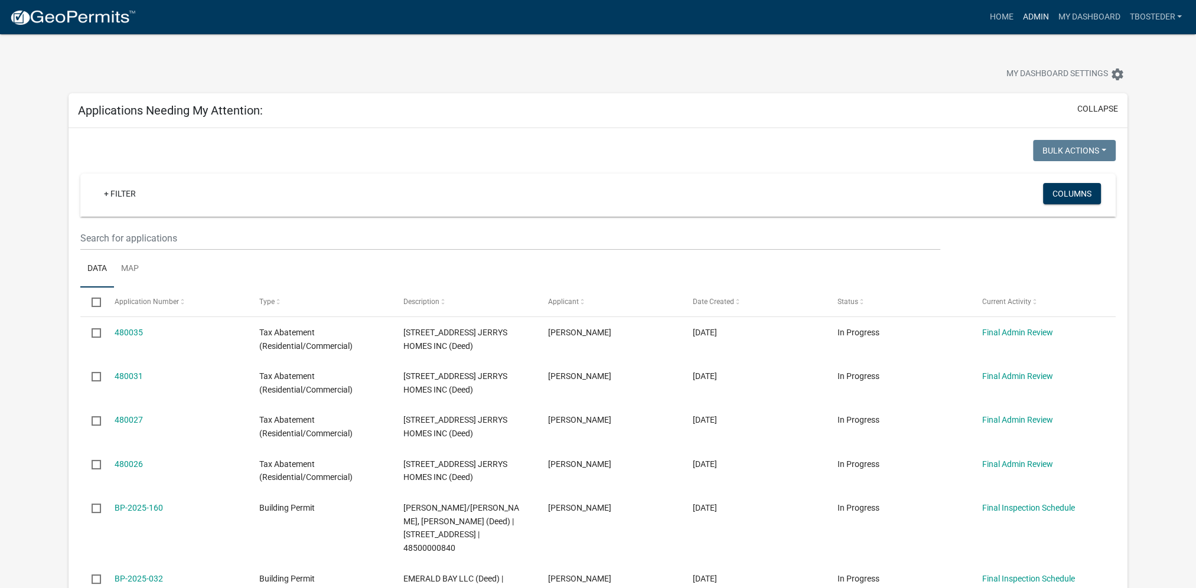
drag, startPoint x: 1028, startPoint y: 27, endPoint x: 1021, endPoint y: 32, distance: 9.3
click at [1028, 27] on link "Admin" at bounding box center [1034, 17] width 35 height 22
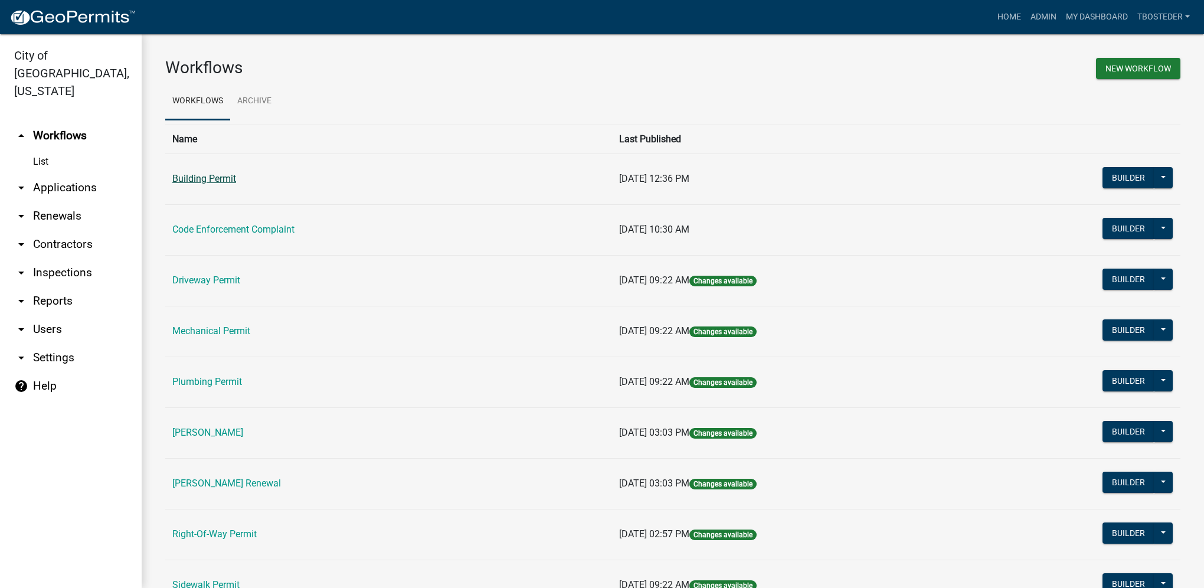
click at [235, 179] on link "Building Permit" at bounding box center [204, 178] width 64 height 11
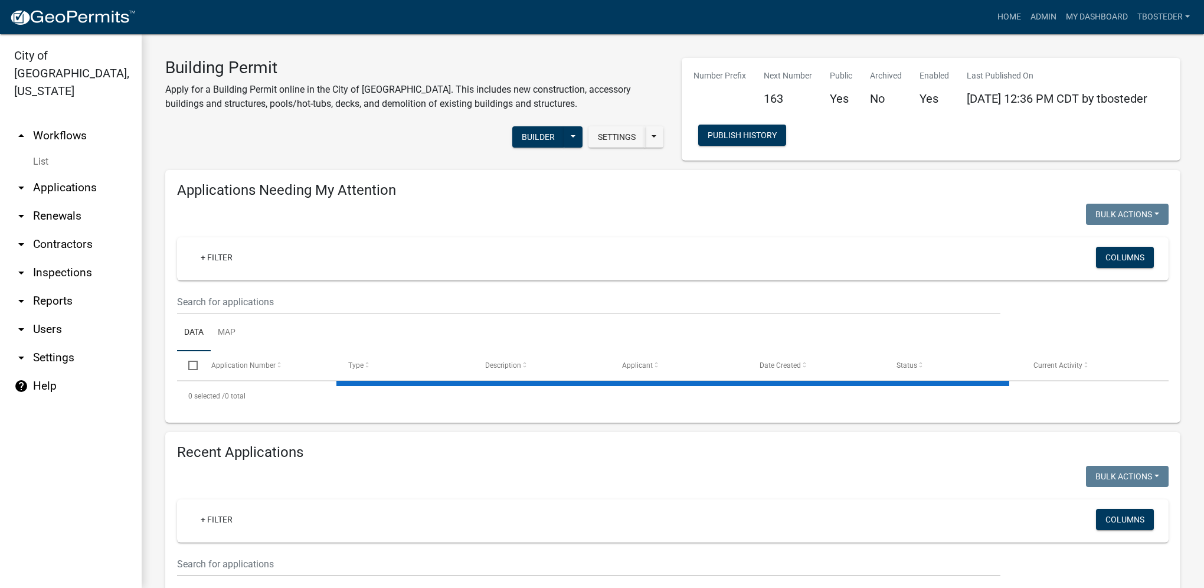
select select "1: 25"
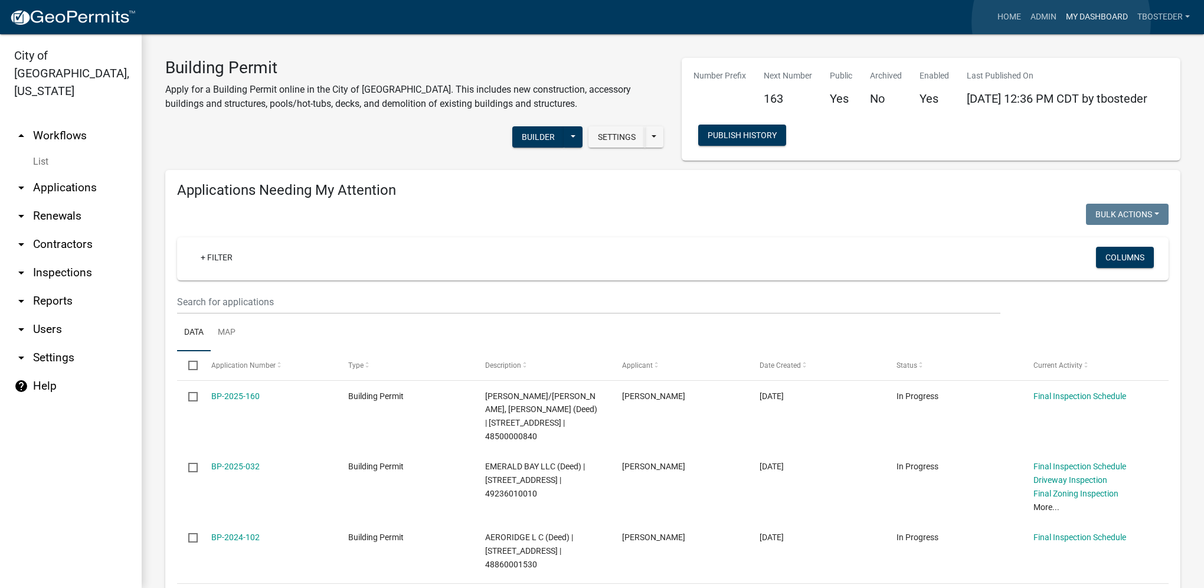
click at [1062, 22] on link "My Dashboard" at bounding box center [1097, 17] width 71 height 22
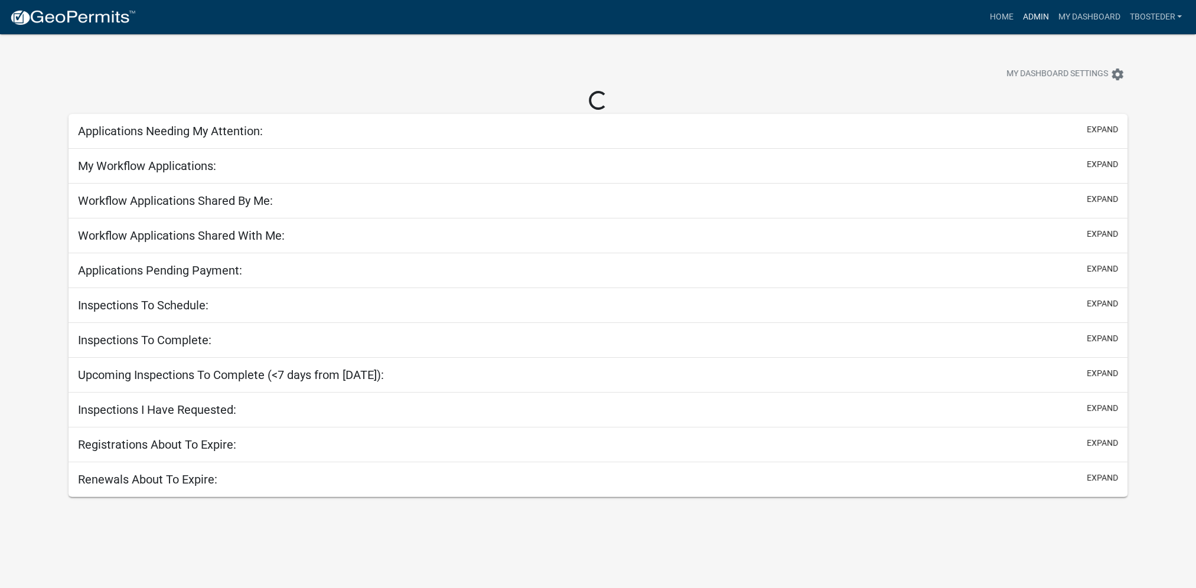
click at [1034, 19] on link "Admin" at bounding box center [1034, 17] width 35 height 22
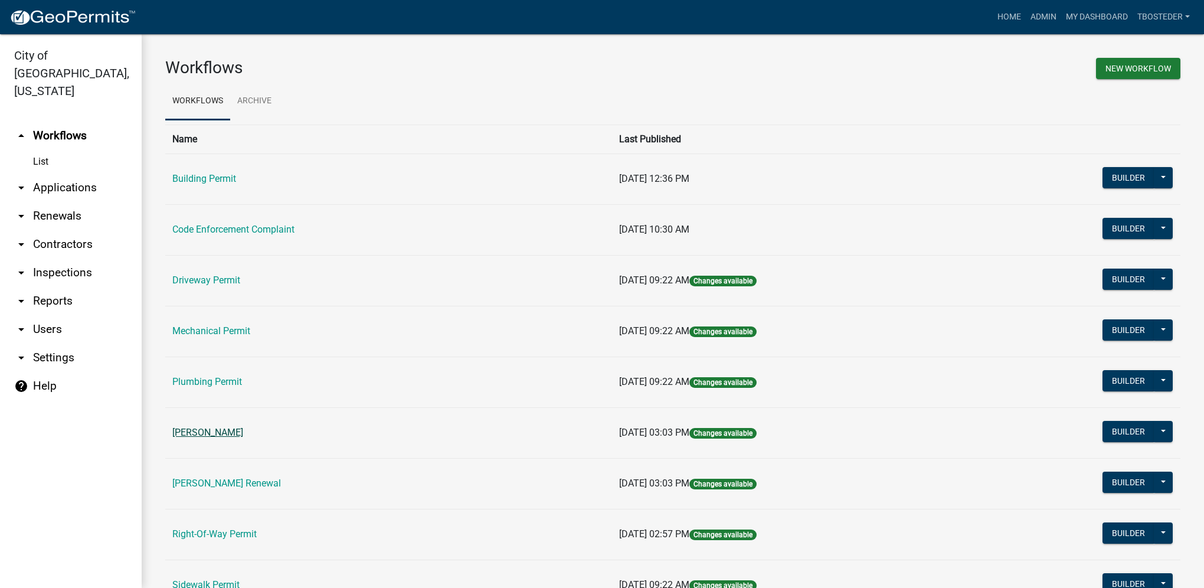
click at [202, 427] on link "[PERSON_NAME]" at bounding box center [207, 432] width 71 height 11
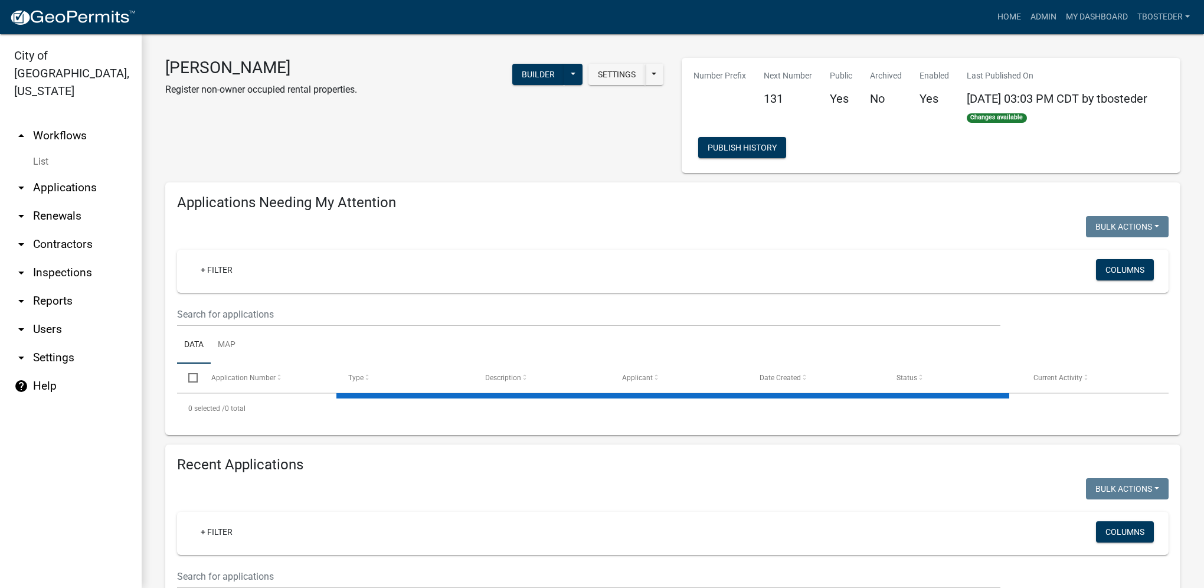
select select "1: 25"
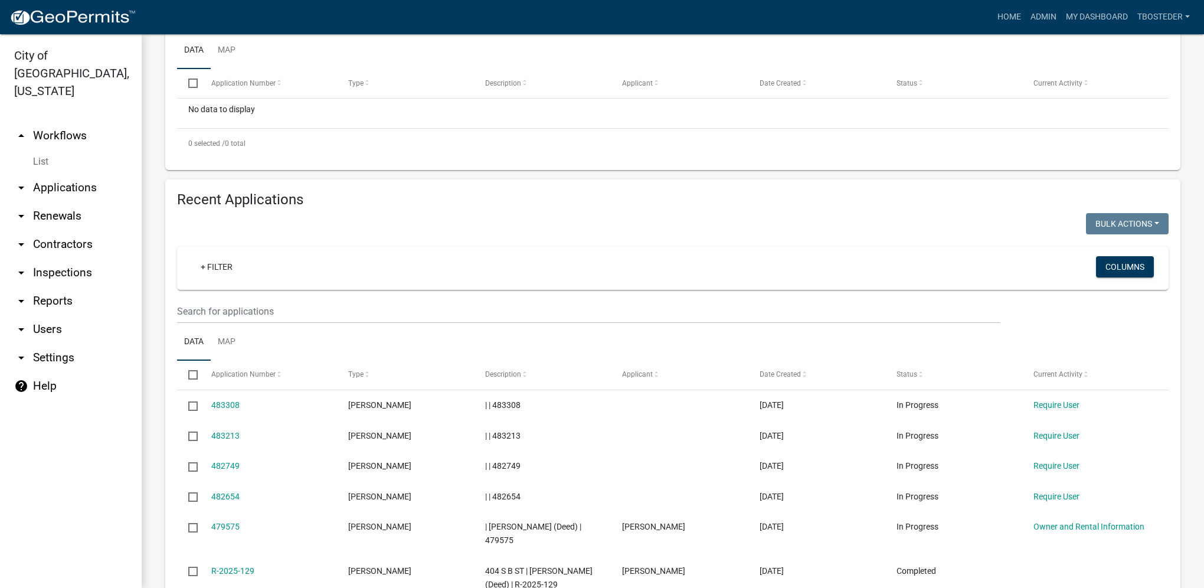
scroll to position [295, 0]
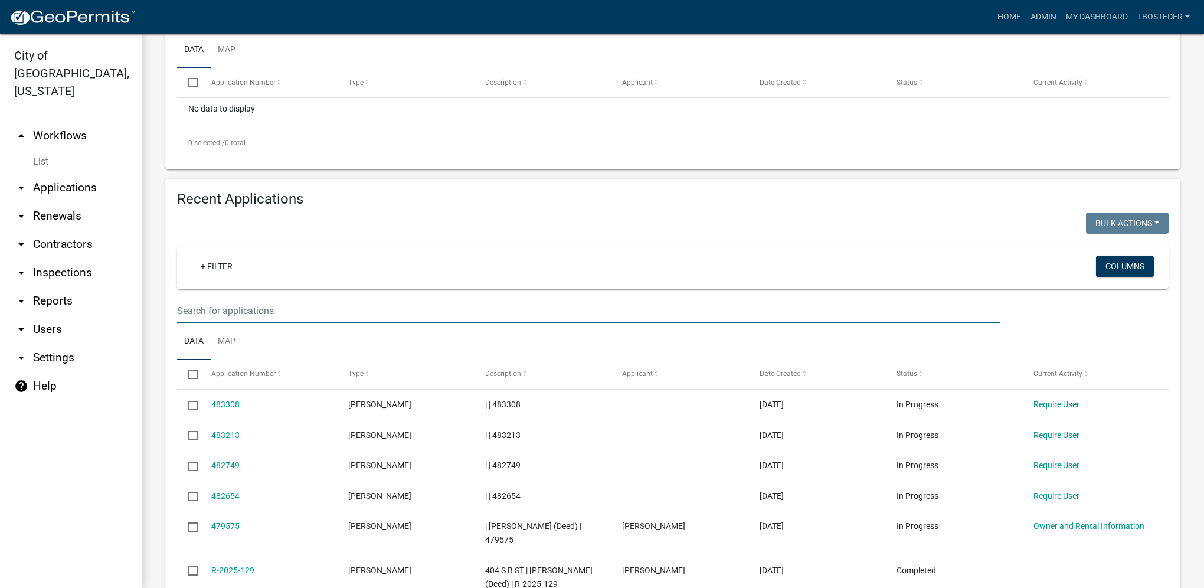
click at [230, 315] on input "text" at bounding box center [589, 311] width 824 height 24
type input "1526"
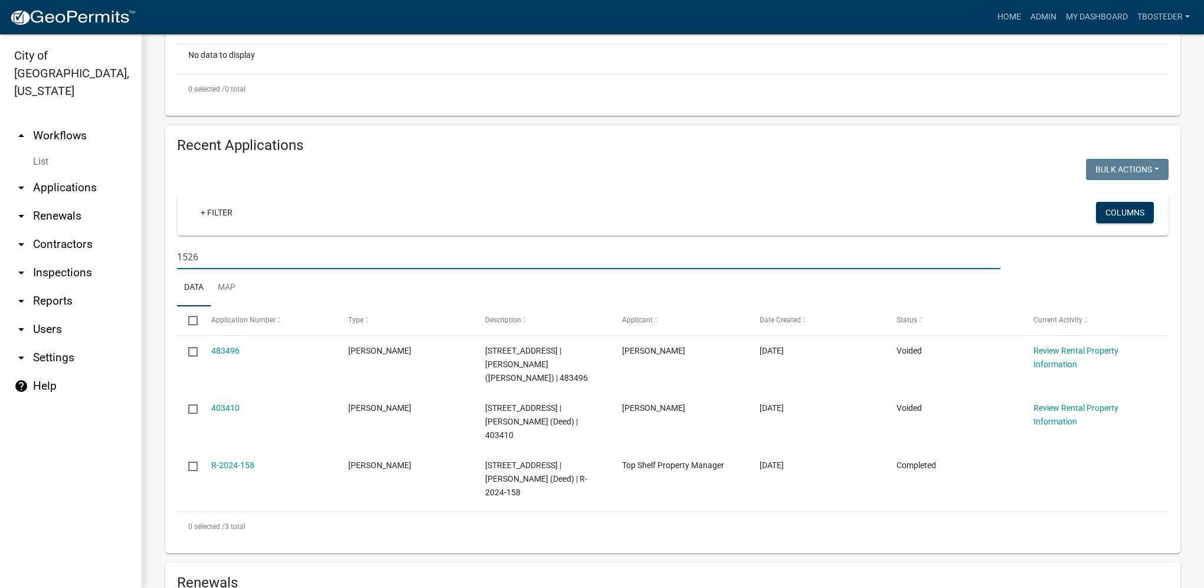
scroll to position [472, 0]
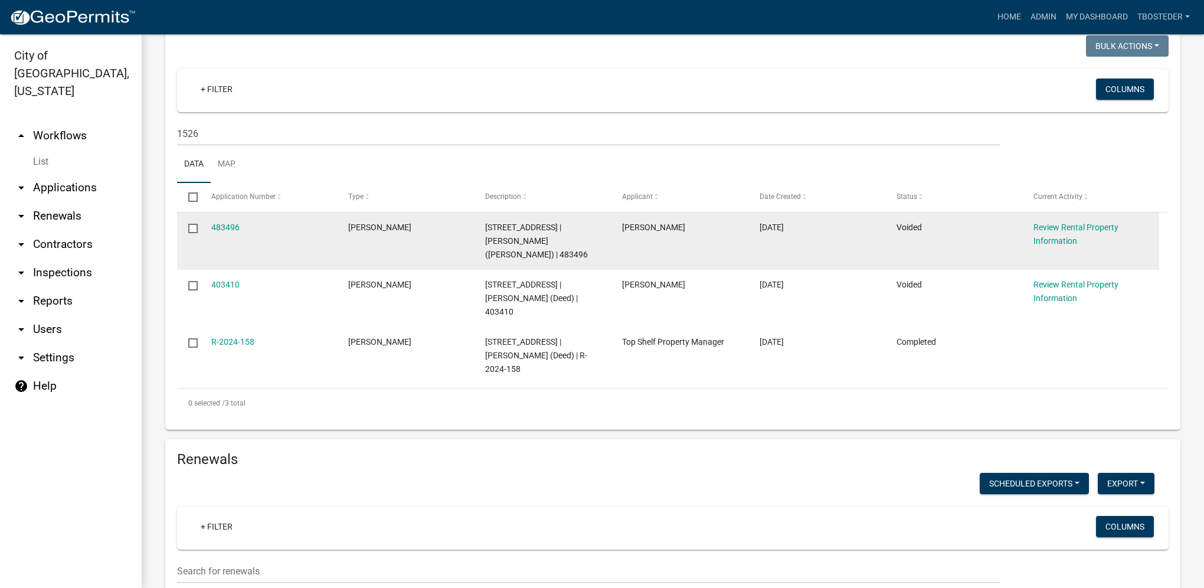
drag, startPoint x: 622, startPoint y: 230, endPoint x: 683, endPoint y: 224, distance: 61.2
click at [683, 224] on div "[PERSON_NAME]" at bounding box center [679, 228] width 115 height 14
copy span "[PERSON_NAME]"
